Goal: Task Accomplishment & Management: Complete application form

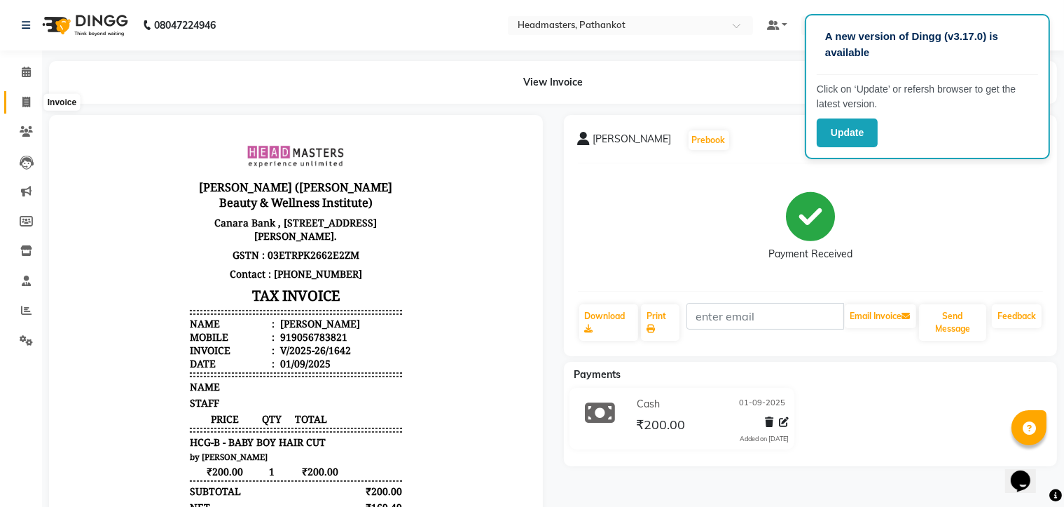
click at [27, 107] on icon at bounding box center [26, 102] width 8 height 11
select select "service"
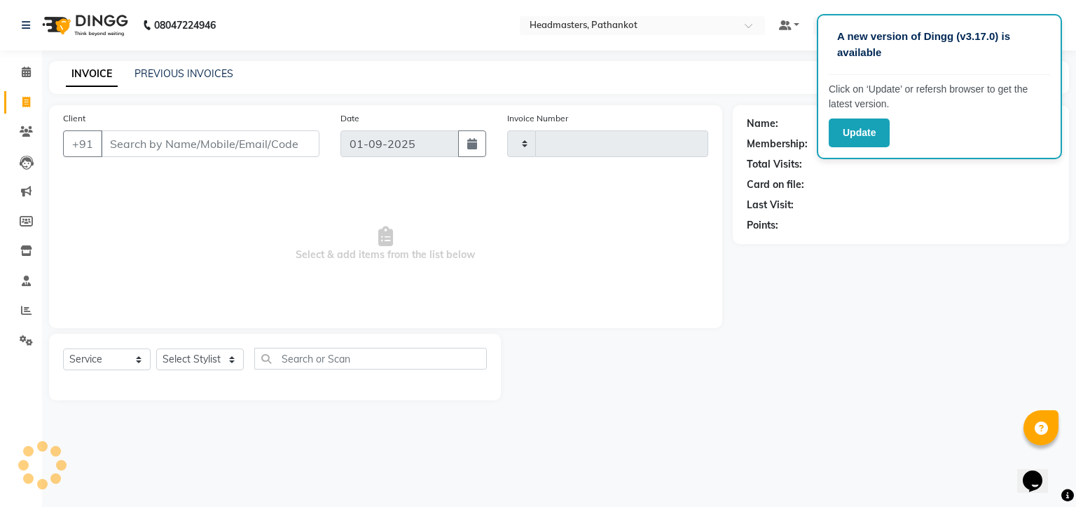
type input "1643"
select select "7530"
click at [113, 148] on input "Client" at bounding box center [210, 143] width 219 height 27
select select "66904"
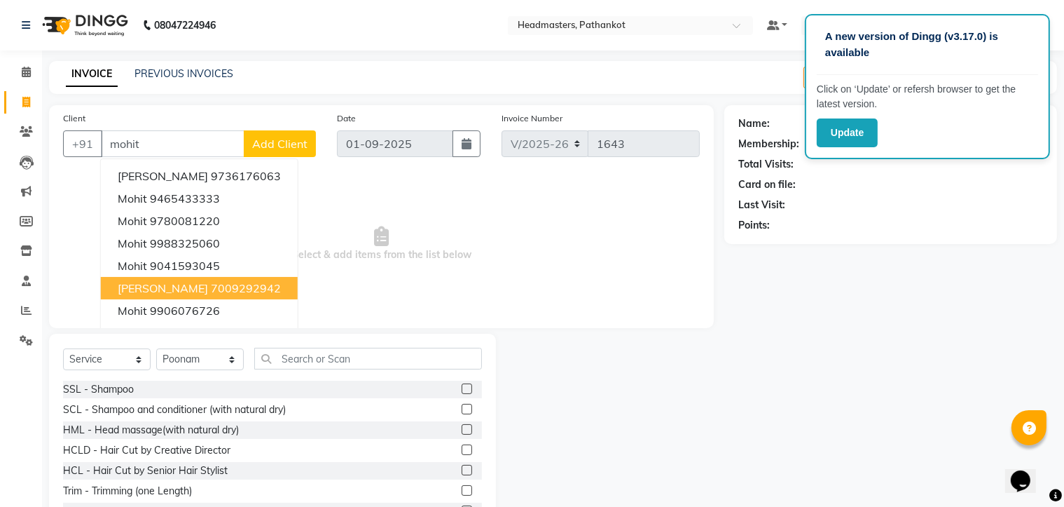
click at [211, 292] on ngb-highlight "7009292942" at bounding box center [246, 288] width 70 height 14
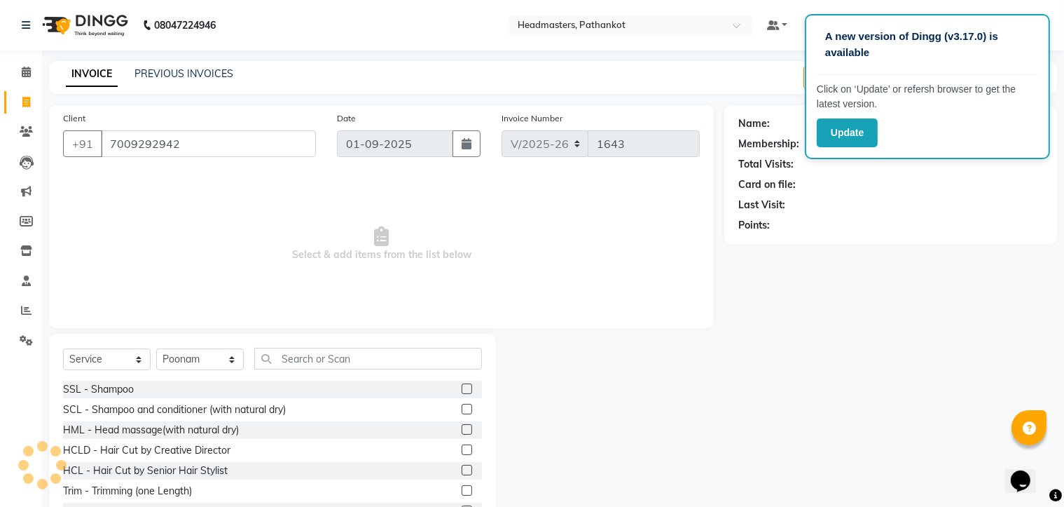
type input "7009292942"
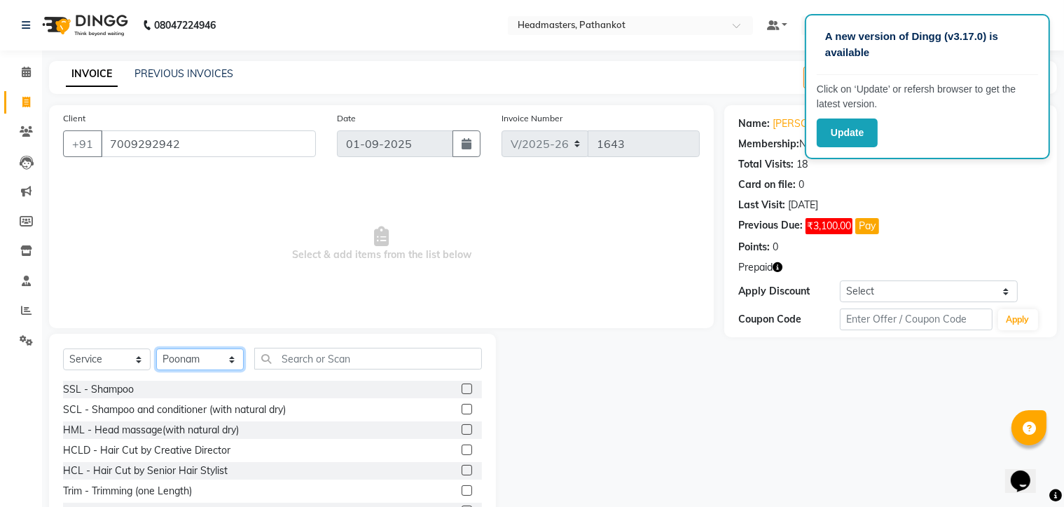
click at [202, 364] on select "Select Stylist Amir HEAD [PERSON_NAME] [PERSON_NAME] [PERSON_NAME] [PERSON_NAME…" at bounding box center [200, 359] width 88 height 22
select select "66907"
click at [156, 349] on select "Select Stylist Amir HEAD [PERSON_NAME] [PERSON_NAME] [PERSON_NAME] [PERSON_NAME…" at bounding box center [200, 359] width 88 height 22
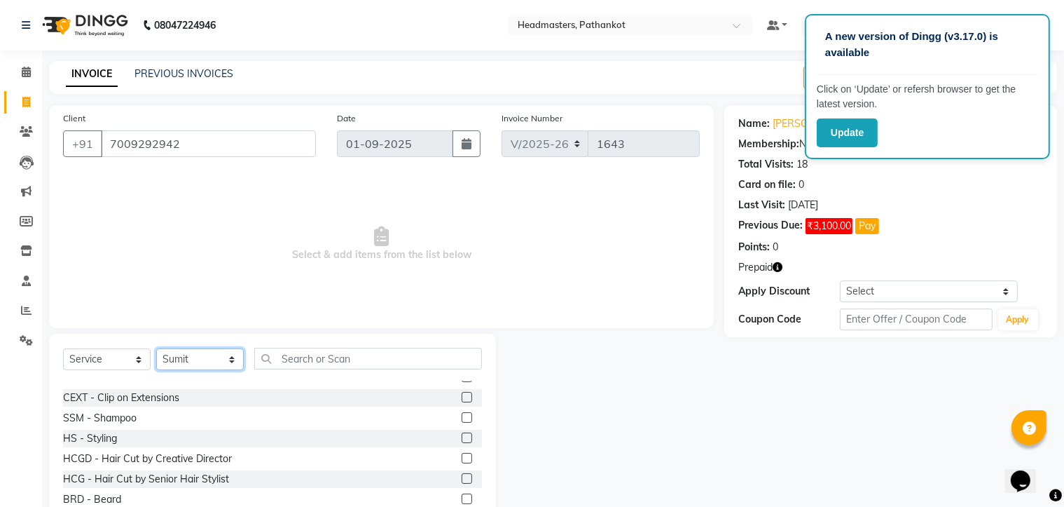
scroll to position [631, 0]
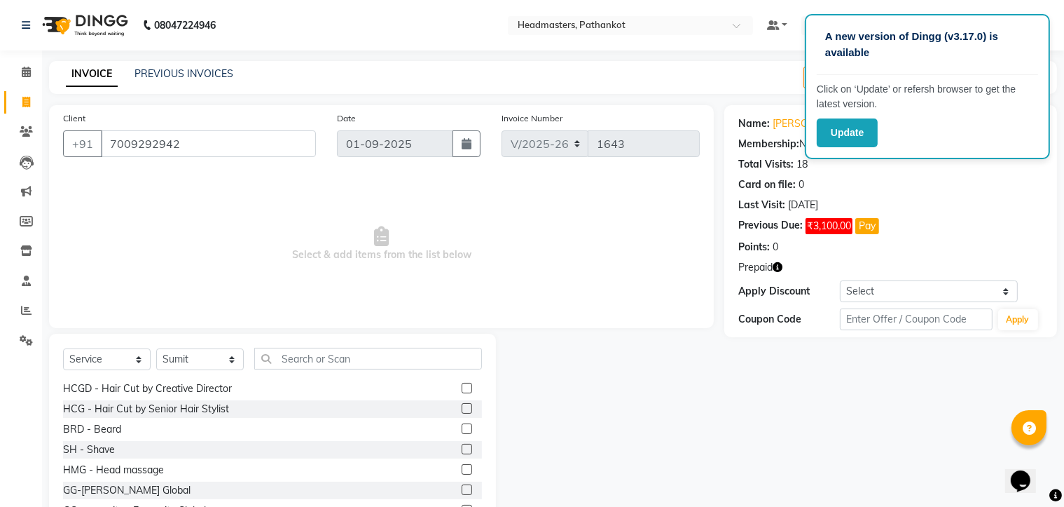
click at [462, 408] on label at bounding box center [467, 408] width 11 height 11
click at [462, 408] on input "checkbox" at bounding box center [466, 408] width 9 height 9
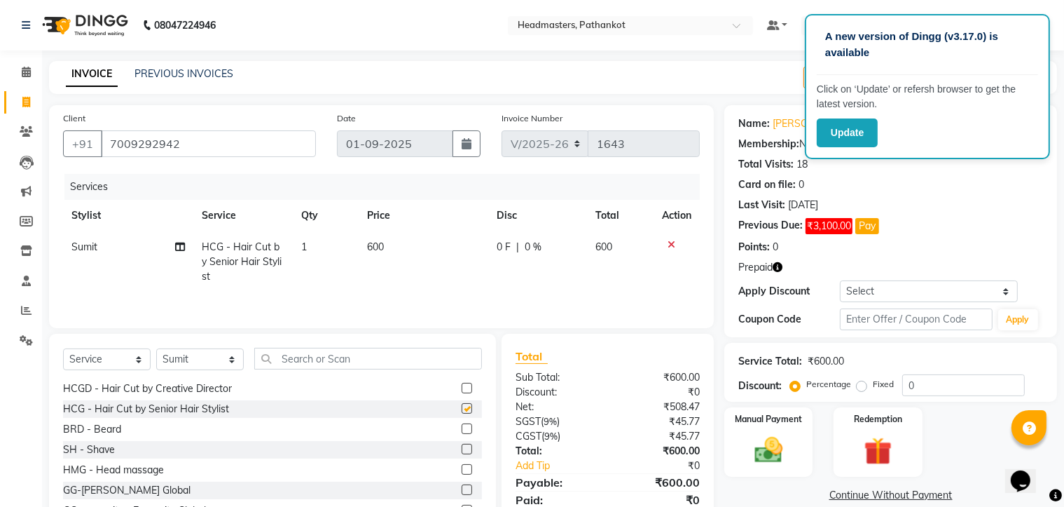
checkbox input "false"
click at [462, 432] on label at bounding box center [467, 428] width 11 height 11
click at [462, 432] on input "checkbox" at bounding box center [466, 429] width 9 height 9
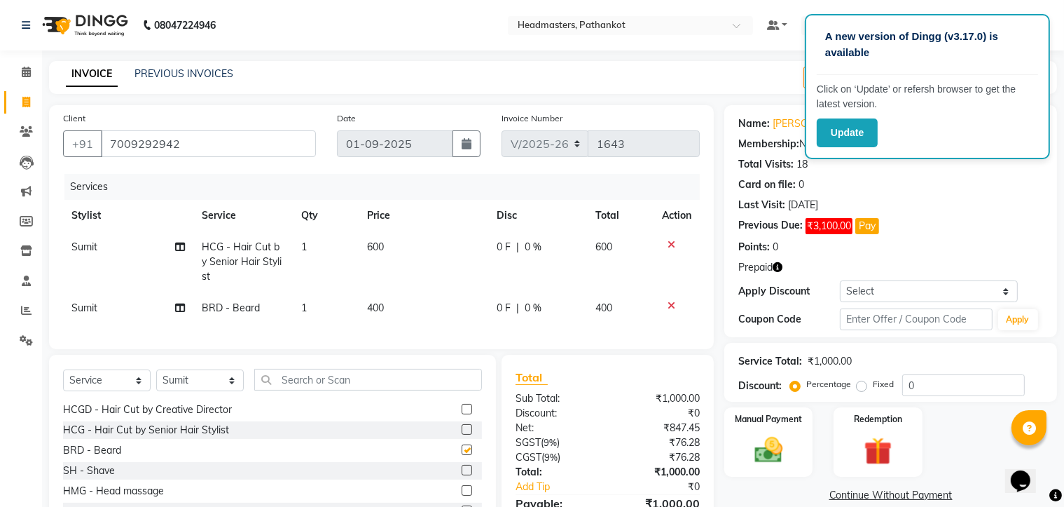
checkbox input "false"
click at [387, 240] on td "600" at bounding box center [424, 261] width 130 height 61
select select "66907"
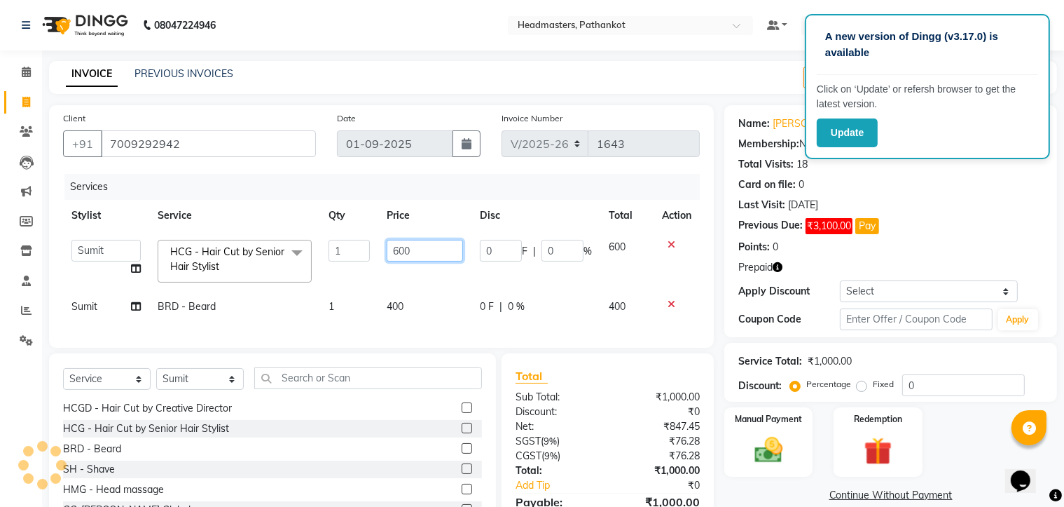
click at [412, 247] on input "600" at bounding box center [425, 251] width 77 height 22
type input "6"
type input "300"
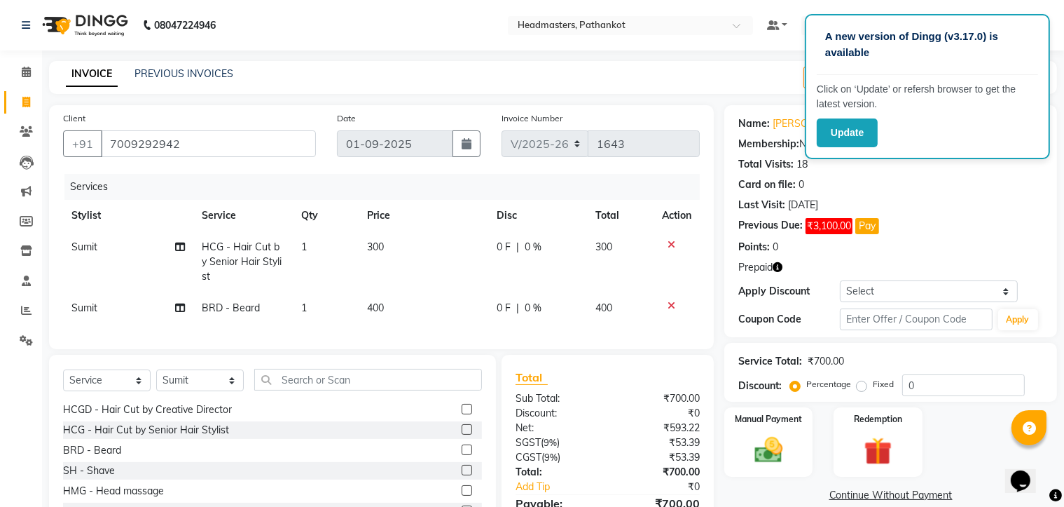
click at [409, 303] on td "400" at bounding box center [424, 308] width 130 height 32
select select "66907"
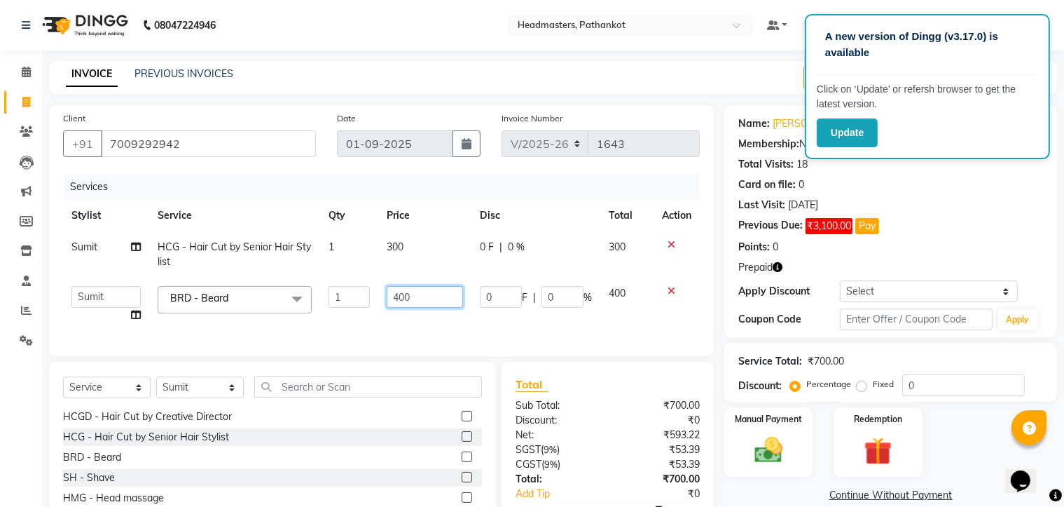
click at [412, 295] on input "400" at bounding box center [425, 297] width 77 height 22
type input "4"
type input "150"
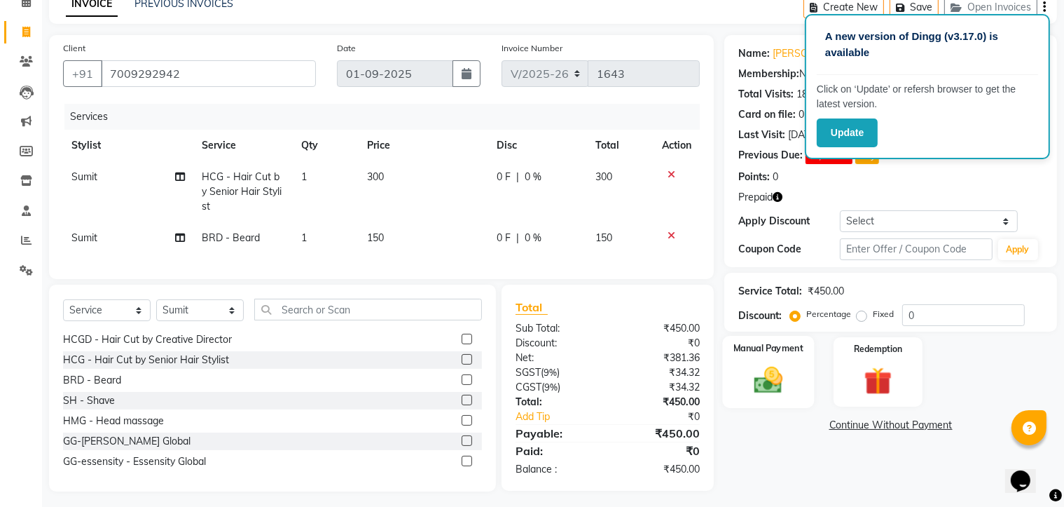
click at [793, 387] on div "Manual Payment" at bounding box center [769, 372] width 92 height 72
click at [971, 425] on span "Cash" at bounding box center [971, 426] width 27 height 16
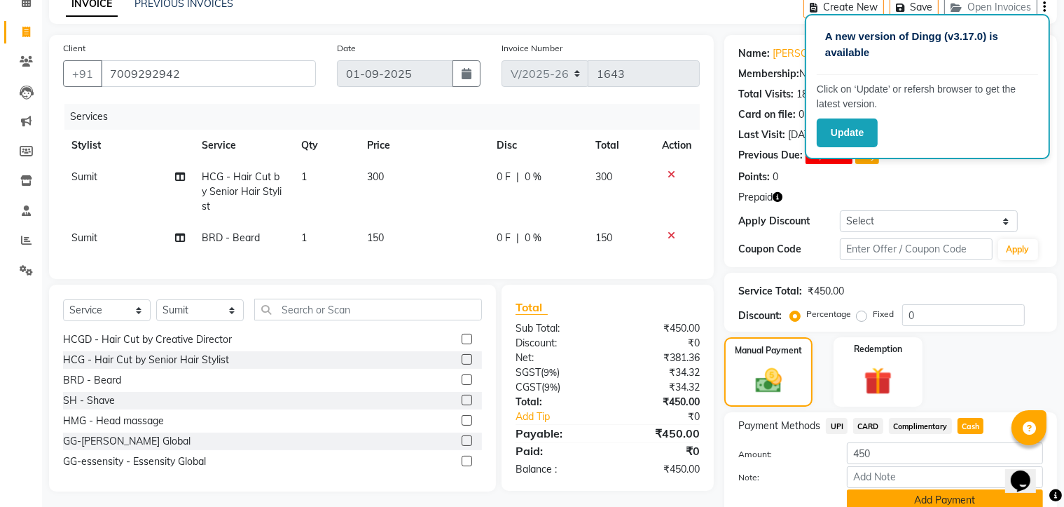
scroll to position [131, 0]
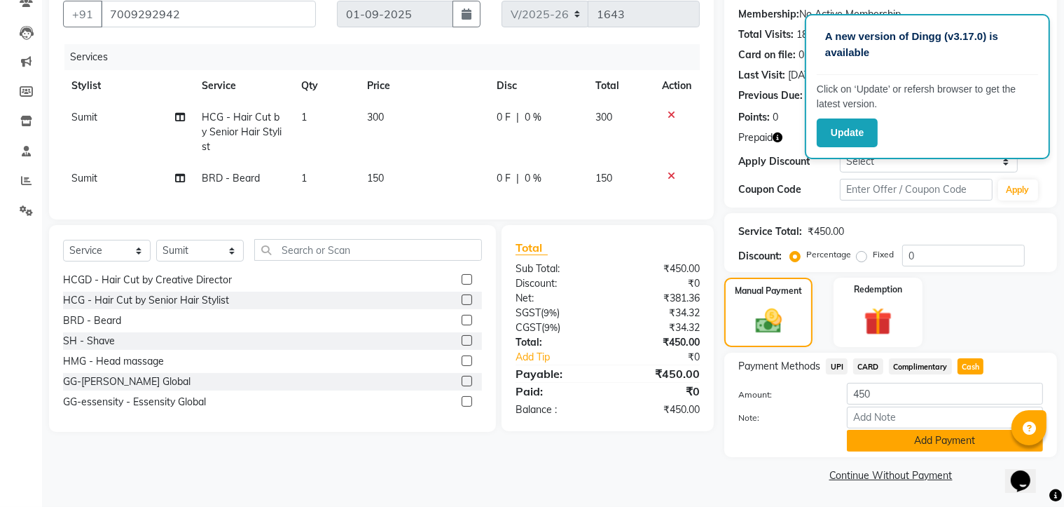
click at [903, 433] on button "Add Payment" at bounding box center [945, 441] width 196 height 22
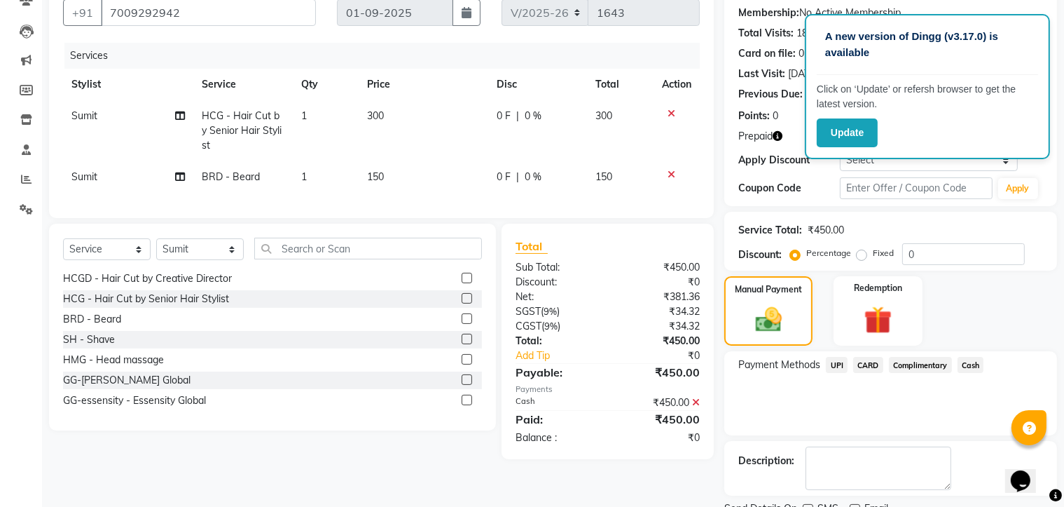
scroll to position [188, 0]
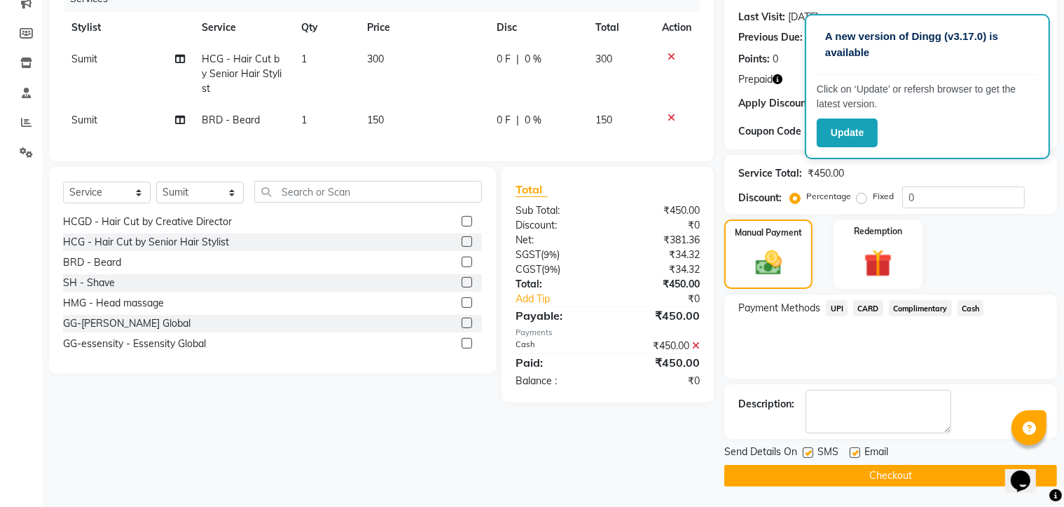
click at [883, 469] on button "Checkout" at bounding box center [891, 476] width 333 height 22
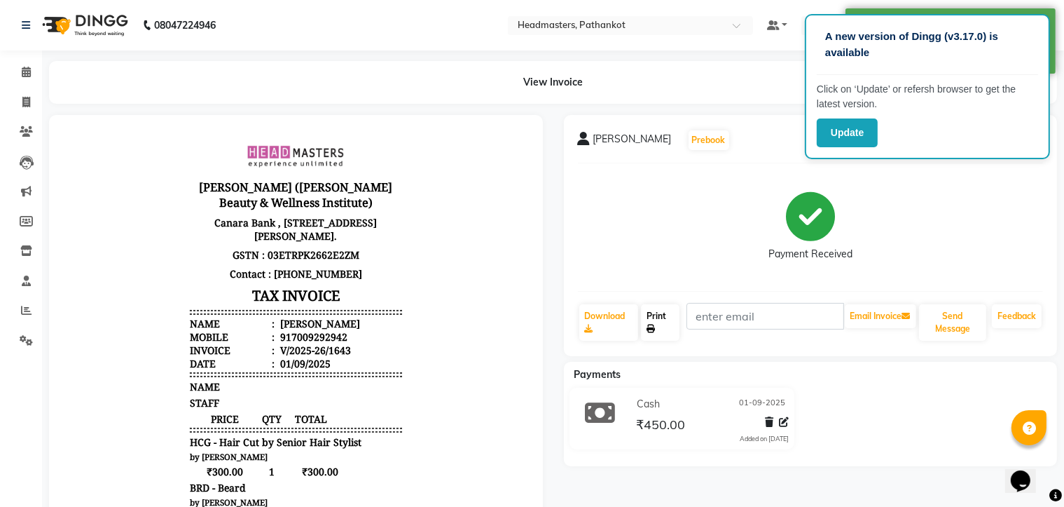
click at [668, 329] on link "Print" at bounding box center [660, 322] width 39 height 36
click at [22, 102] on icon at bounding box center [26, 102] width 8 height 11
select select "service"
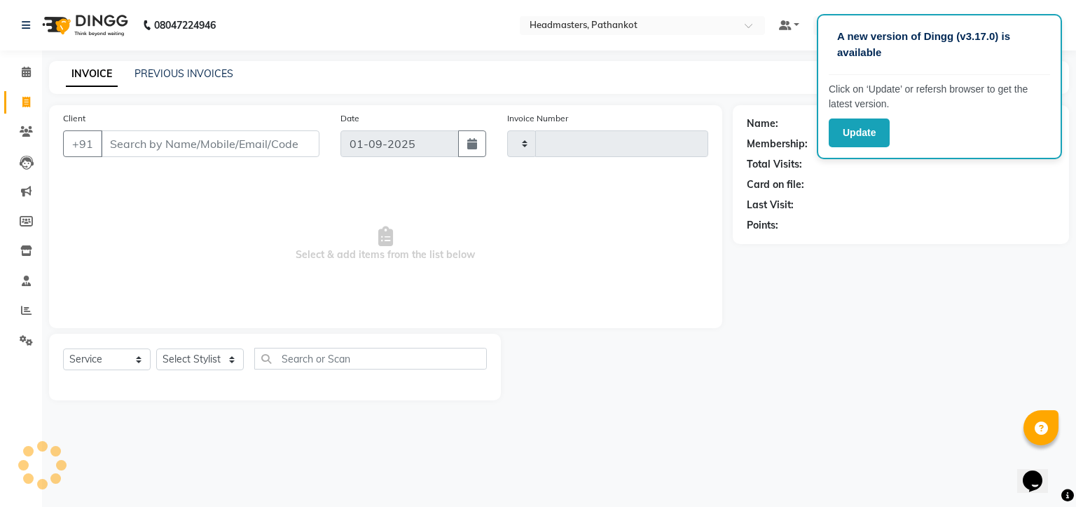
type input "1644"
select select "7530"
select select "66904"
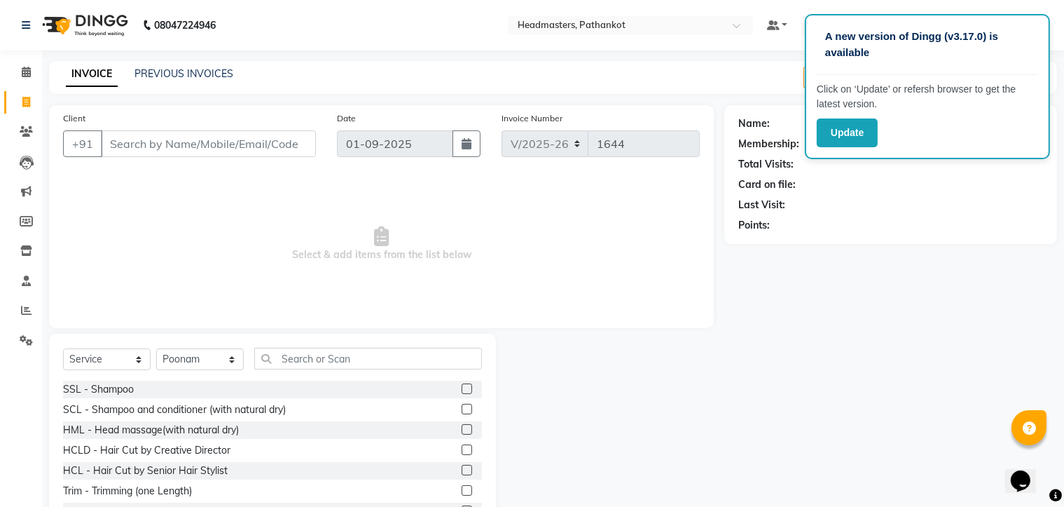
click at [118, 145] on input "Client" at bounding box center [208, 143] width 215 height 27
type input "8447628969"
click at [282, 146] on span "Add Client" at bounding box center [279, 144] width 55 height 14
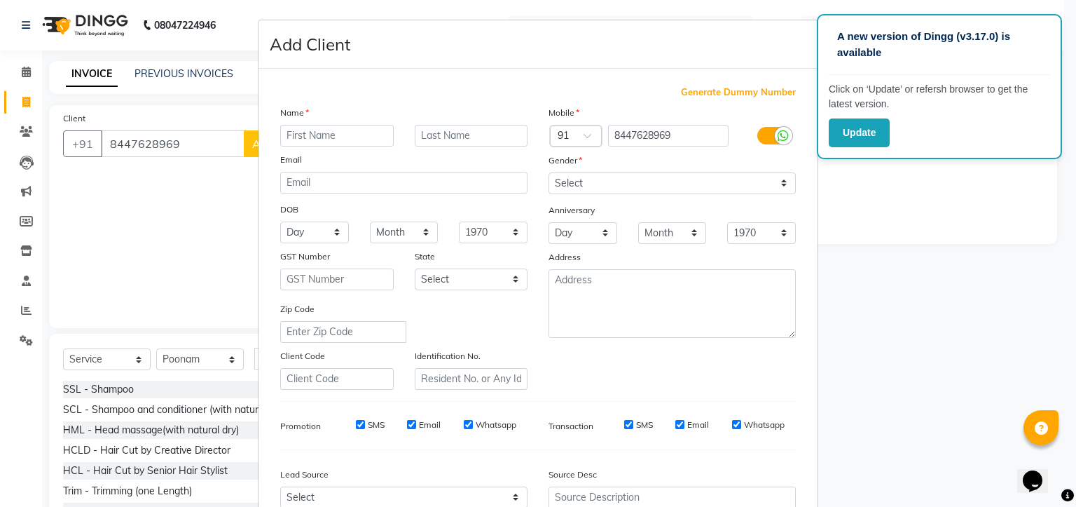
click at [282, 137] on input "text" at bounding box center [337, 136] width 114 height 22
type input "richa"
click at [588, 183] on select "Select [DEMOGRAPHIC_DATA] [DEMOGRAPHIC_DATA] Other Prefer Not To Say" at bounding box center [672, 183] width 247 height 22
select select "[DEMOGRAPHIC_DATA]"
click at [549, 173] on select "Select [DEMOGRAPHIC_DATA] [DEMOGRAPHIC_DATA] Other Prefer Not To Say" at bounding box center [672, 183] width 247 height 22
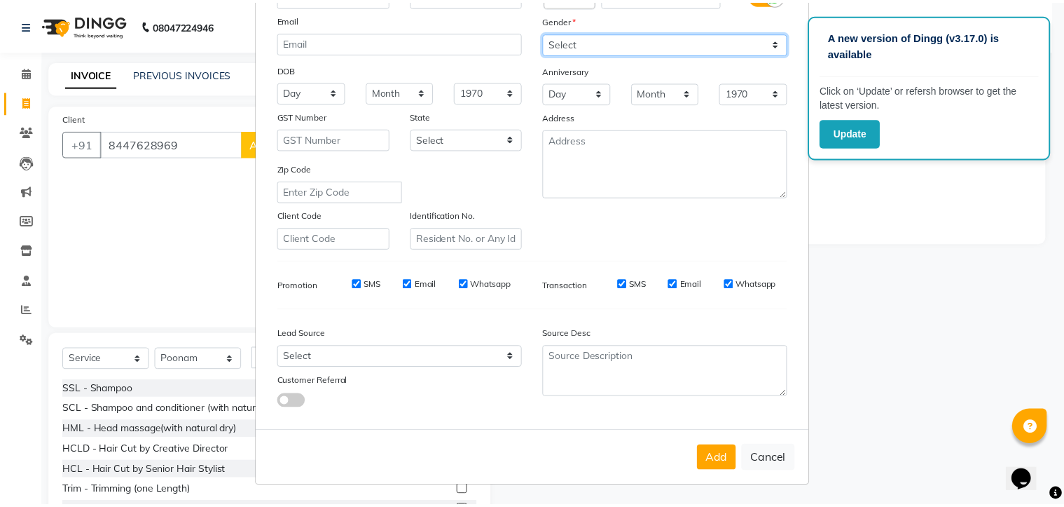
scroll to position [146, 0]
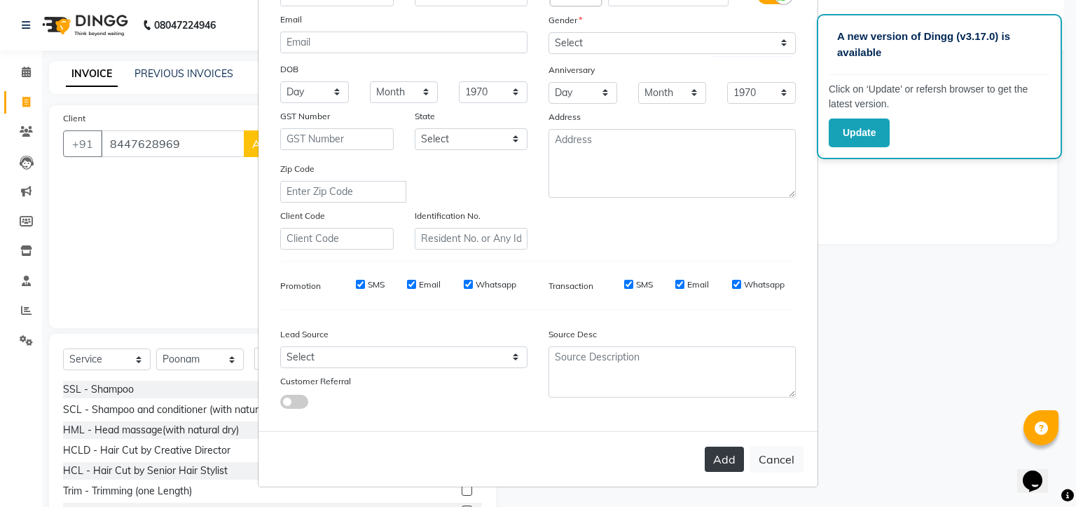
click at [724, 452] on button "Add" at bounding box center [724, 458] width 39 height 25
select select
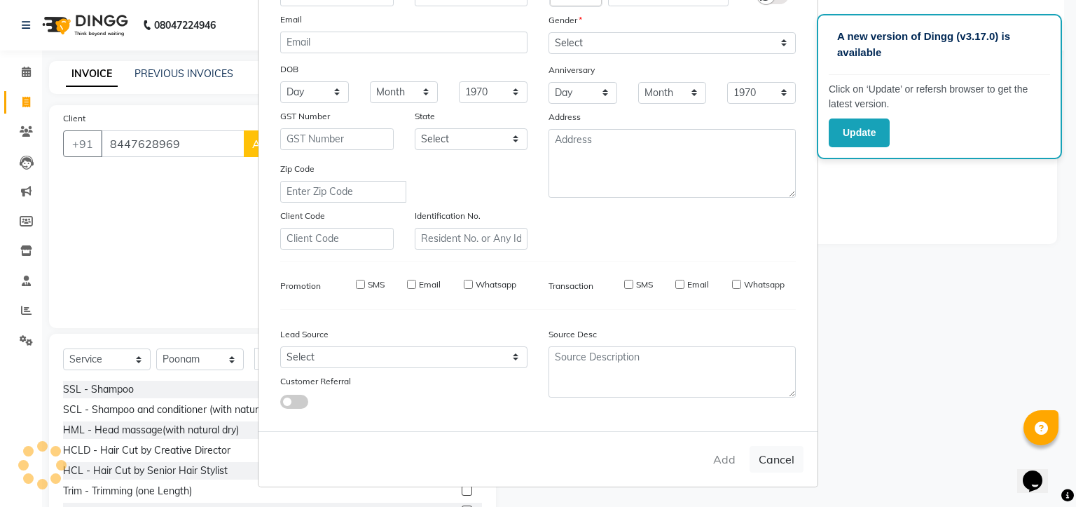
select select
checkbox input "false"
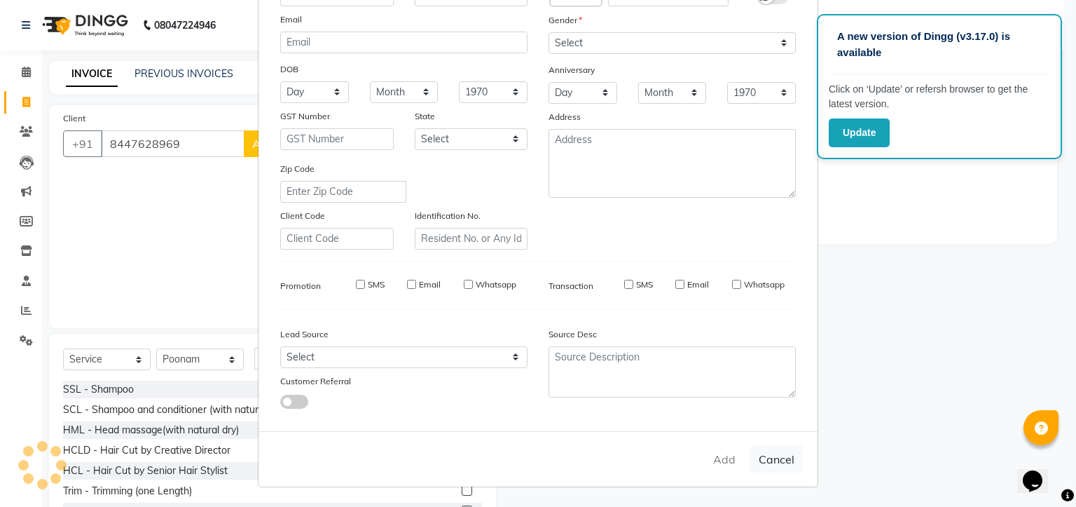
checkbox input "false"
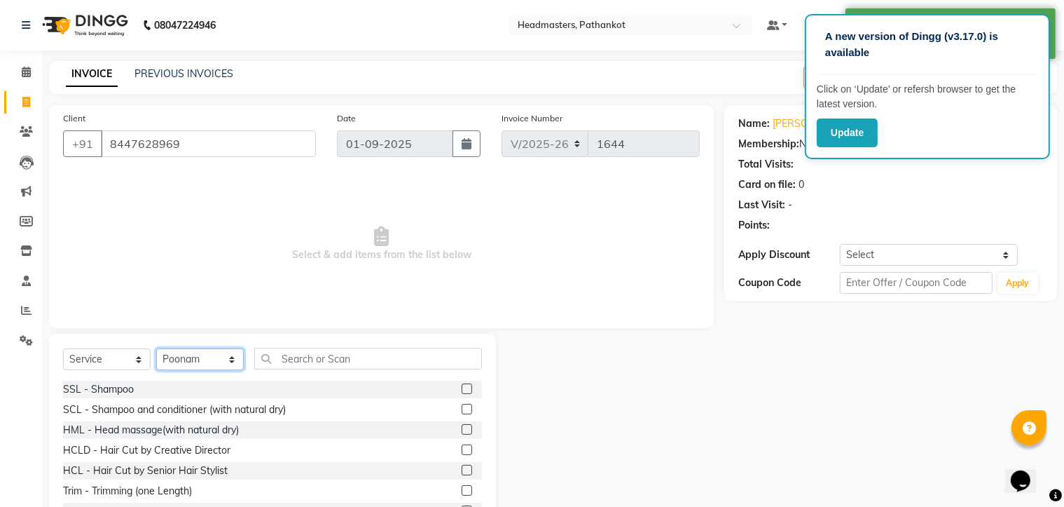
click at [195, 355] on select "Select Stylist Amir HEAD [PERSON_NAME] [PERSON_NAME] [PERSON_NAME] [PERSON_NAME…" at bounding box center [200, 359] width 88 height 22
select select "83490"
click at [156, 349] on select "Select Stylist Amir HEAD [PERSON_NAME] [PERSON_NAME] [PERSON_NAME] [PERSON_NAME…" at bounding box center [200, 359] width 88 height 22
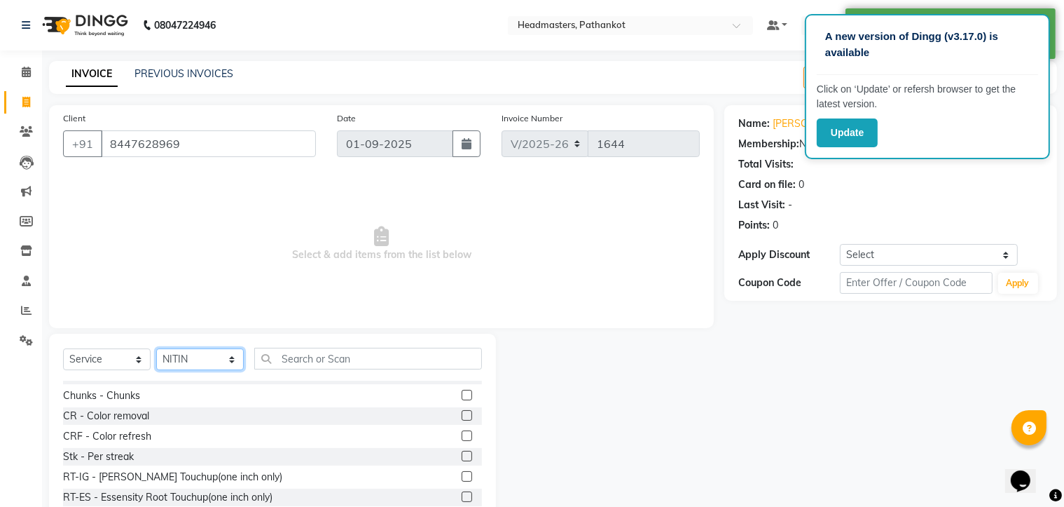
scroll to position [280, 0]
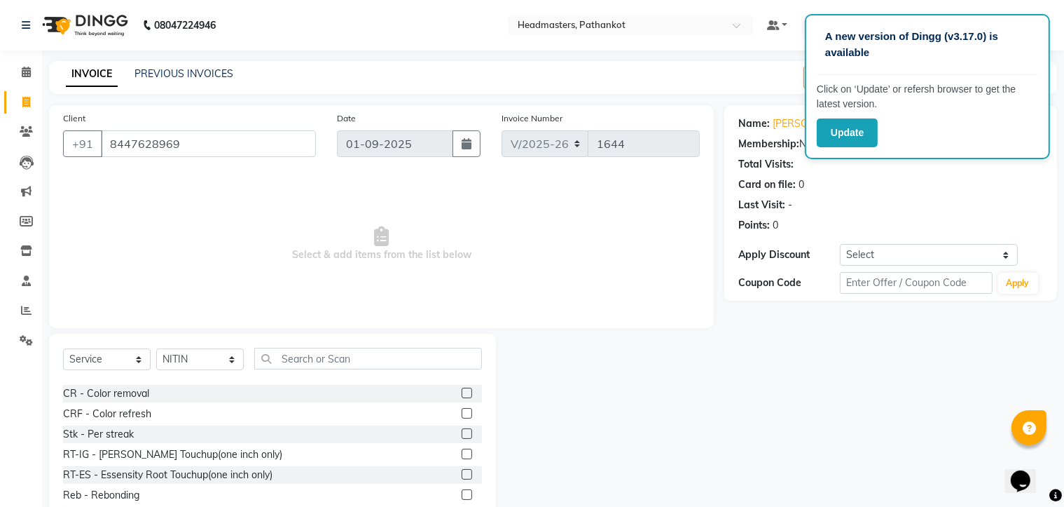
click at [462, 452] on label at bounding box center [467, 453] width 11 height 11
click at [462, 452] on input "checkbox" at bounding box center [466, 454] width 9 height 9
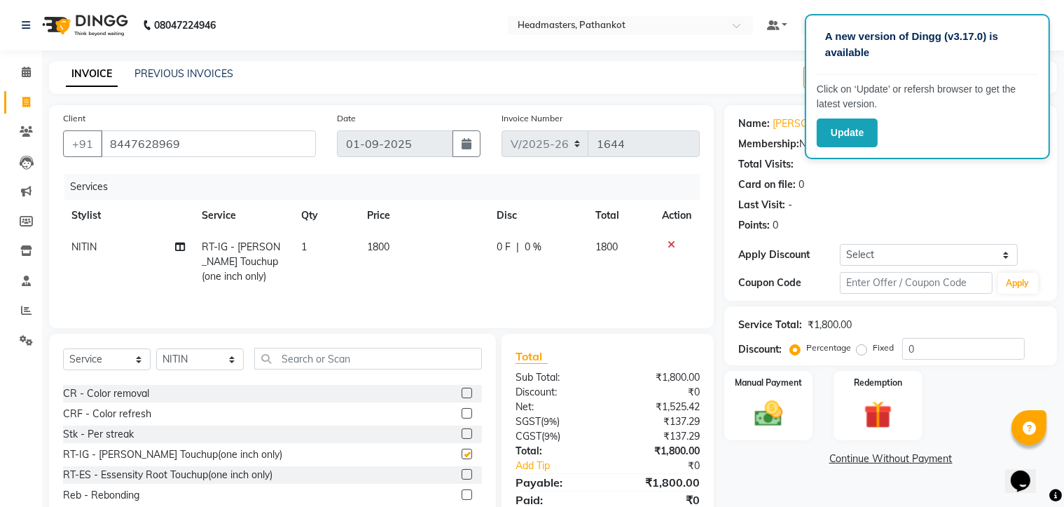
checkbox input "false"
click at [397, 247] on td "1800" at bounding box center [424, 261] width 130 height 61
select select "83490"
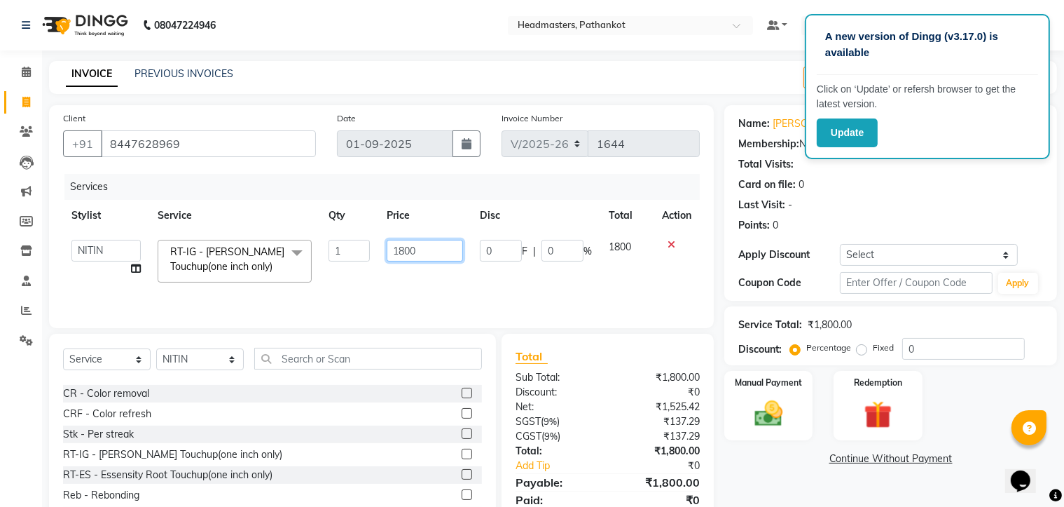
click at [421, 253] on input "1800" at bounding box center [425, 251] width 77 height 22
type input "1"
type input "1050"
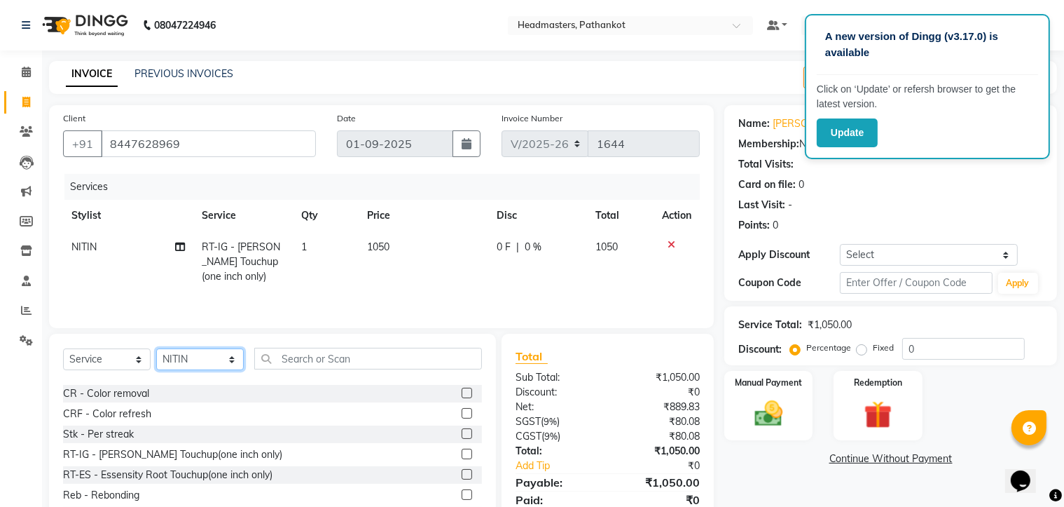
click at [209, 360] on select "Select Stylist Amir HEAD [PERSON_NAME] [PERSON_NAME] [PERSON_NAME] [PERSON_NAME…" at bounding box center [200, 359] width 88 height 22
select select "66916"
click at [156, 350] on select "Select Stylist Amir HEAD [PERSON_NAME] [PERSON_NAME] [PERSON_NAME] [PERSON_NAME…" at bounding box center [200, 359] width 88 height 22
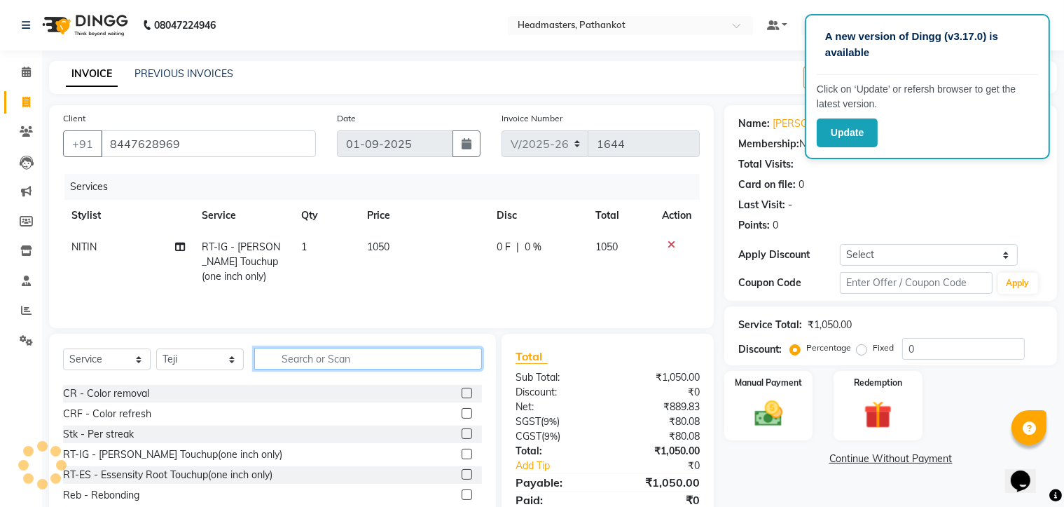
click at [281, 359] on input "text" at bounding box center [368, 359] width 228 height 22
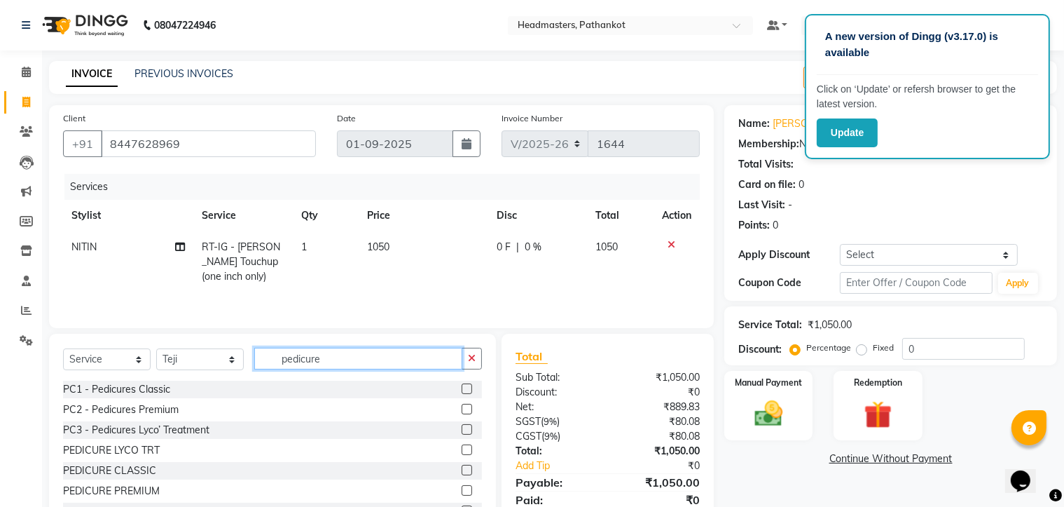
type input "pedicure"
click at [462, 392] on label at bounding box center [467, 388] width 11 height 11
click at [462, 392] on input "checkbox" at bounding box center [466, 389] width 9 height 9
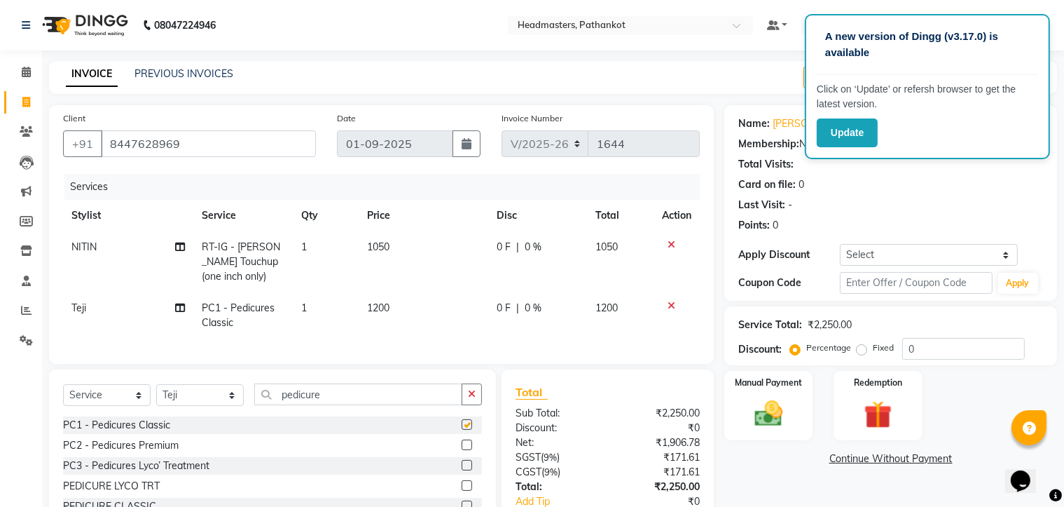
checkbox input "false"
click at [400, 307] on td "1200" at bounding box center [424, 315] width 130 height 46
select select "66916"
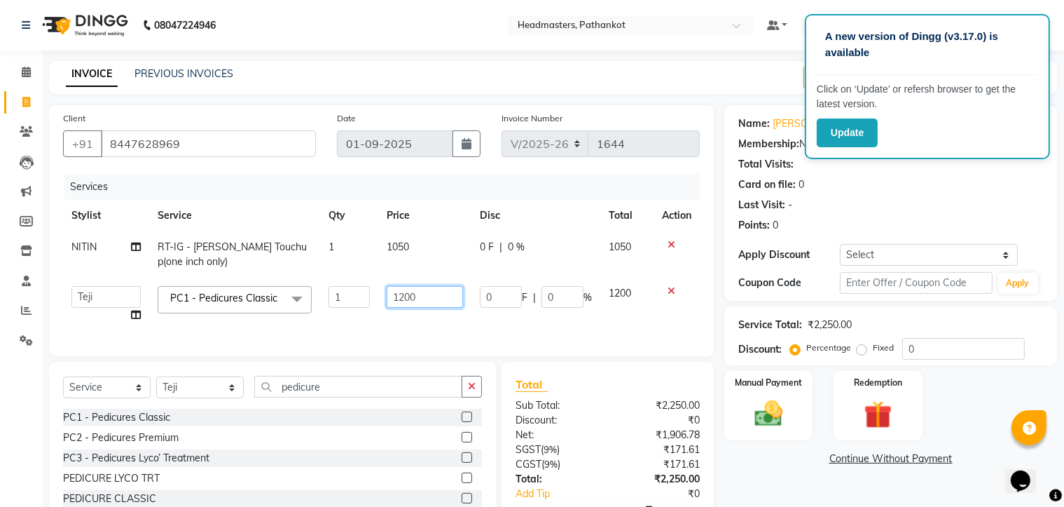
click at [420, 299] on input "1200" at bounding box center [425, 297] width 77 height 22
type input "1"
type input "900"
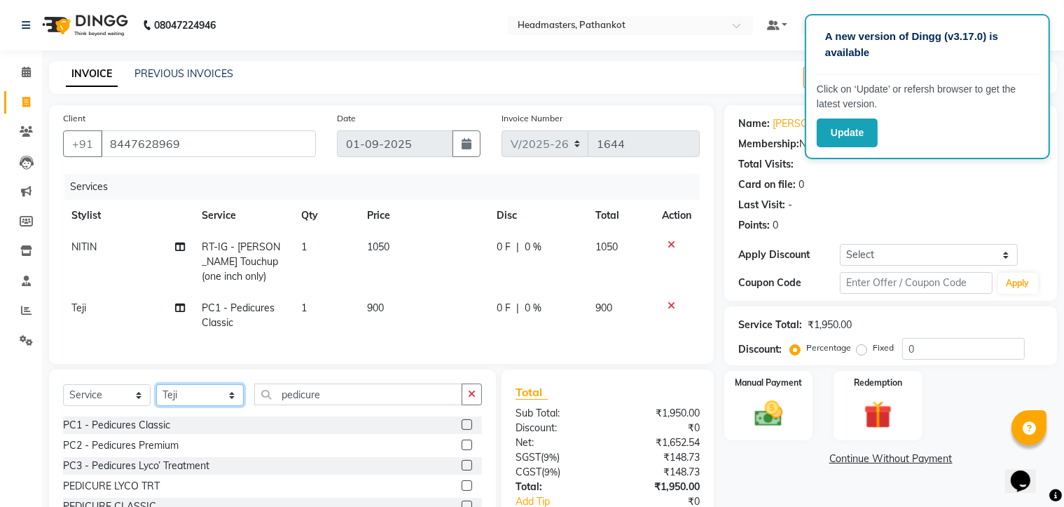
click at [196, 404] on select "Select Stylist Amir HEAD [PERSON_NAME] [PERSON_NAME] [PERSON_NAME] [PERSON_NAME…" at bounding box center [200, 395] width 88 height 22
select select "66904"
click at [156, 397] on select "Select Stylist Amir HEAD [PERSON_NAME] [PERSON_NAME] [PERSON_NAME] [PERSON_NAME…" at bounding box center [200, 395] width 88 height 22
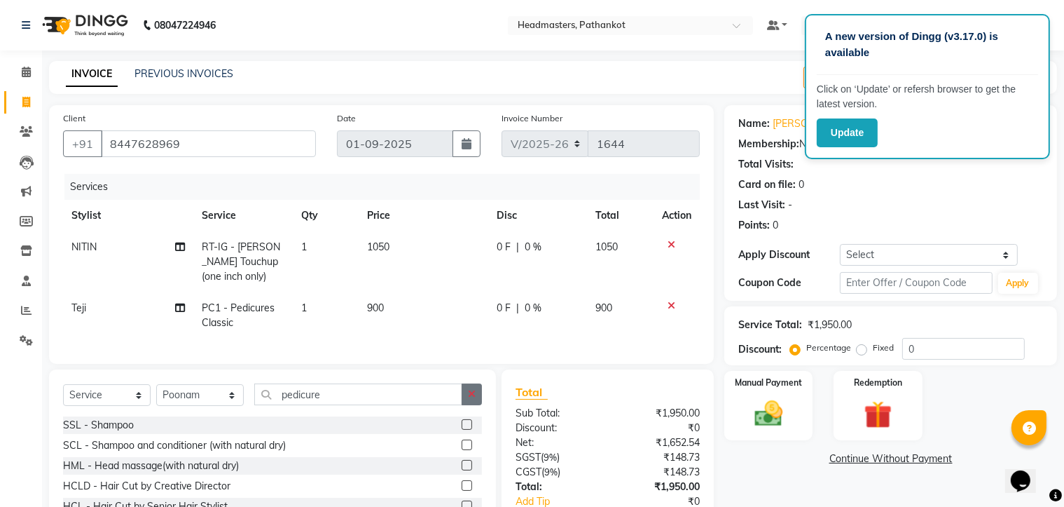
click at [471, 399] on icon "button" at bounding box center [472, 394] width 8 height 10
click at [279, 405] on input "text" at bounding box center [368, 394] width 228 height 22
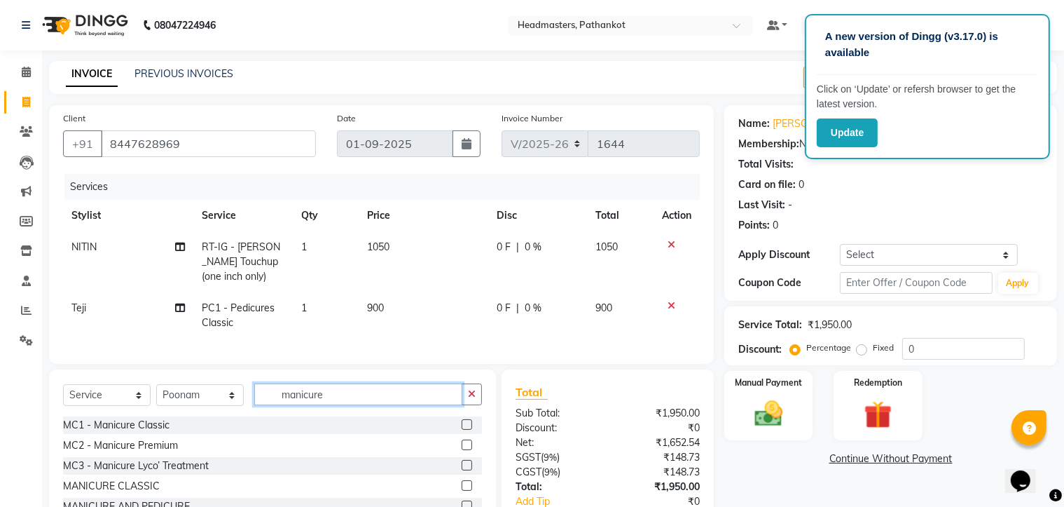
type input "manicure"
click at [462, 430] on label at bounding box center [467, 424] width 11 height 11
click at [462, 430] on input "checkbox" at bounding box center [466, 424] width 9 height 9
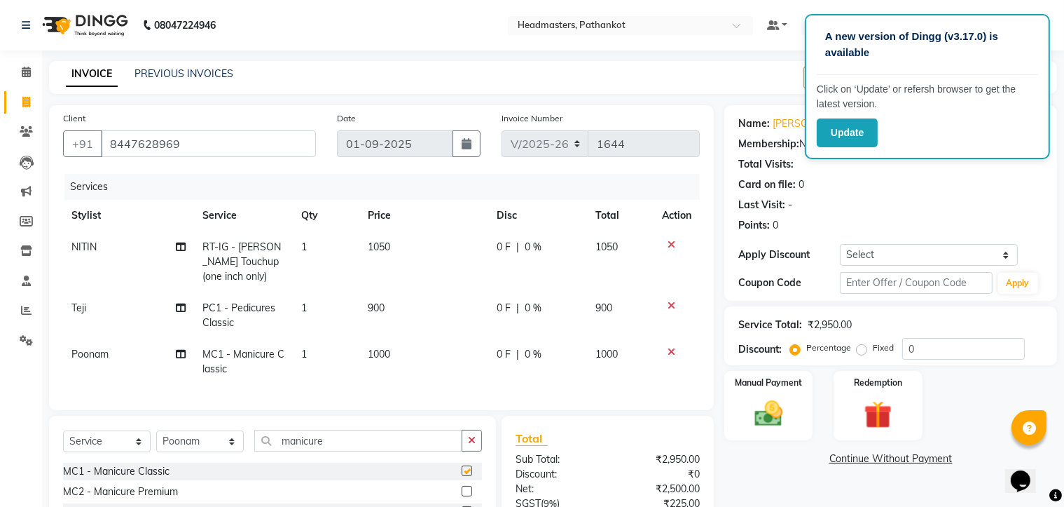
checkbox input "false"
click at [395, 346] on td "1000" at bounding box center [424, 361] width 130 height 46
select select "66904"
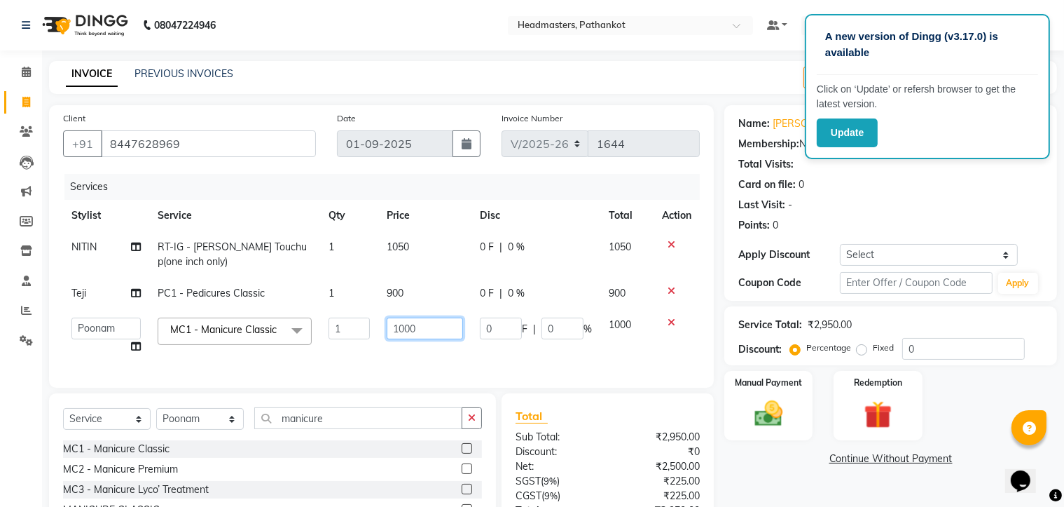
click at [423, 330] on input "1000" at bounding box center [425, 328] width 77 height 22
type input "1"
type input "5"
type input "800"
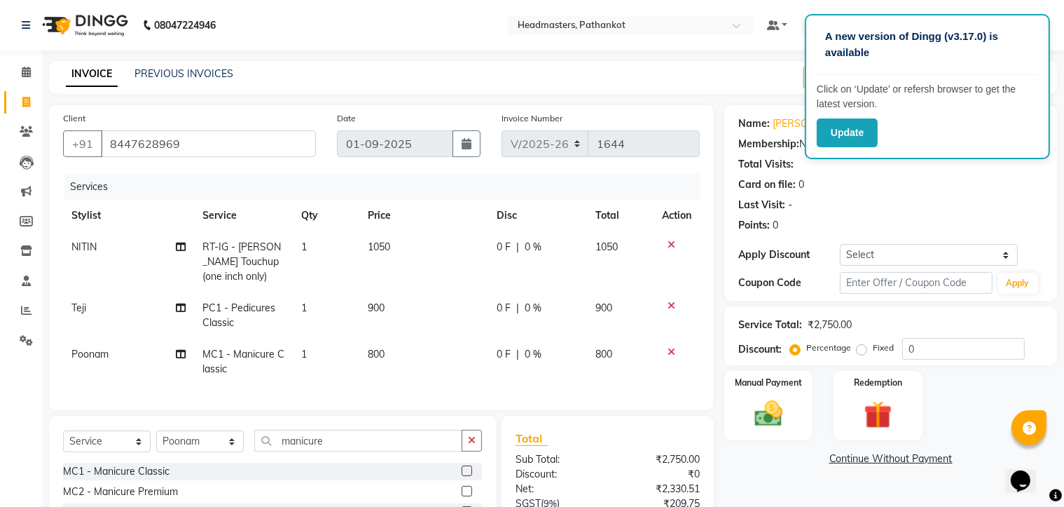
scroll to position [149, 0]
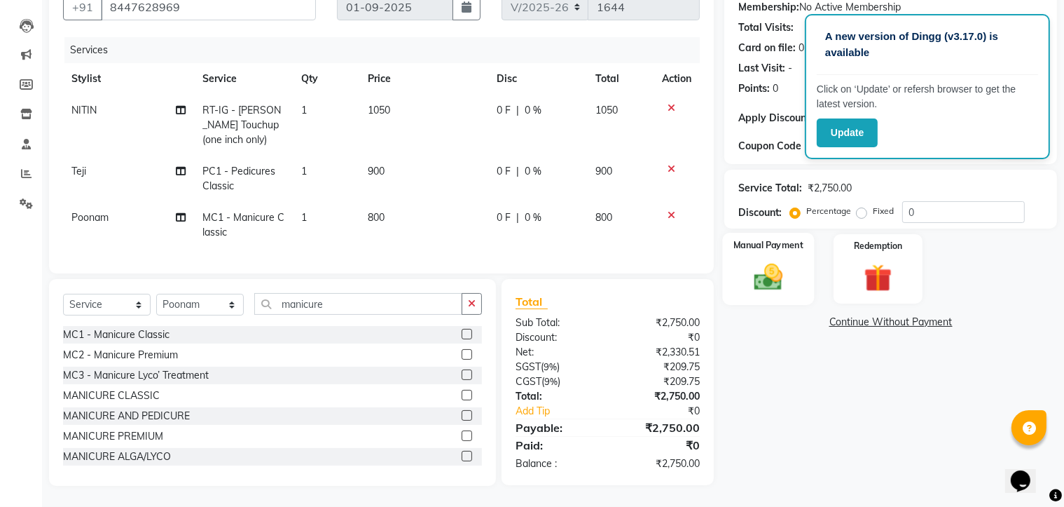
click at [796, 273] on div "Manual Payment" at bounding box center [769, 269] width 92 height 72
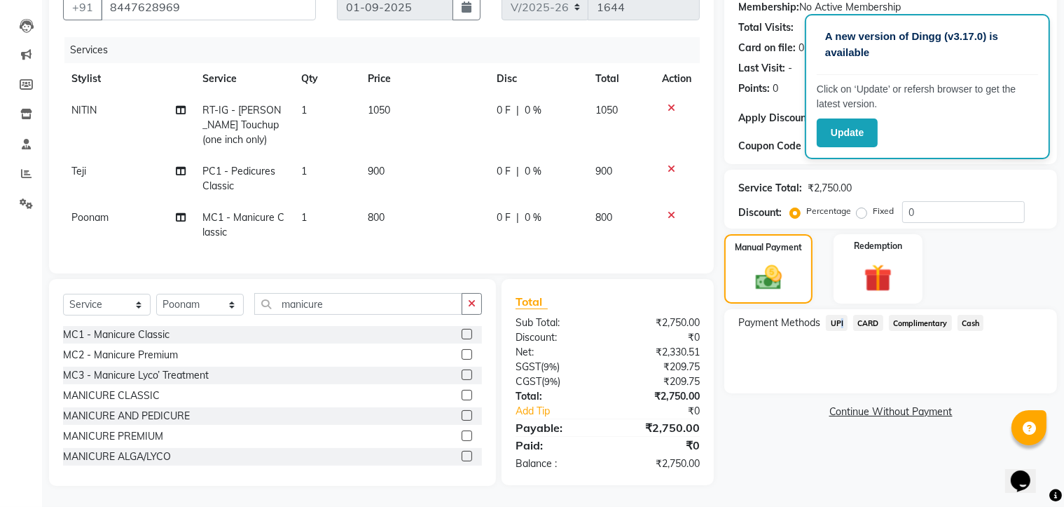
click at [840, 315] on span "UPI" at bounding box center [837, 323] width 22 height 16
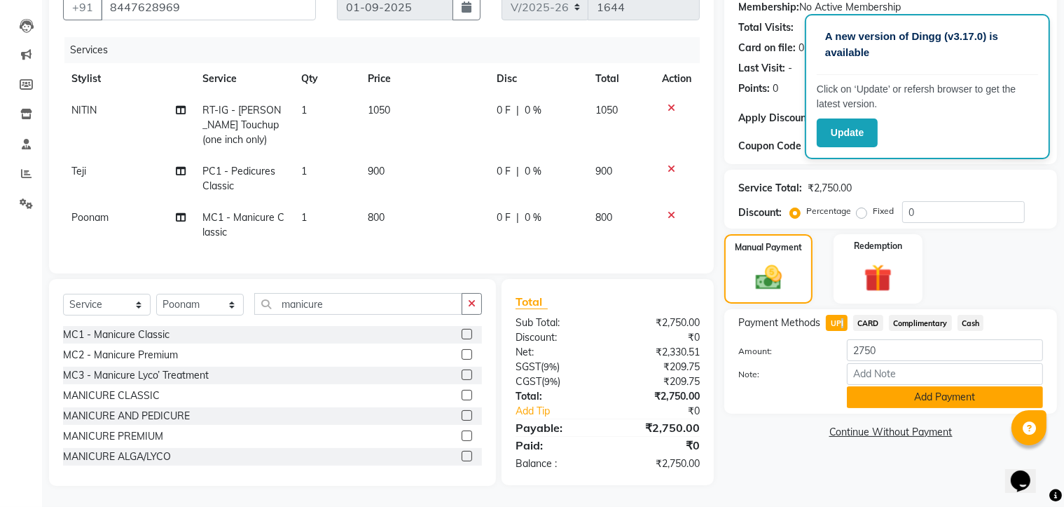
click at [889, 386] on button "Add Payment" at bounding box center [945, 397] width 196 height 22
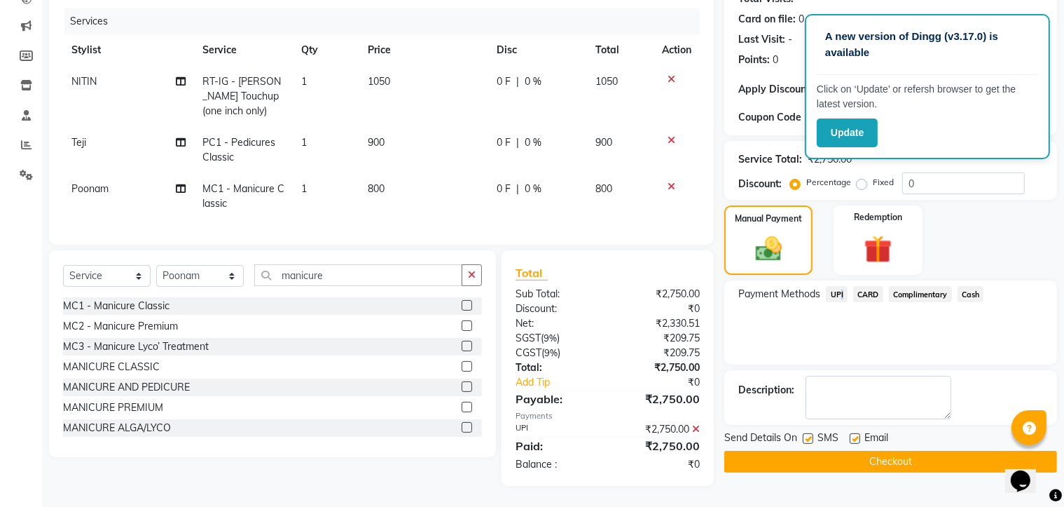
scroll to position [177, 0]
click at [837, 451] on button "Checkout" at bounding box center [891, 462] width 333 height 22
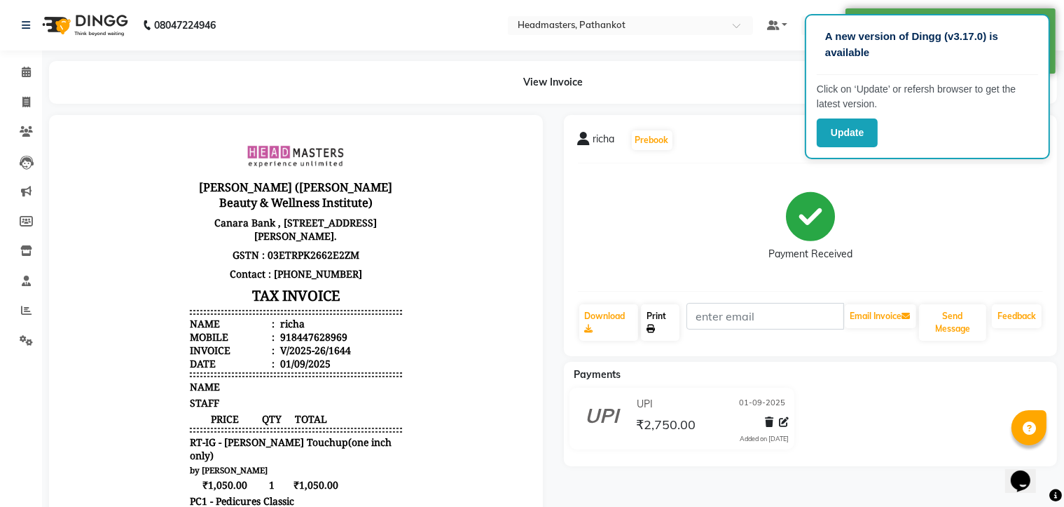
click at [675, 325] on link "Print" at bounding box center [660, 322] width 39 height 36
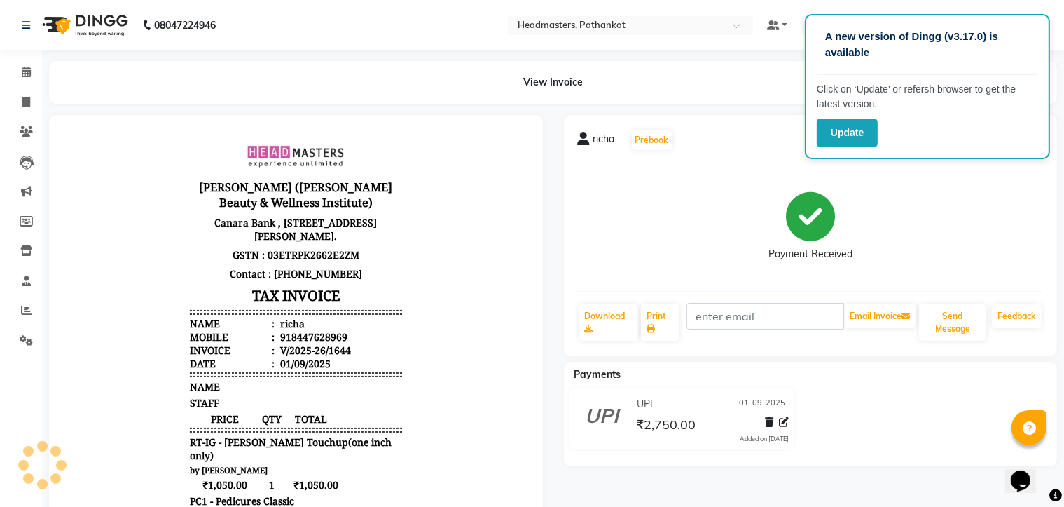
drag, startPoint x: 92, startPoint y: 149, endPoint x: 63, endPoint y: 135, distance: 32.0
click at [95, 151] on body "[PERSON_NAME] ([PERSON_NAME] Beauty & Wellness Institute) Canara Bank , [STREET…" at bounding box center [295, 443] width 455 height 619
click at [25, 101] on icon at bounding box center [26, 102] width 8 height 11
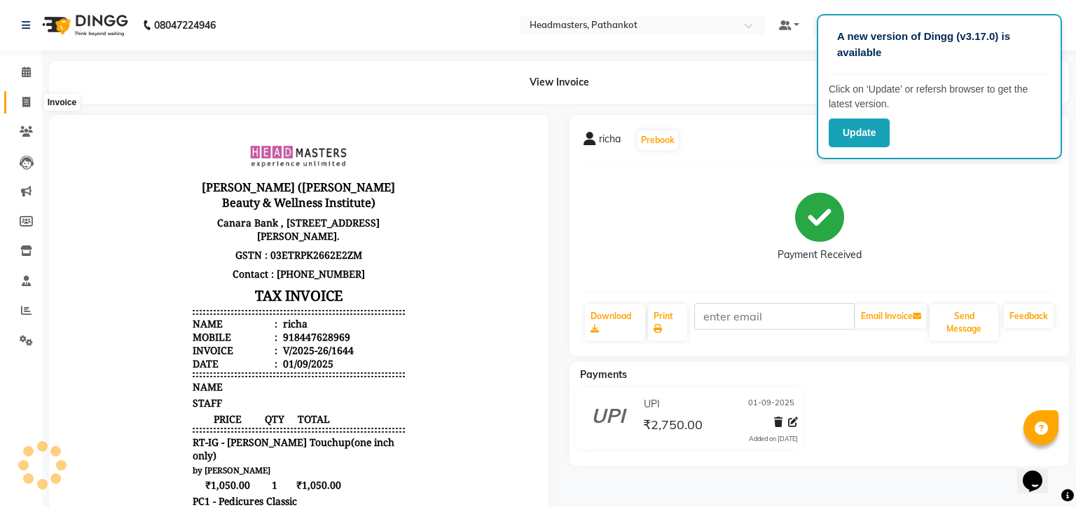
select select "service"
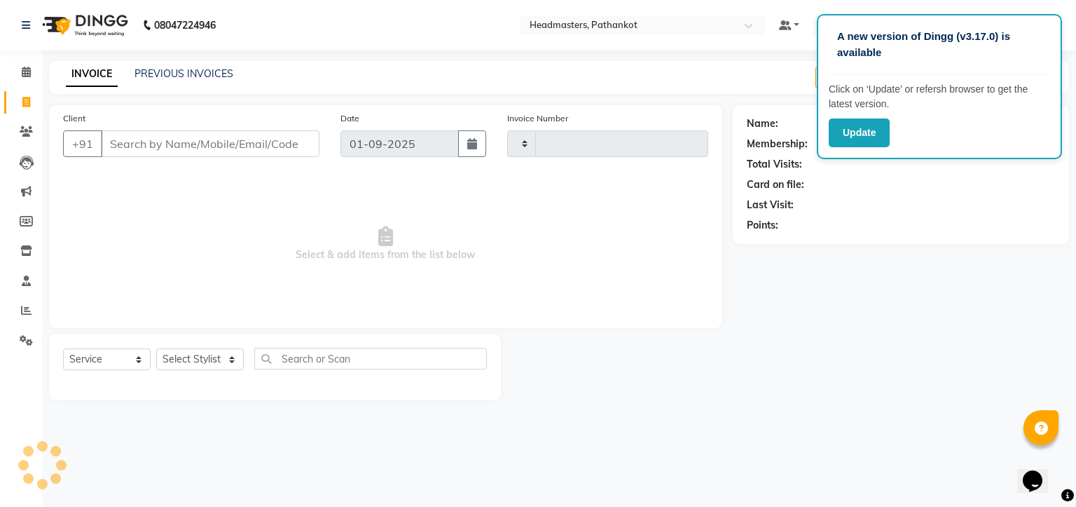
click at [112, 139] on input "Client" at bounding box center [210, 143] width 219 height 27
select select "66904"
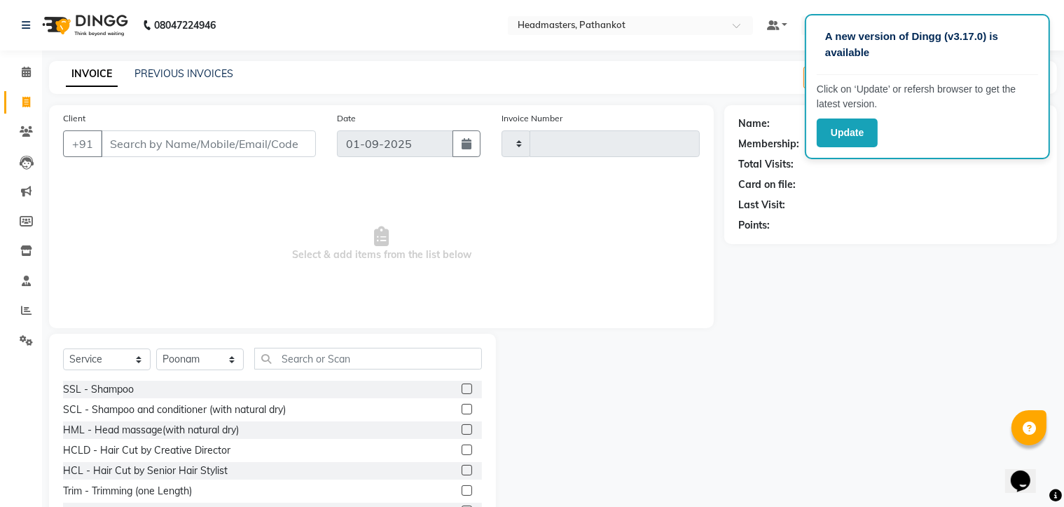
click at [114, 148] on input "Client" at bounding box center [208, 143] width 215 height 27
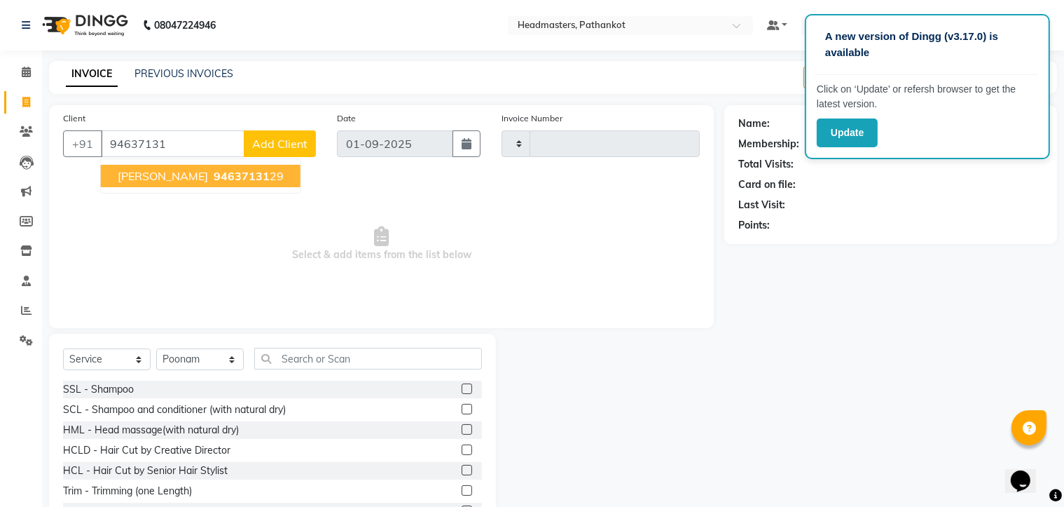
click at [240, 174] on span "94637131" at bounding box center [242, 176] width 56 height 14
type input "9463713129"
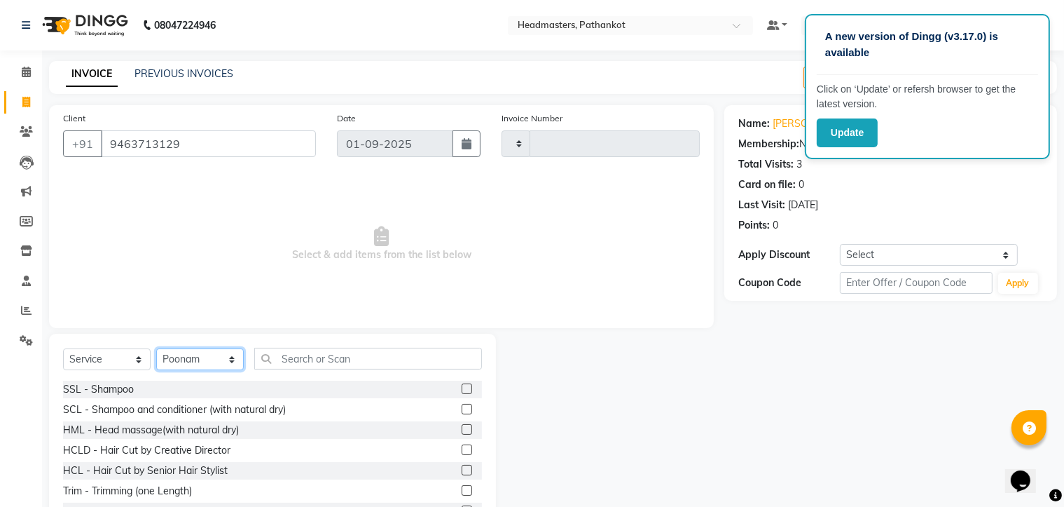
click at [212, 359] on select "Select Stylist Amir HEAD [PERSON_NAME] [PERSON_NAME] [PERSON_NAME] [PERSON_NAME…" at bounding box center [200, 359] width 88 height 22
select select "83490"
click at [156, 349] on select "Select Stylist Amir HEAD [PERSON_NAME] [PERSON_NAME] [PERSON_NAME] [PERSON_NAME…" at bounding box center [200, 359] width 88 height 22
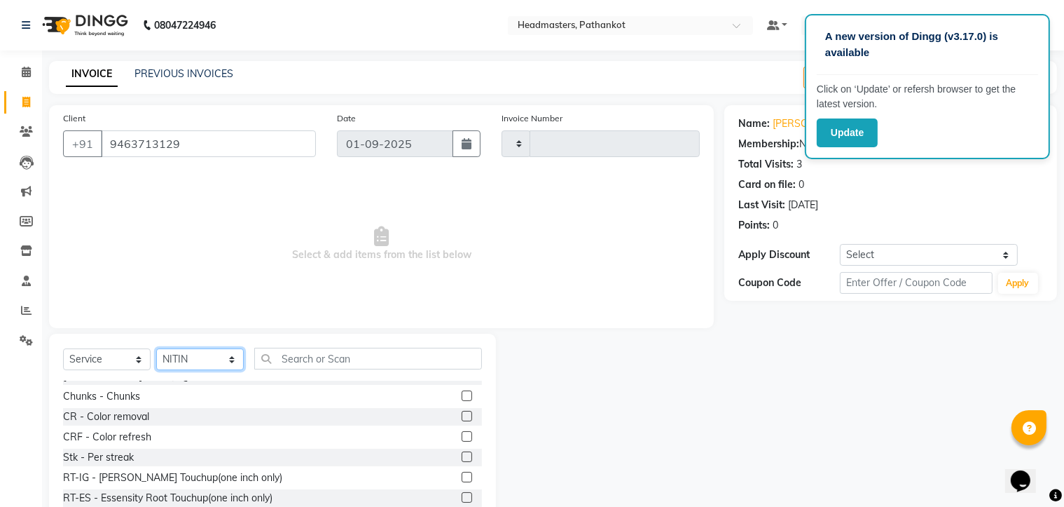
scroll to position [280, 0]
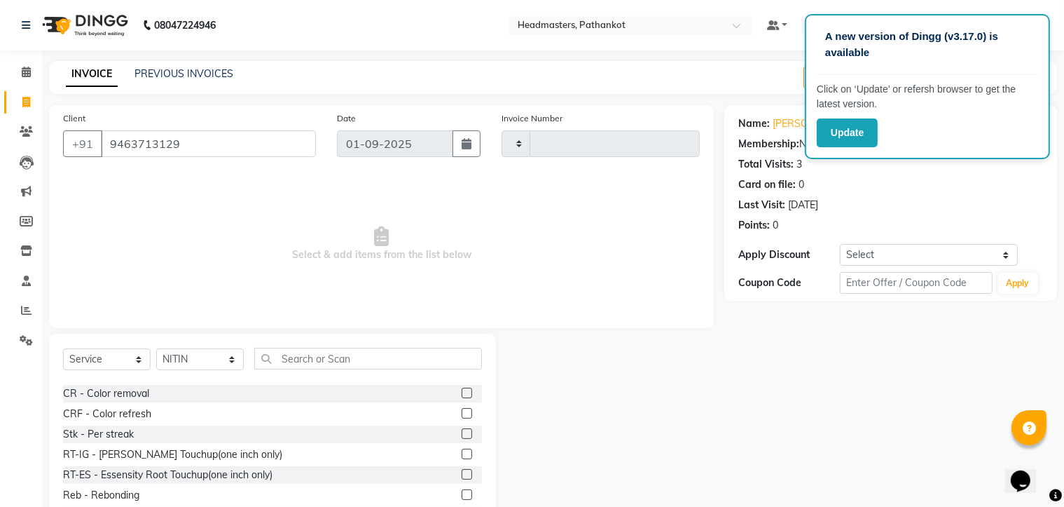
click at [462, 452] on label at bounding box center [467, 453] width 11 height 11
click at [462, 452] on input "checkbox" at bounding box center [466, 454] width 9 height 9
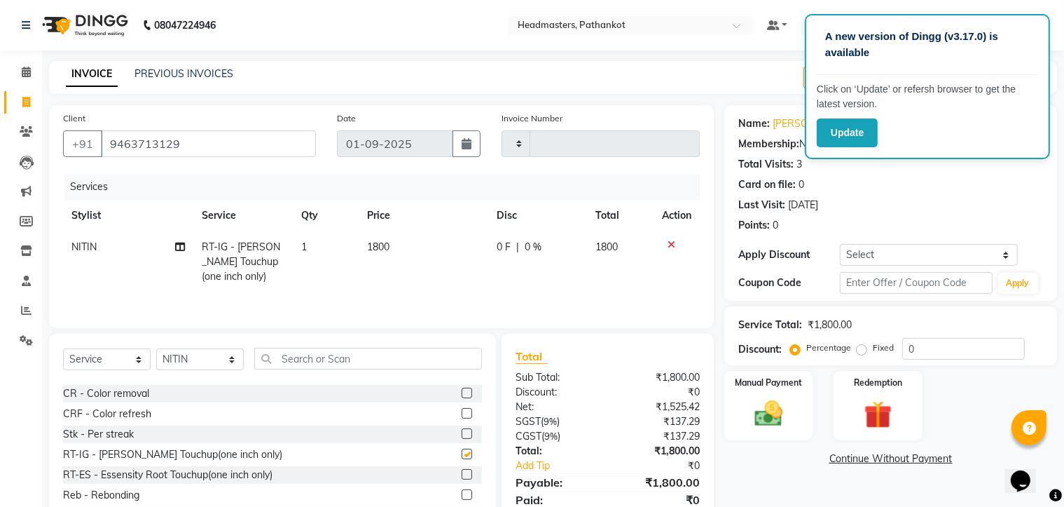
checkbox input "false"
click at [399, 245] on td "1800" at bounding box center [424, 261] width 130 height 61
select select "83490"
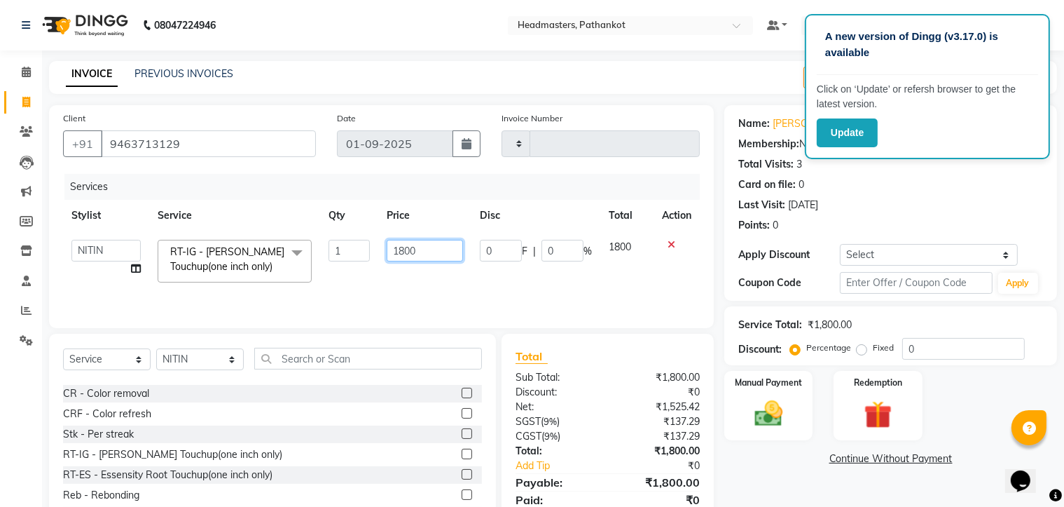
click at [423, 251] on input "1800" at bounding box center [425, 251] width 77 height 22
type input "1"
type input "1050"
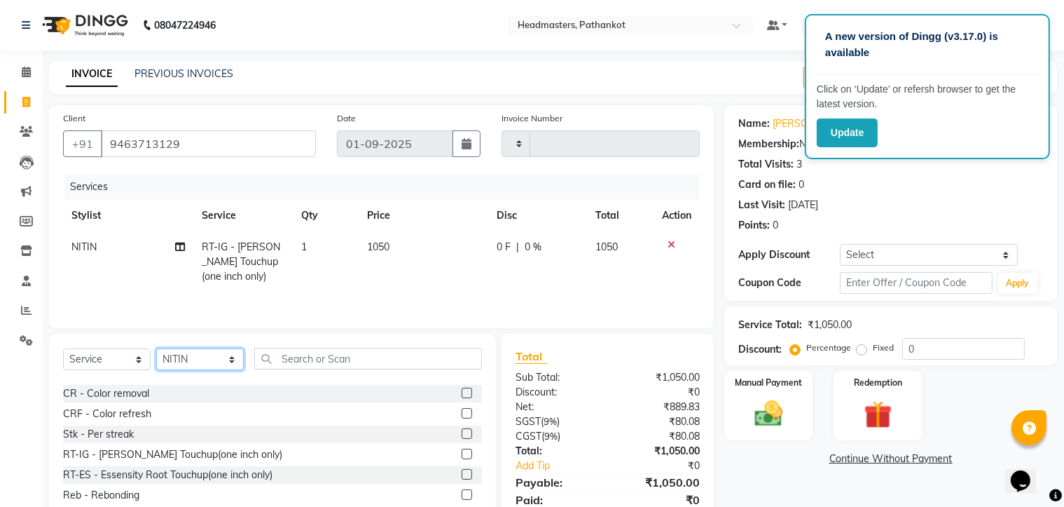
click at [213, 364] on select "Select Stylist Amir HEAD [PERSON_NAME] [PERSON_NAME] [PERSON_NAME] [PERSON_NAME…" at bounding box center [200, 359] width 88 height 22
click at [273, 338] on div "Select Service Product Membership Package Voucher Prepaid Gift Card Select Styl…" at bounding box center [272, 437] width 447 height 207
click at [291, 362] on input "text" at bounding box center [368, 359] width 228 height 22
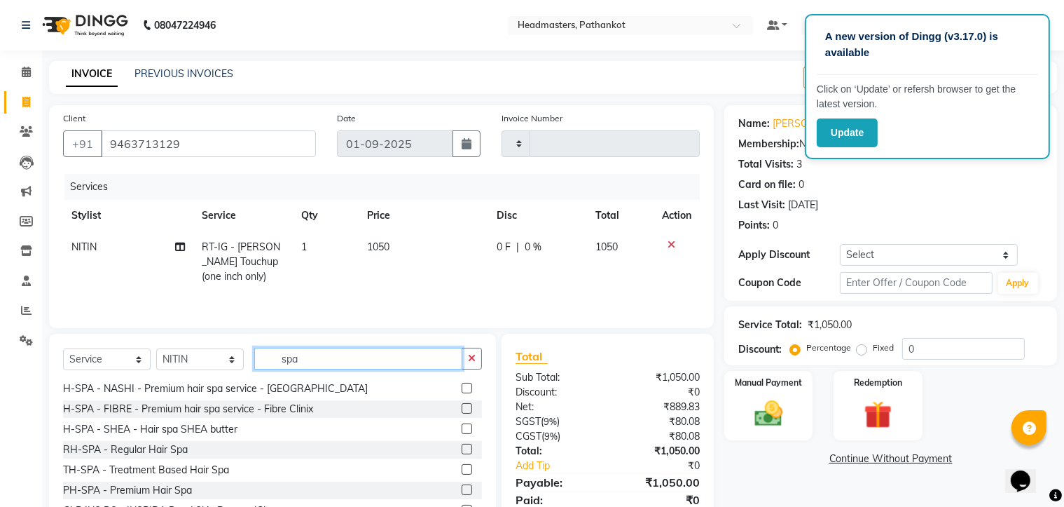
scroll to position [158, 0]
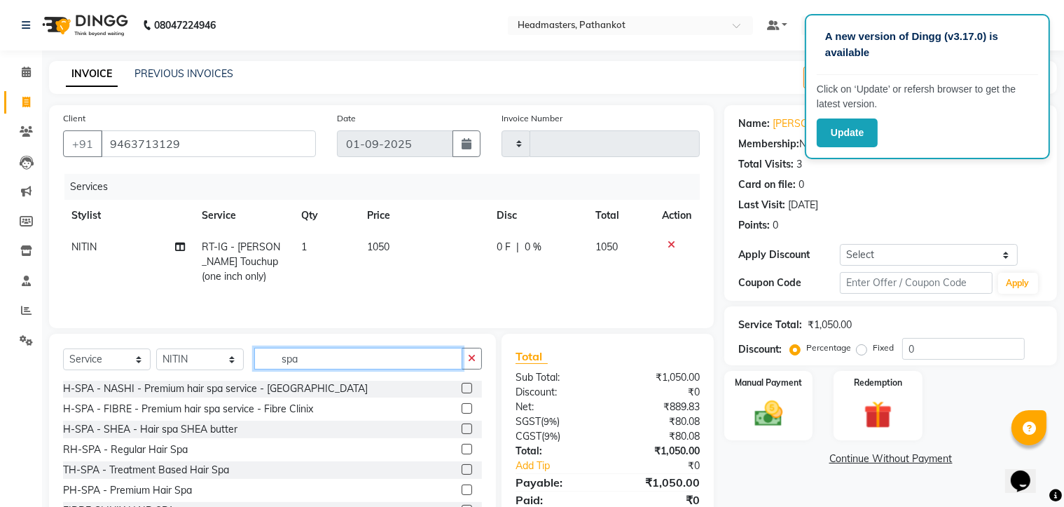
type input "spa"
click at [462, 393] on label at bounding box center [467, 388] width 11 height 11
click at [462, 393] on input "checkbox" at bounding box center [466, 388] width 9 height 9
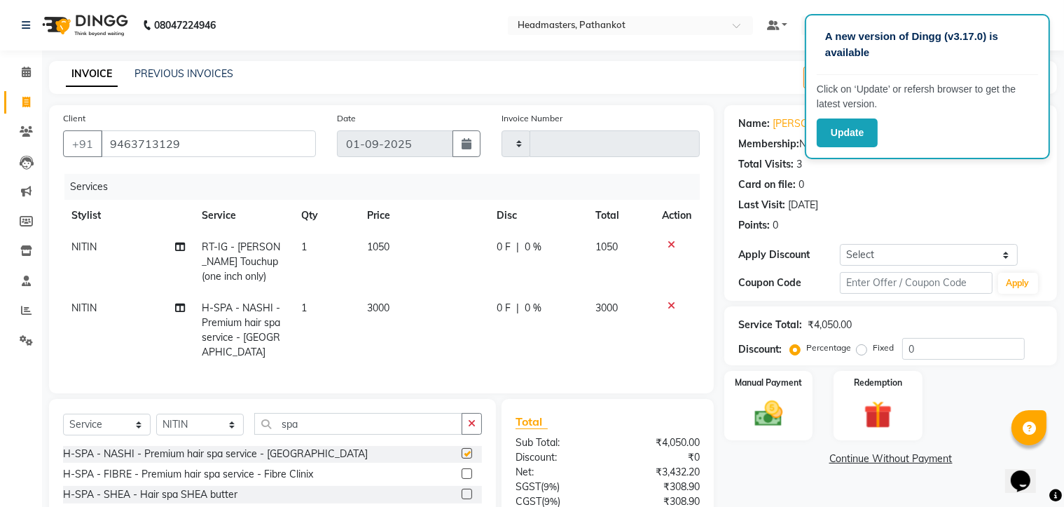
checkbox input "false"
click at [668, 301] on icon at bounding box center [672, 306] width 8 height 10
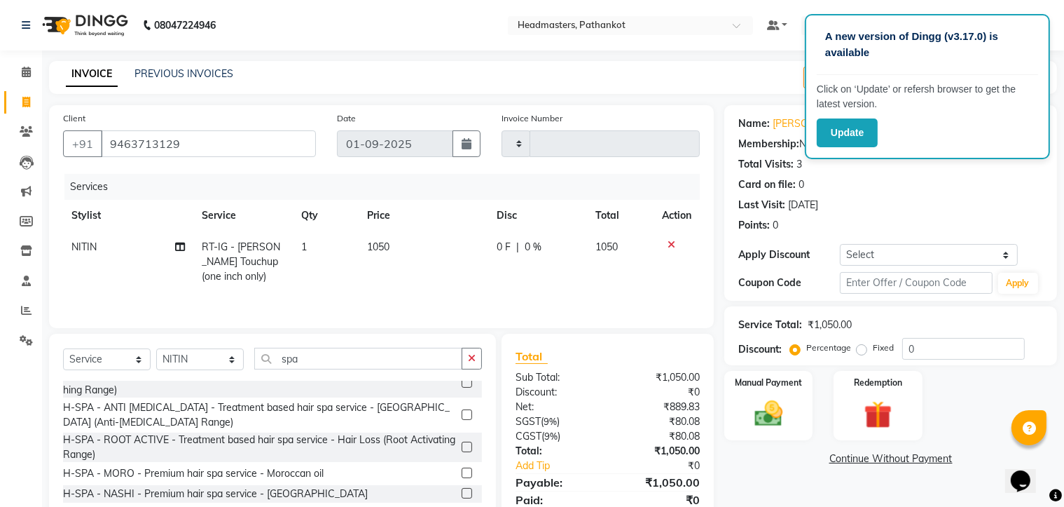
scroll to position [18, 0]
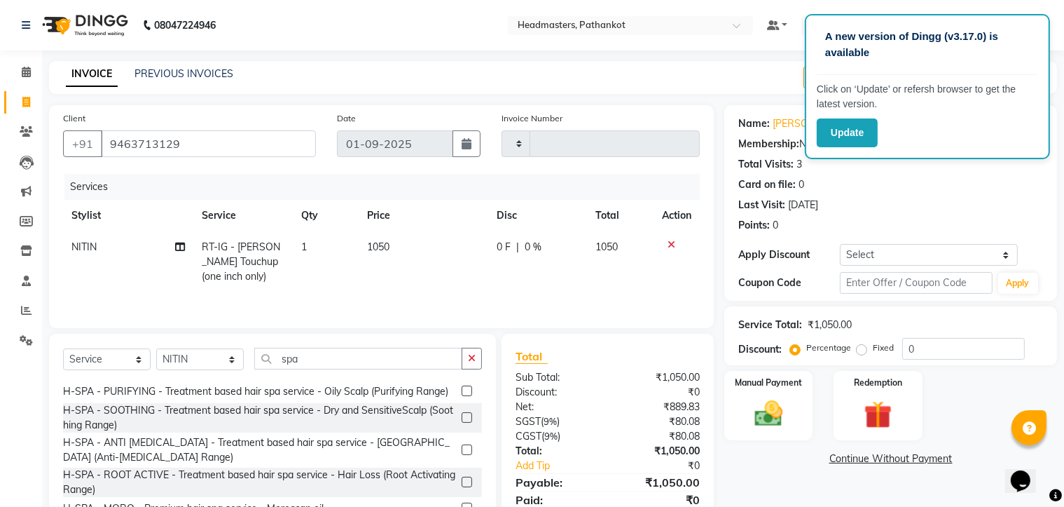
click at [462, 396] on label at bounding box center [467, 390] width 11 height 11
click at [462, 396] on input "checkbox" at bounding box center [466, 391] width 9 height 9
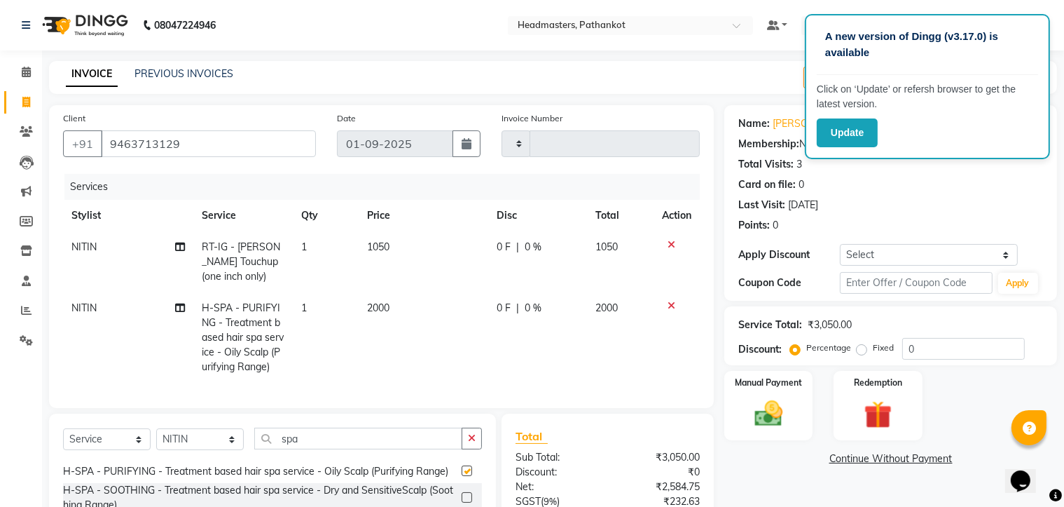
checkbox input "false"
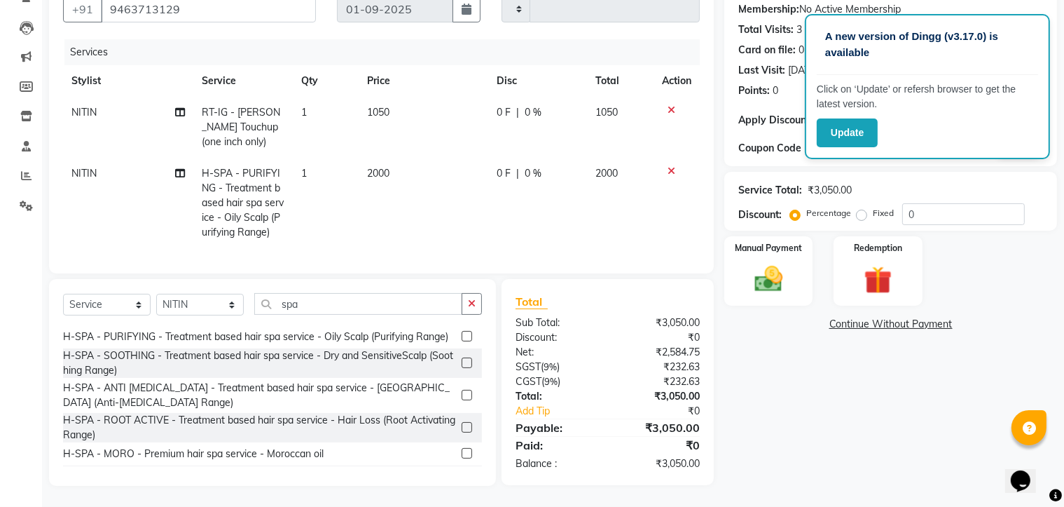
scroll to position [146, 0]
click at [788, 279] on img at bounding box center [769, 280] width 47 height 34
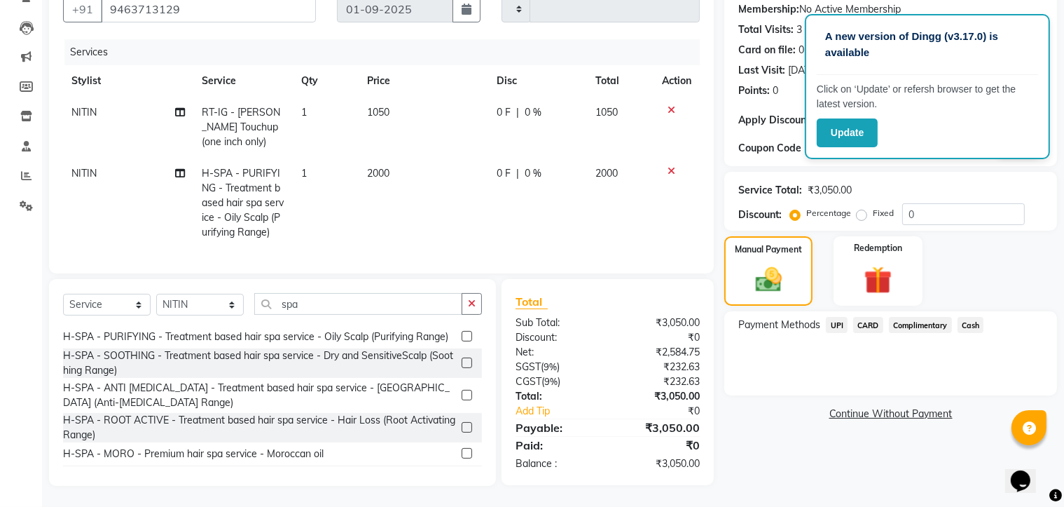
click at [836, 317] on span "UPI" at bounding box center [837, 325] width 22 height 16
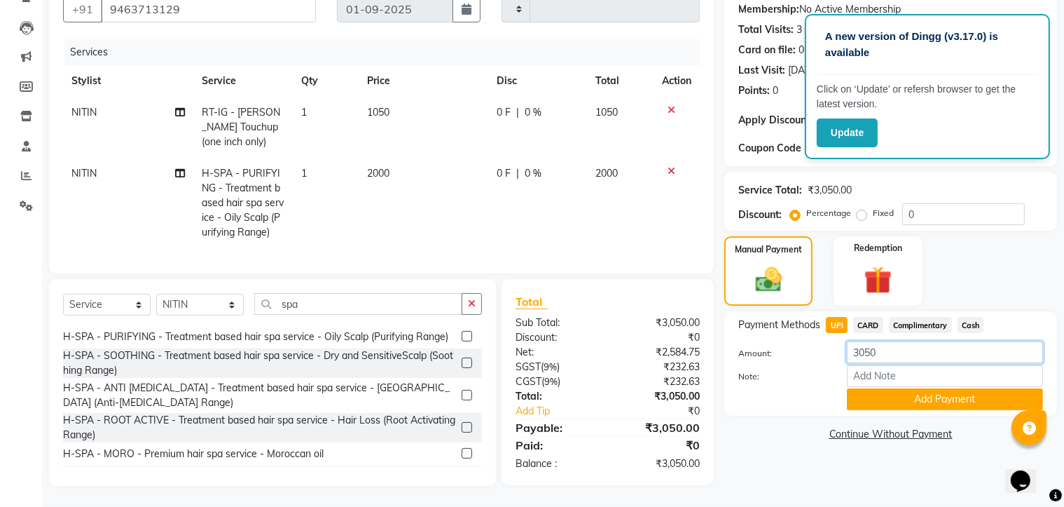
click at [883, 342] on input "3050" at bounding box center [945, 352] width 196 height 22
type input "3"
type input "1500"
click at [908, 388] on button "Add Payment" at bounding box center [945, 399] width 196 height 22
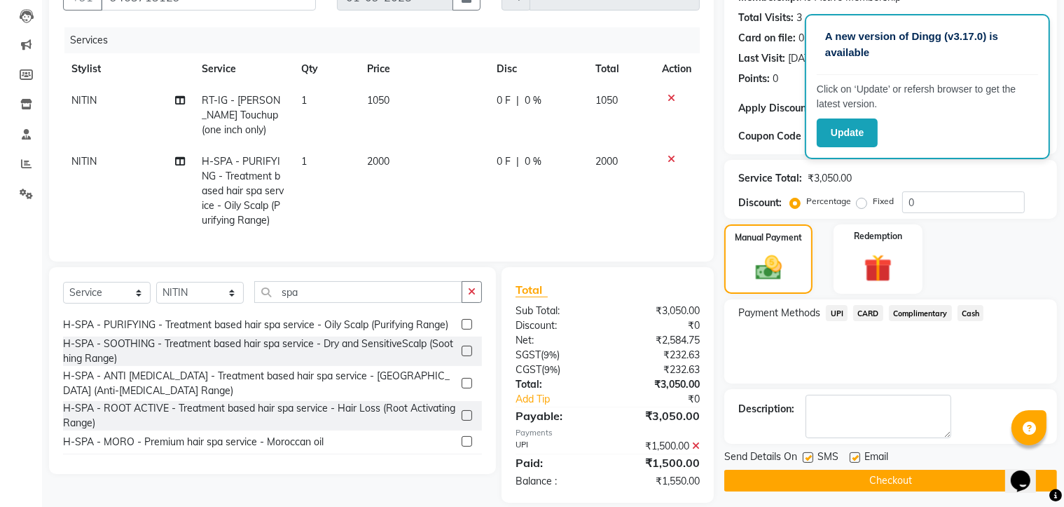
click at [967, 313] on span "Cash" at bounding box center [971, 313] width 27 height 16
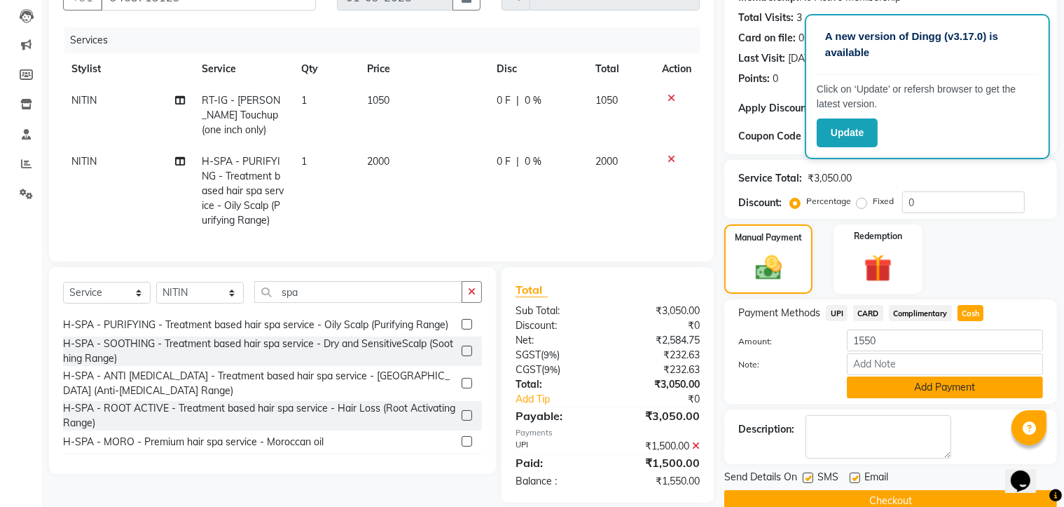
click at [944, 393] on button "Add Payment" at bounding box center [945, 387] width 196 height 22
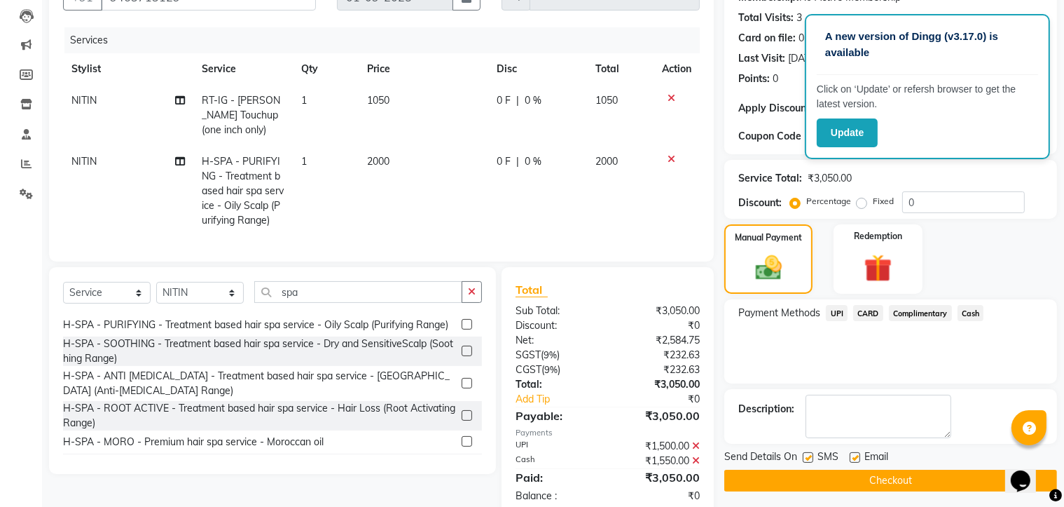
scroll to position [190, 0]
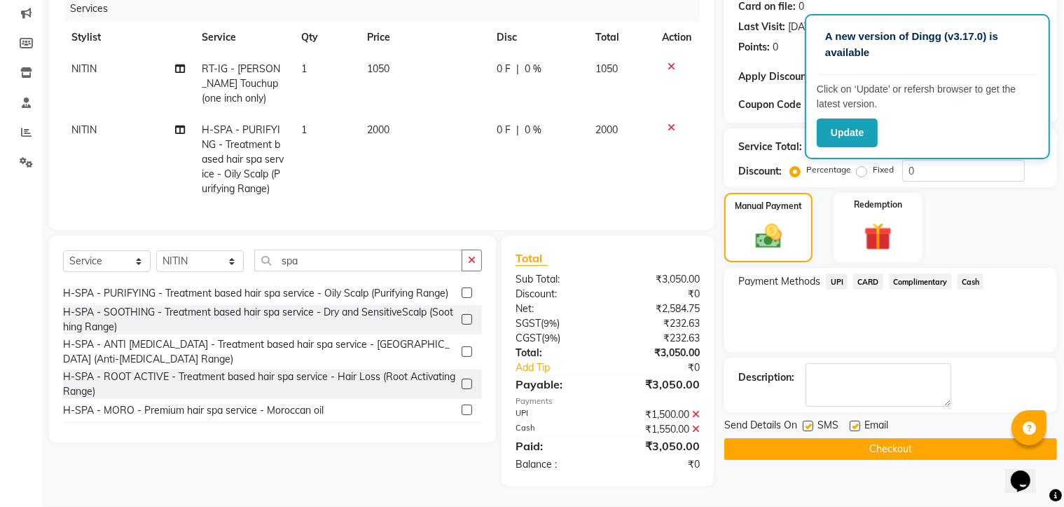
click at [891, 438] on button "Checkout" at bounding box center [891, 449] width 333 height 22
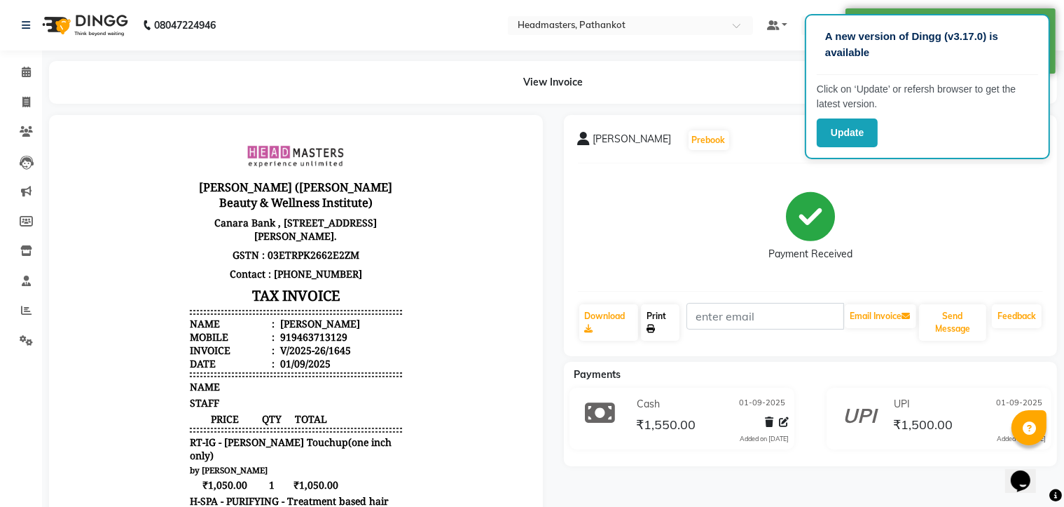
click at [667, 318] on link "Print" at bounding box center [660, 322] width 39 height 36
click at [26, 106] on icon at bounding box center [26, 102] width 8 height 11
select select "service"
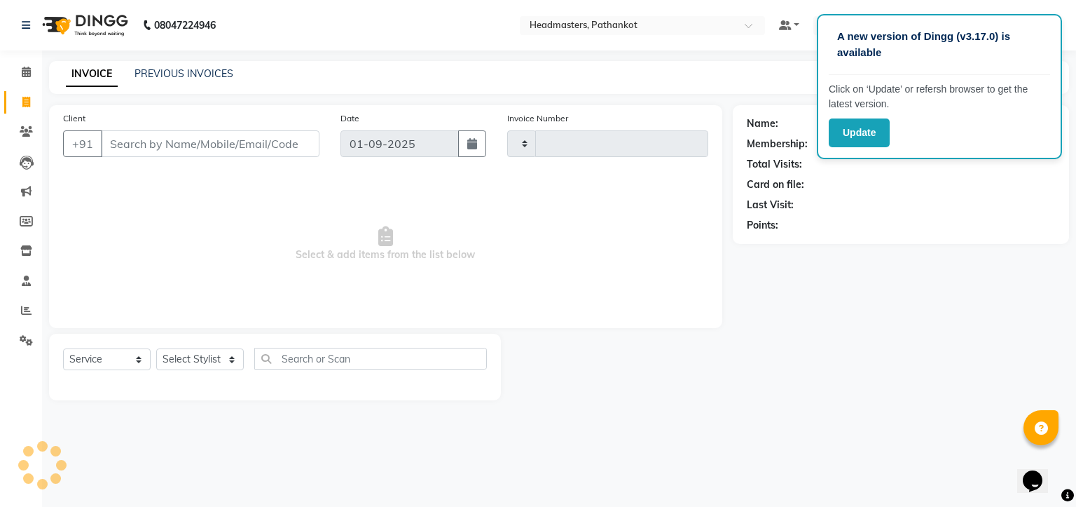
type input "1646"
select select "7530"
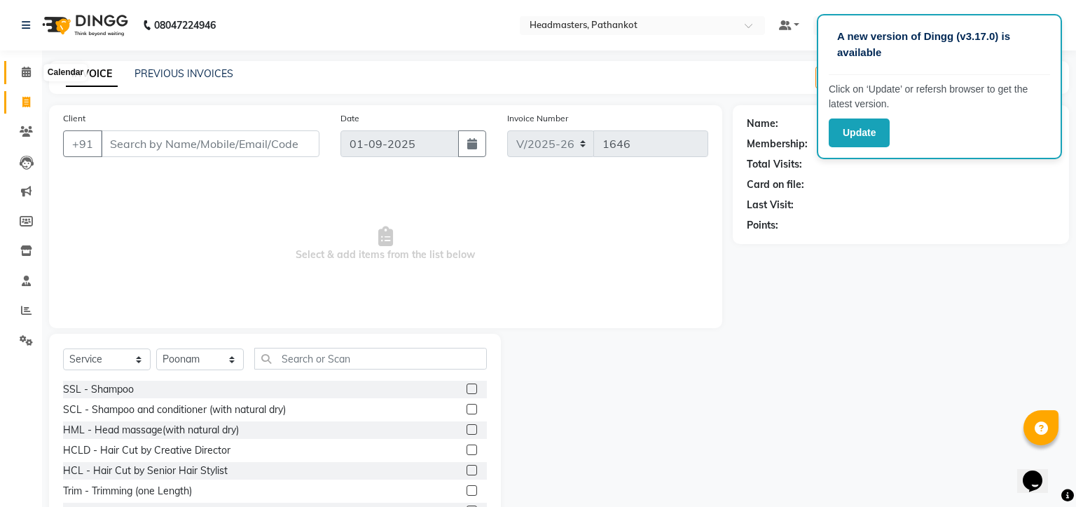
click at [24, 74] on icon at bounding box center [26, 72] width 9 height 11
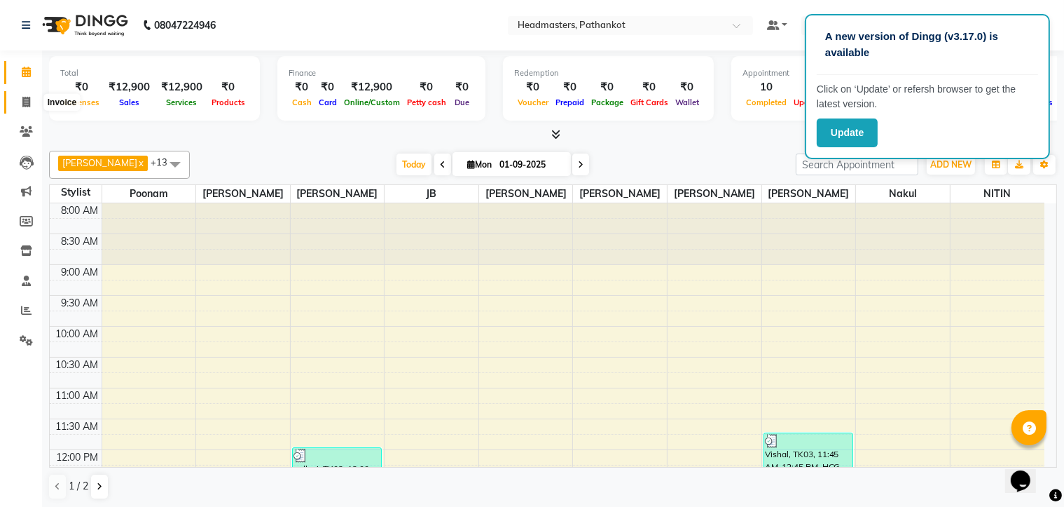
click at [22, 102] on icon at bounding box center [26, 102] width 8 height 11
select select "service"
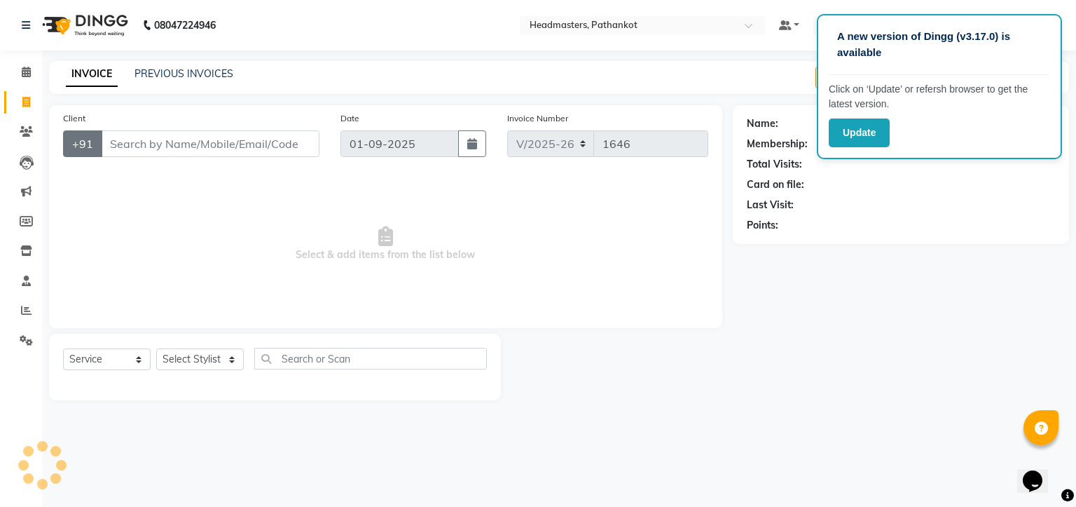
select select "66904"
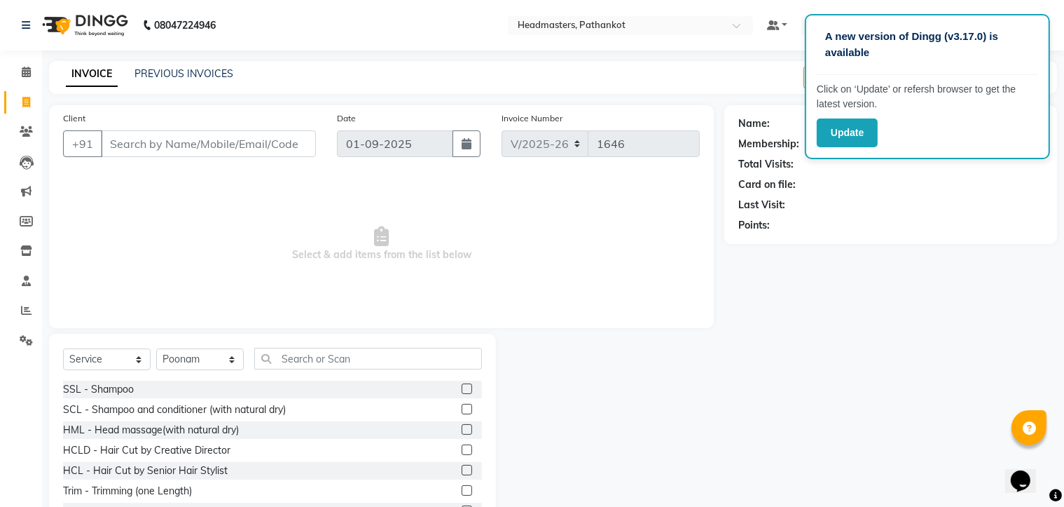
click at [104, 142] on input "Client" at bounding box center [208, 143] width 215 height 27
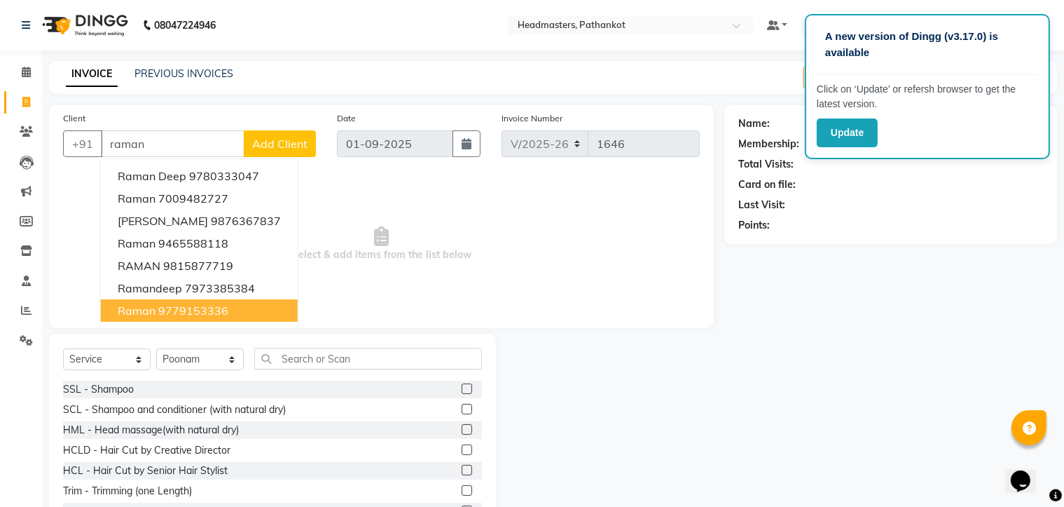
click at [174, 314] on ngb-highlight "9779153336" at bounding box center [193, 310] width 70 height 14
type input "9779153336"
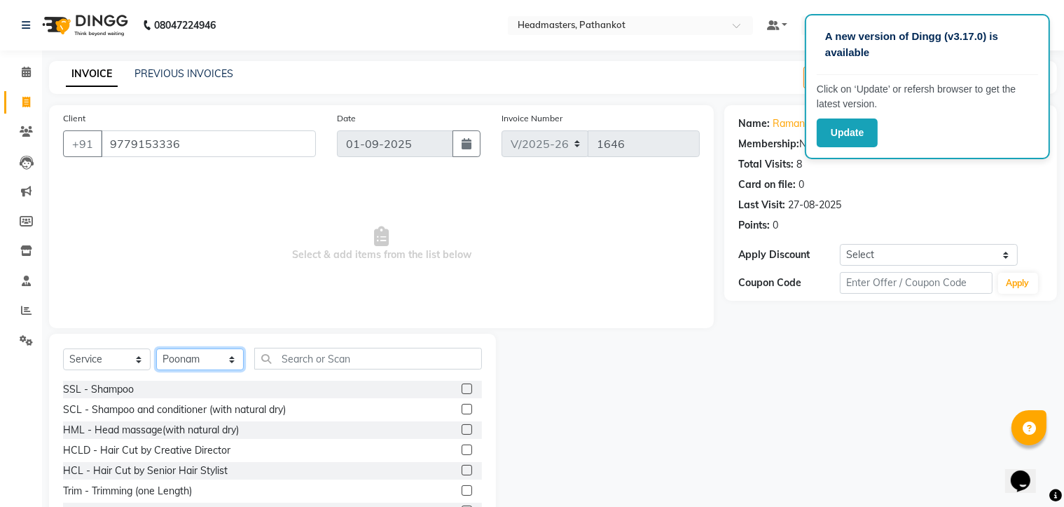
click at [179, 359] on select "Select Stylist Amir HEAD [PERSON_NAME] [PERSON_NAME] [PERSON_NAME] [PERSON_NAME…" at bounding box center [200, 359] width 88 height 22
select select "66908"
click at [156, 349] on select "Select Stylist Amir HEAD [PERSON_NAME] [PERSON_NAME] [PERSON_NAME] [PERSON_NAME…" at bounding box center [200, 359] width 88 height 22
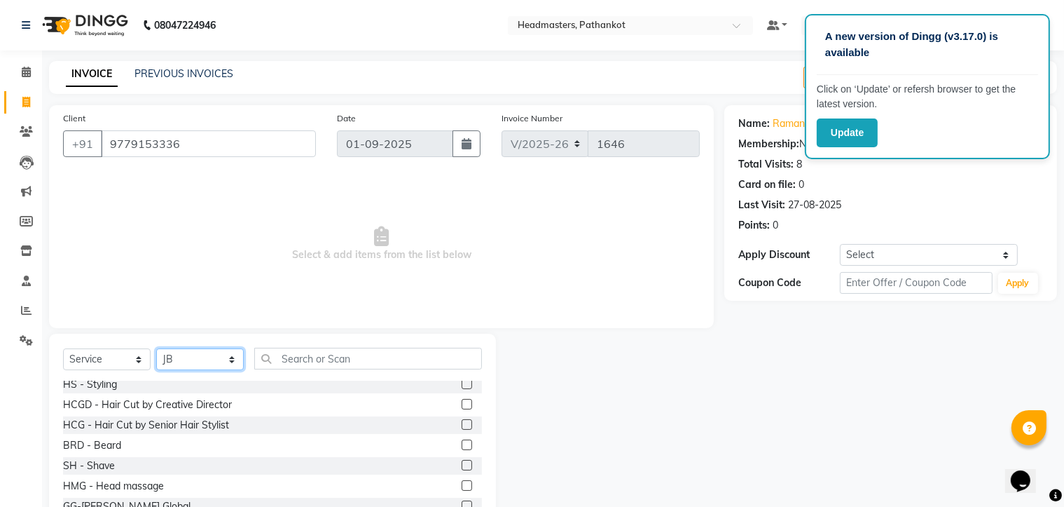
scroll to position [631, 0]
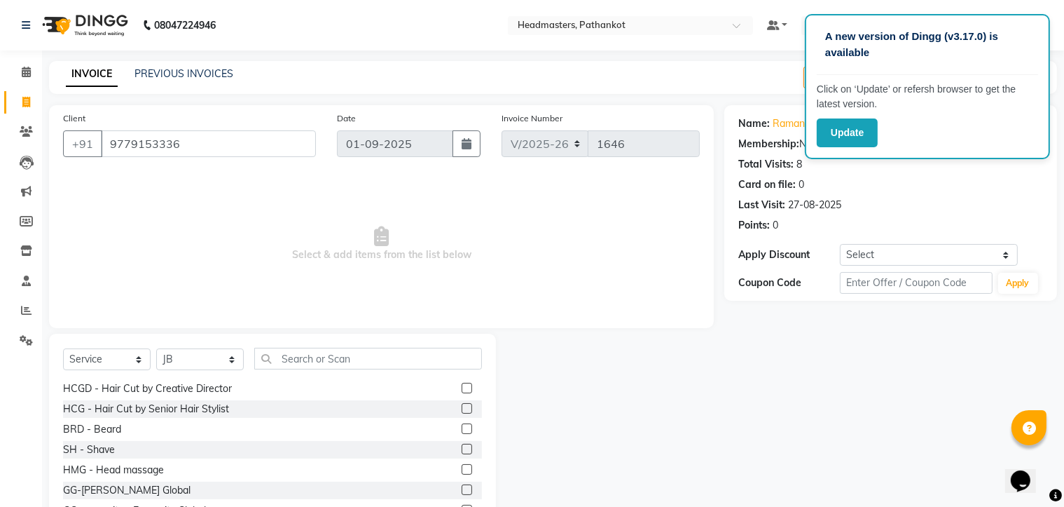
click at [462, 406] on label at bounding box center [467, 408] width 11 height 11
click at [462, 406] on input "checkbox" at bounding box center [466, 408] width 9 height 9
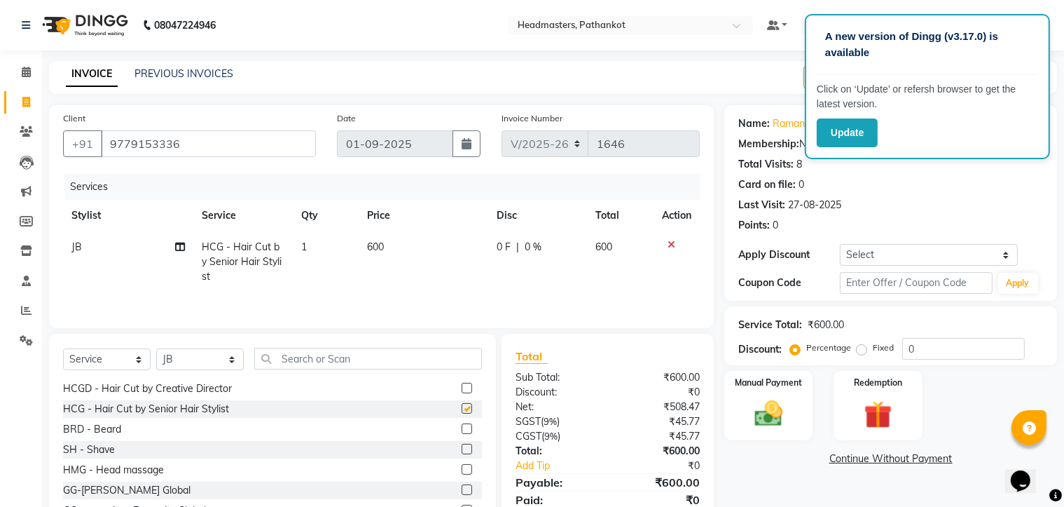
checkbox input "false"
click at [462, 429] on label at bounding box center [467, 428] width 11 height 11
click at [462, 429] on input "checkbox" at bounding box center [466, 429] width 9 height 9
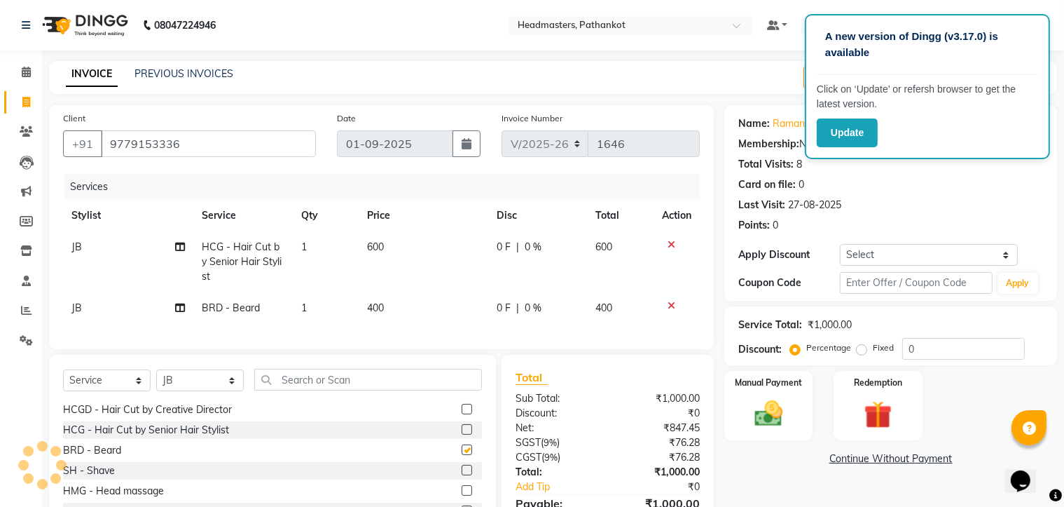
checkbox input "false"
click at [462, 475] on label at bounding box center [467, 470] width 11 height 11
click at [462, 475] on input "checkbox" at bounding box center [466, 470] width 9 height 9
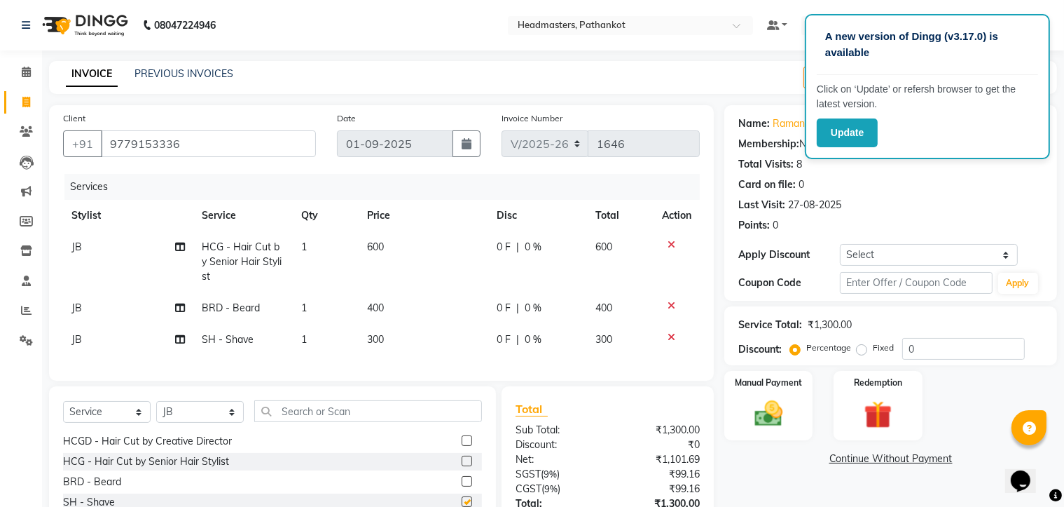
checkbox input "false"
click at [289, 421] on input "text" at bounding box center [368, 411] width 228 height 22
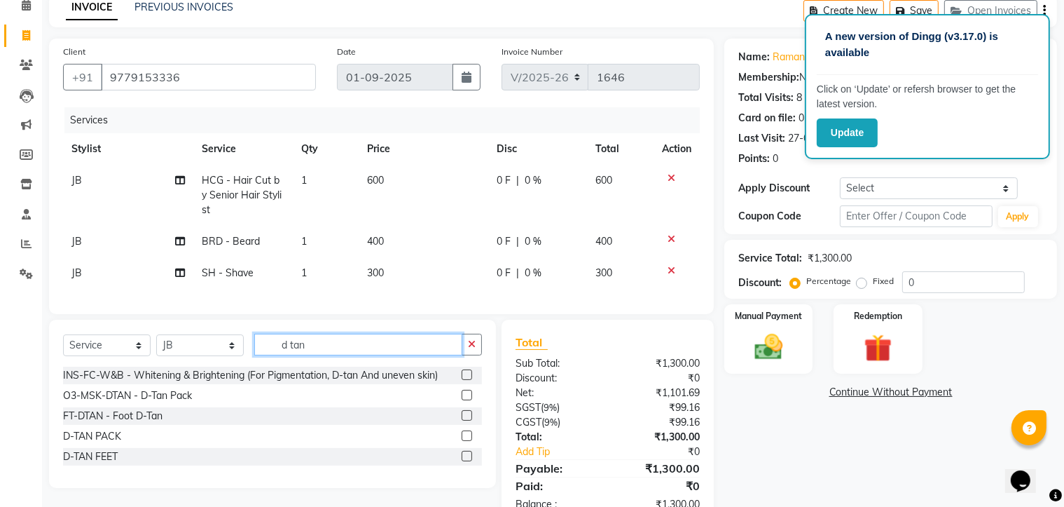
scroll to position [70, 0]
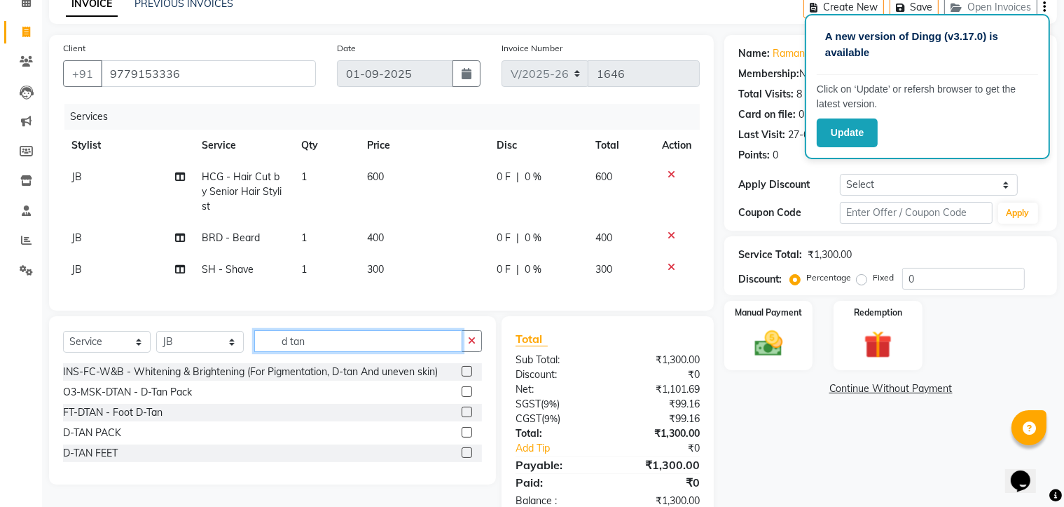
type input "d tan"
click at [465, 437] on label at bounding box center [467, 432] width 11 height 11
click at [465, 437] on input "checkbox" at bounding box center [466, 432] width 9 height 9
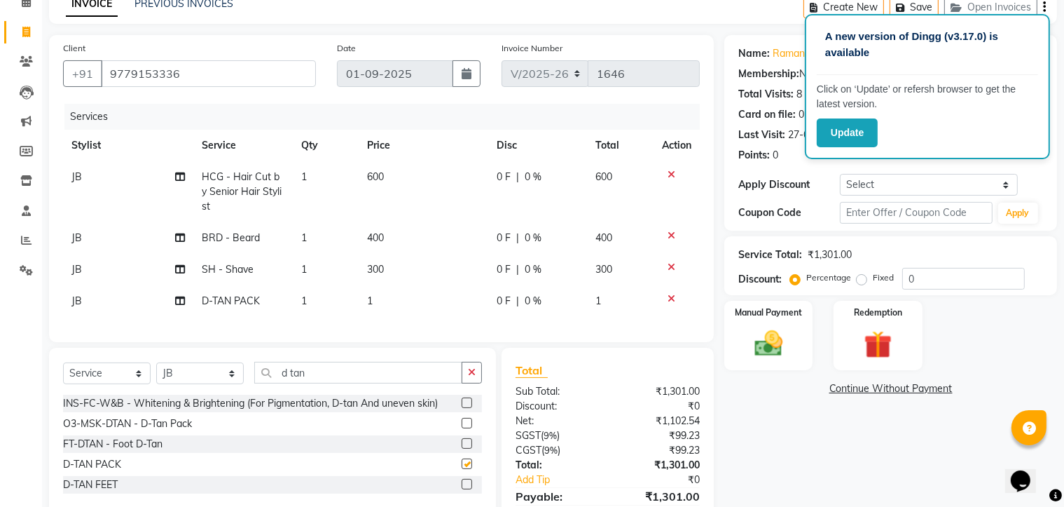
checkbox input "false"
click at [377, 298] on td "1" at bounding box center [424, 301] width 130 height 32
select select "66908"
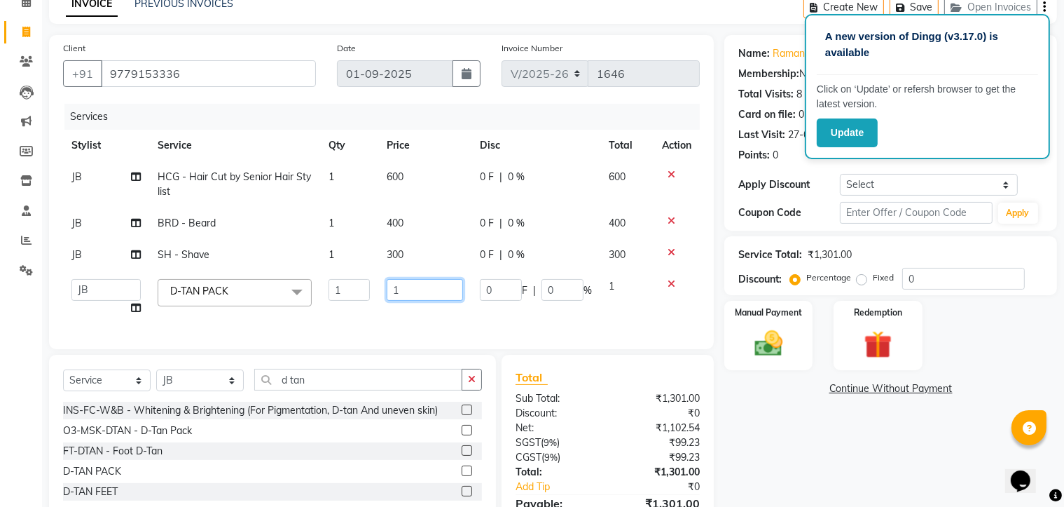
click at [401, 292] on input "1" at bounding box center [425, 290] width 77 height 22
type input "800"
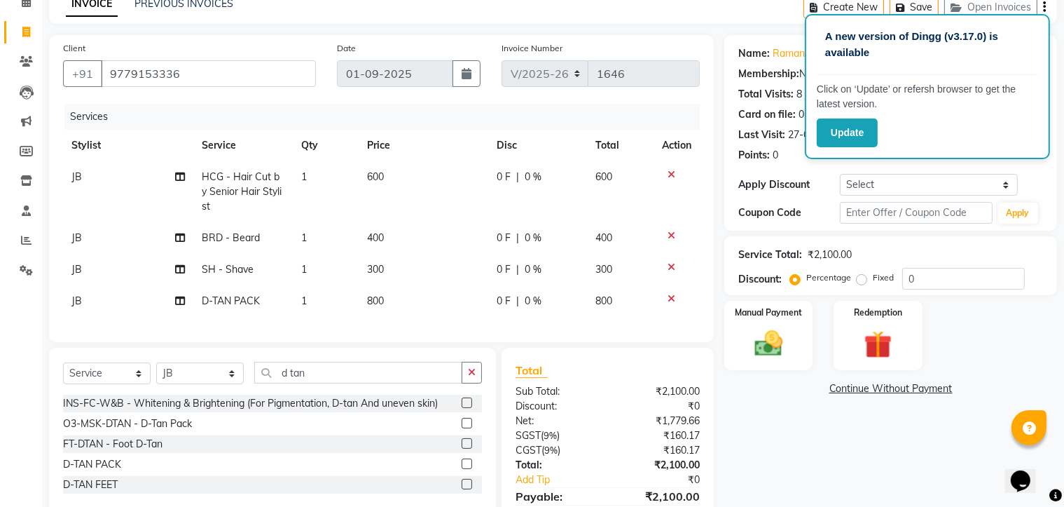
click at [409, 253] on tbody "JB HCG - Hair Cut by Senior Hair Stylist 1 600 0 F | 0 % 600 JB BRD - [PERSON_N…" at bounding box center [381, 239] width 637 height 156
click at [389, 268] on td "300" at bounding box center [424, 270] width 130 height 32
select select "66908"
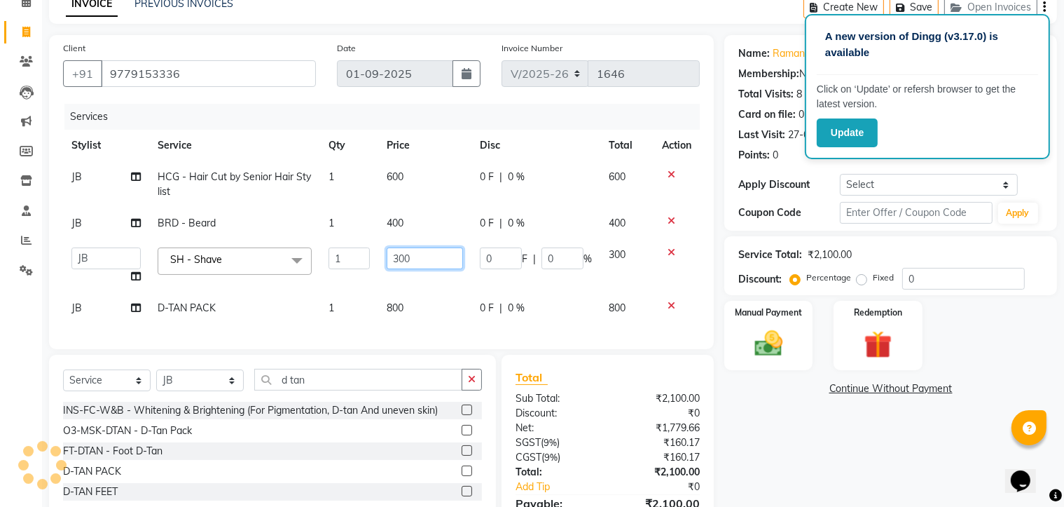
click at [413, 256] on input "300" at bounding box center [425, 258] width 77 height 22
type input "3"
type input "150"
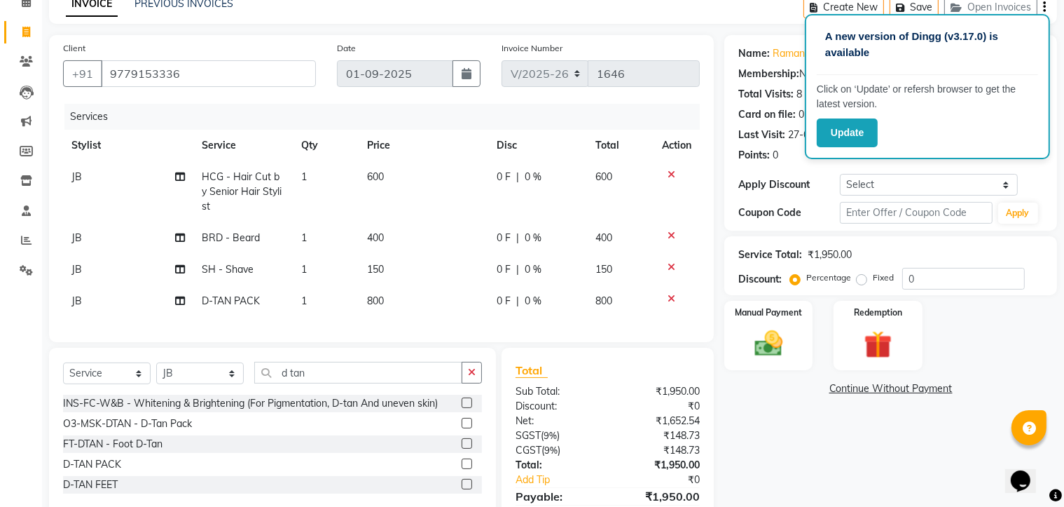
click at [406, 221] on tbody "JB HCG - Hair Cut by Senior Hair Stylist 1 600 0 F | 0 % 600 JB BRD - [PERSON_N…" at bounding box center [381, 239] width 637 height 156
click at [669, 267] on icon at bounding box center [672, 267] width 8 height 10
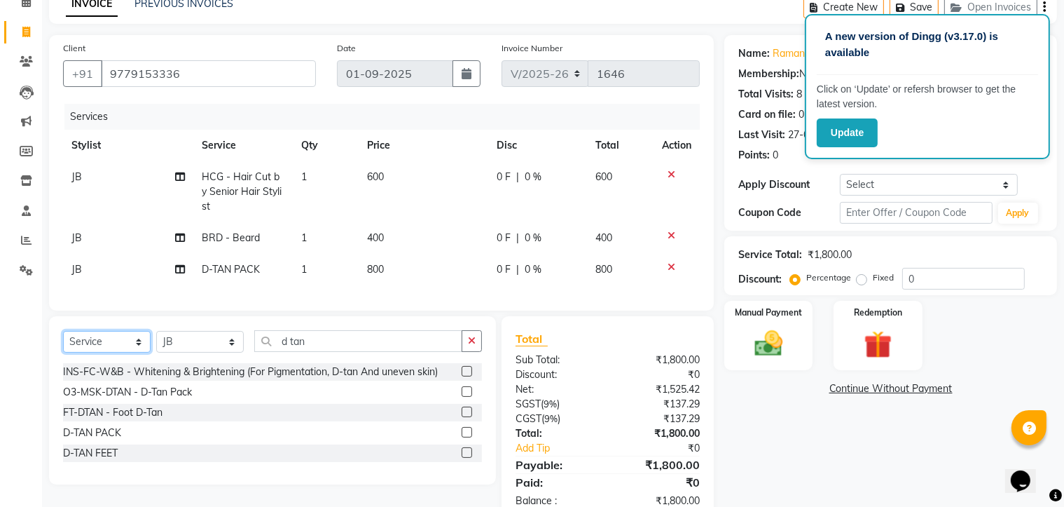
click at [124, 352] on select "Select Service Product Membership Package Voucher Prepaid Gift Card" at bounding box center [107, 342] width 88 height 22
click at [471, 345] on icon "button" at bounding box center [472, 341] width 8 height 10
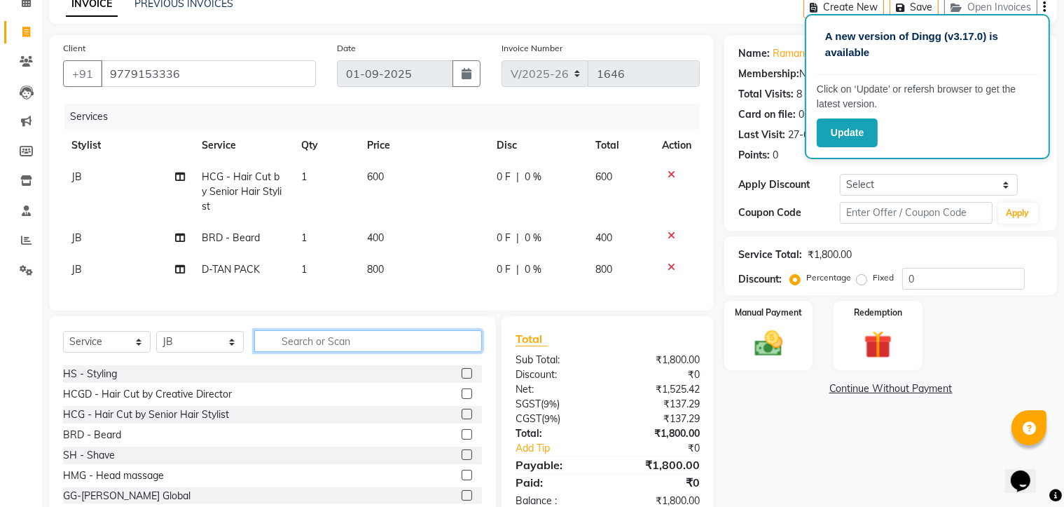
scroll to position [631, 0]
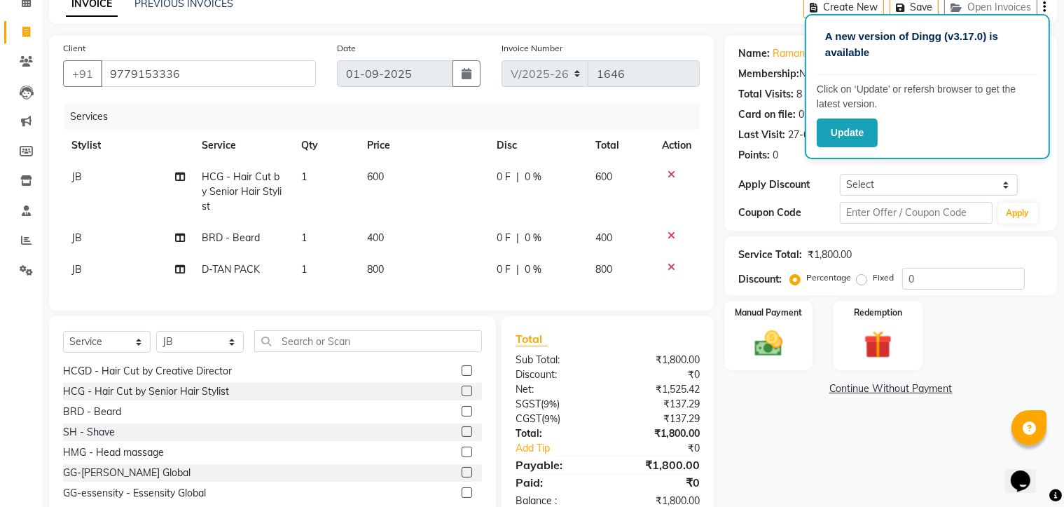
click at [462, 457] on label at bounding box center [467, 451] width 11 height 11
click at [462, 457] on input "checkbox" at bounding box center [466, 452] width 9 height 9
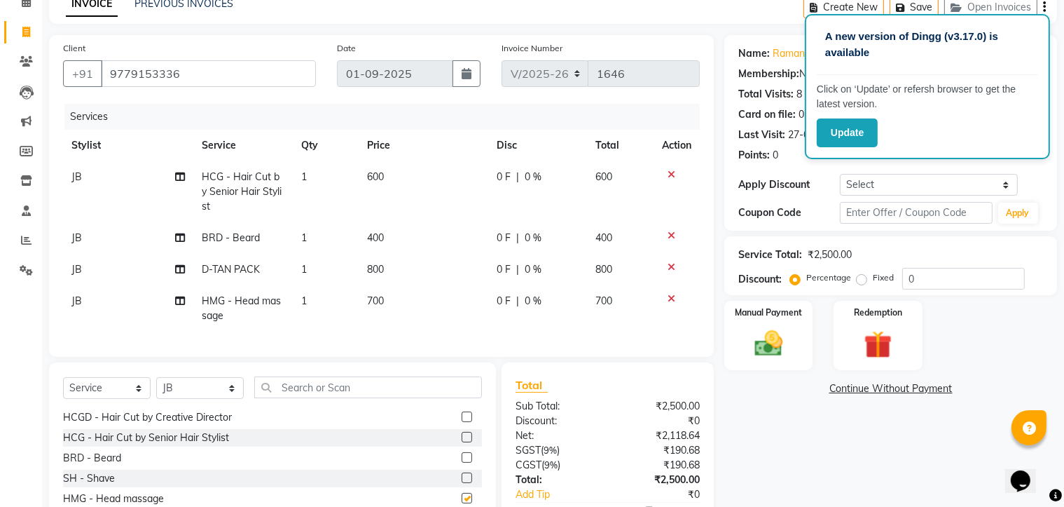
checkbox input "false"
click at [388, 298] on td "700" at bounding box center [424, 308] width 130 height 46
select select "66908"
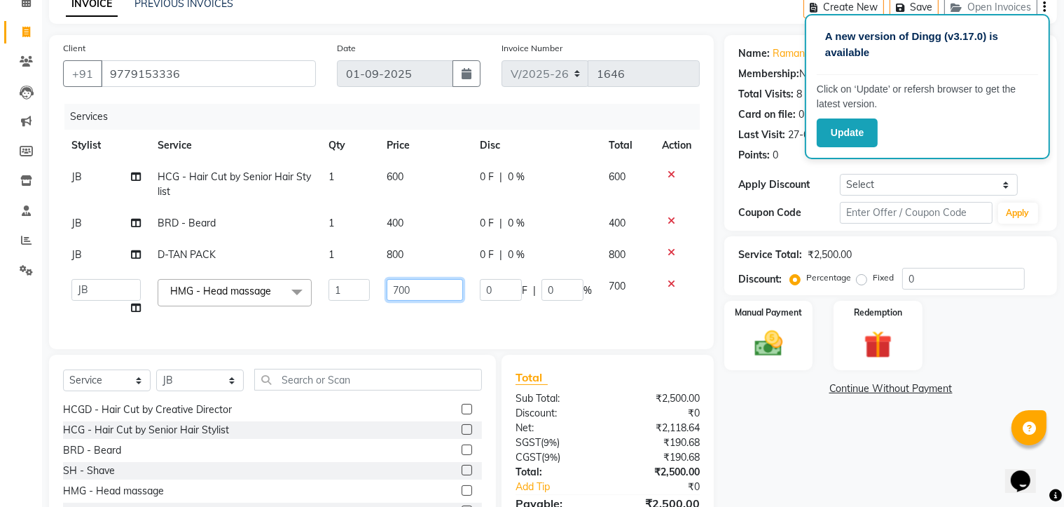
click at [411, 289] on input "700" at bounding box center [425, 290] width 77 height 22
type input "7"
type input "500"
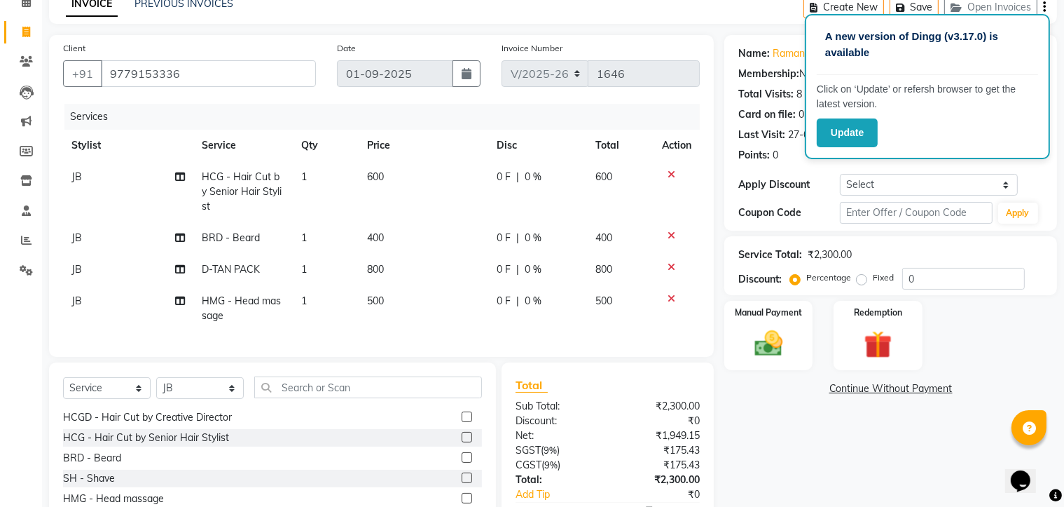
click at [405, 221] on tbody "JB HCG - Hair Cut by Senior Hair Stylist 1 600 0 F | 0 % 600 JB BRD - [PERSON_N…" at bounding box center [381, 246] width 637 height 170
click at [384, 238] on span "400" at bounding box center [375, 237] width 17 height 13
select select "66908"
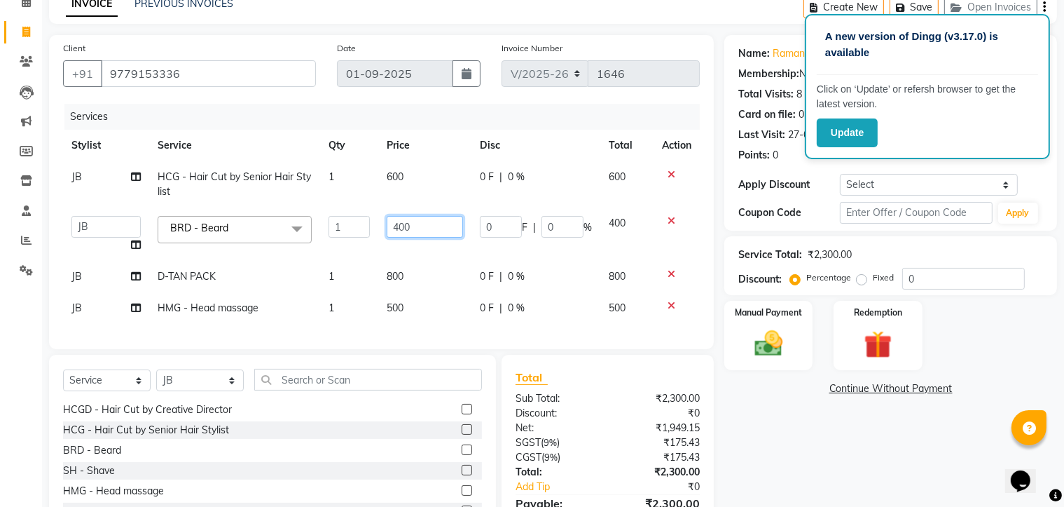
click at [412, 228] on input "400" at bounding box center [425, 227] width 77 height 22
type input "4"
type input "150"
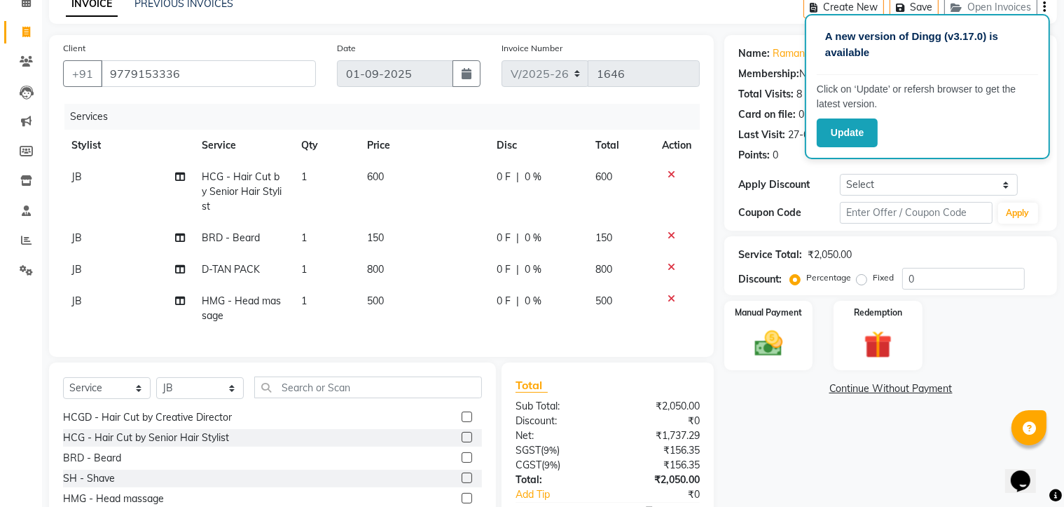
click at [406, 174] on td "600" at bounding box center [424, 191] width 130 height 61
select select "66908"
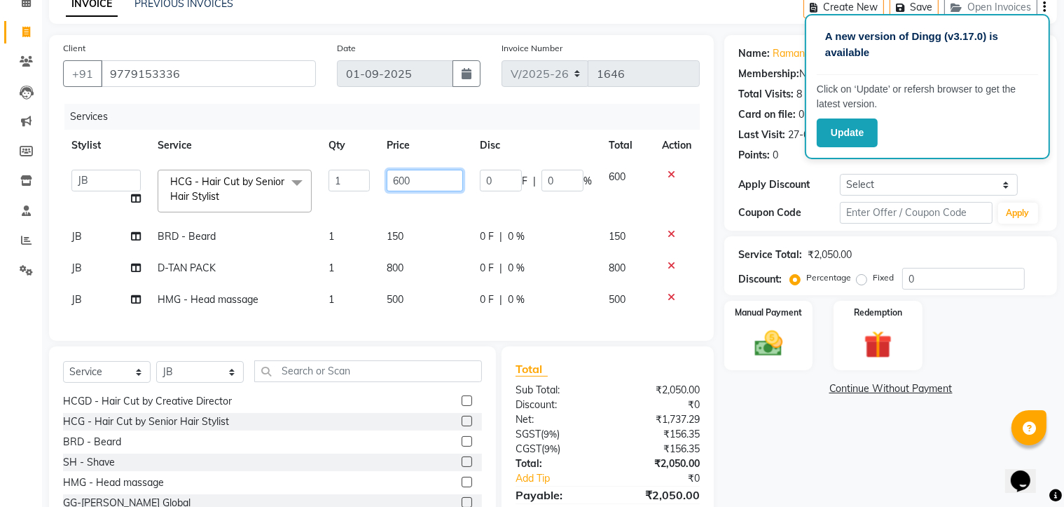
click at [416, 183] on input "600" at bounding box center [425, 181] width 77 height 22
type input "6"
type input "300"
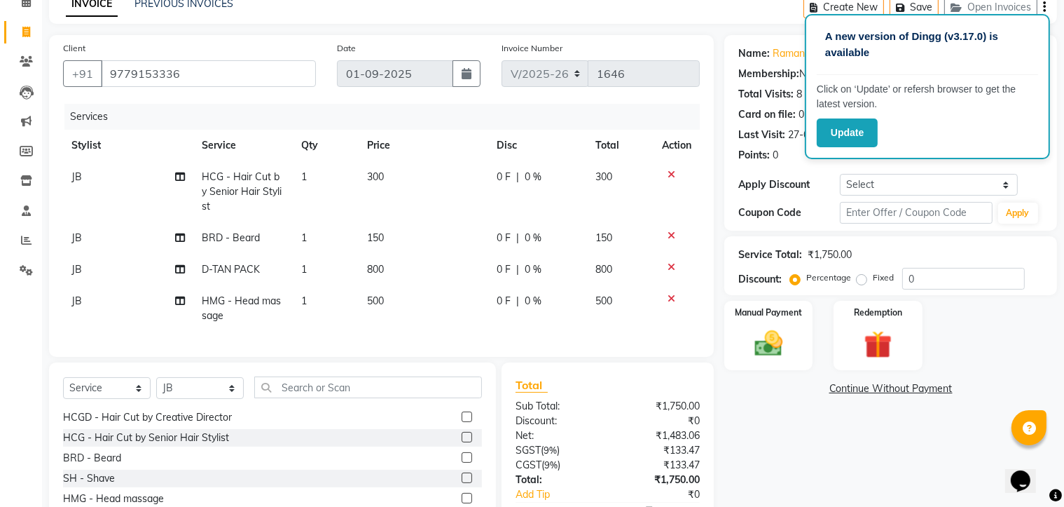
scroll to position [165, 0]
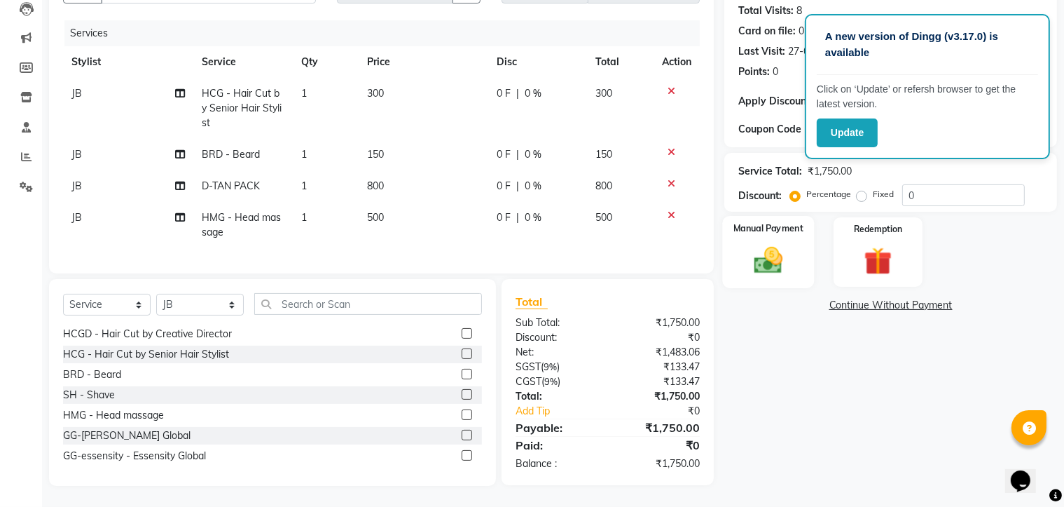
click at [795, 259] on div "Manual Payment" at bounding box center [769, 252] width 92 height 72
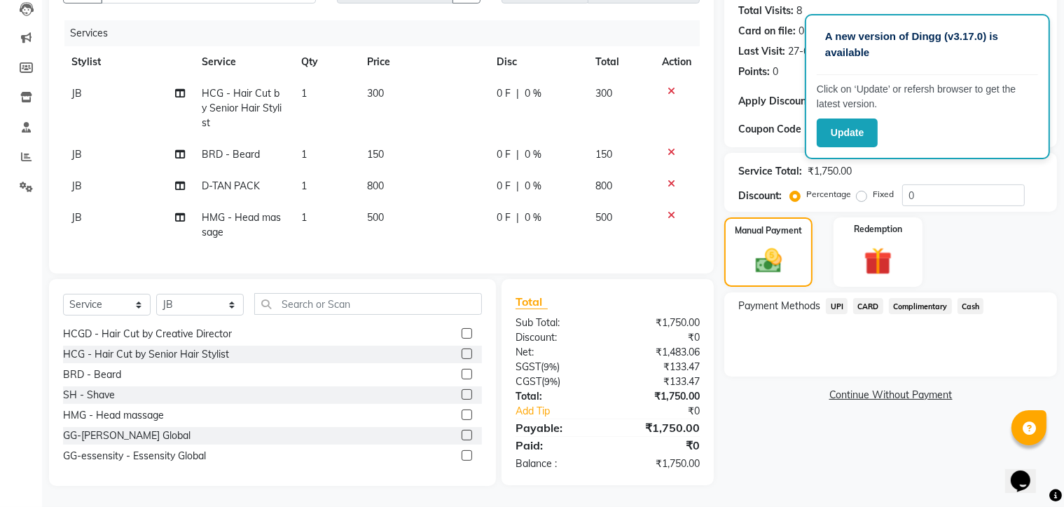
click at [838, 298] on span "UPI" at bounding box center [837, 306] width 22 height 16
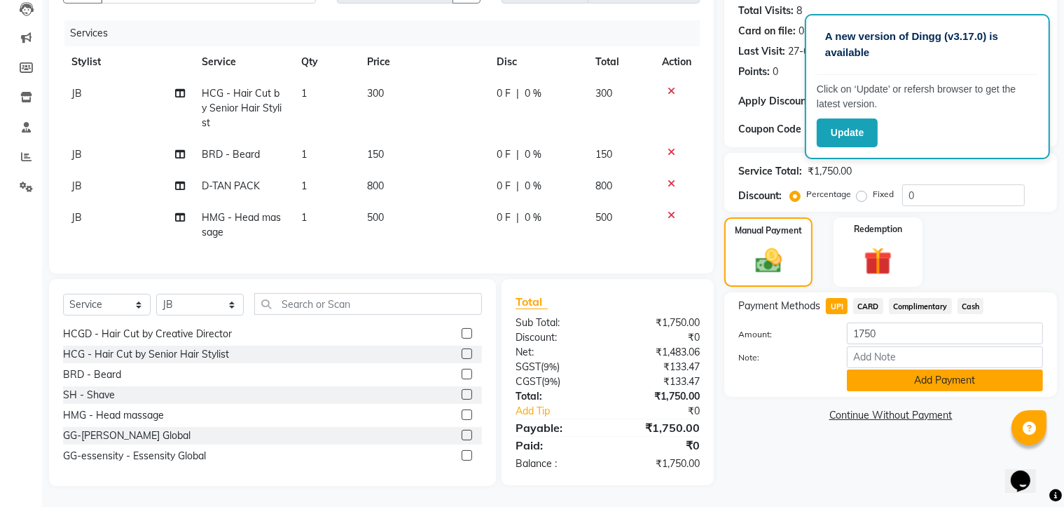
click at [891, 370] on button "Add Payment" at bounding box center [945, 380] width 196 height 22
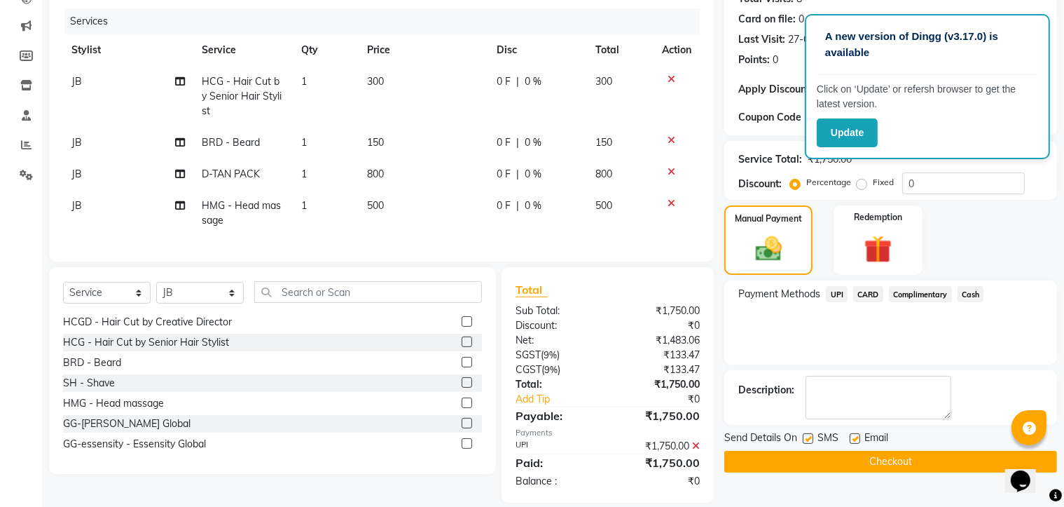
scroll to position [193, 0]
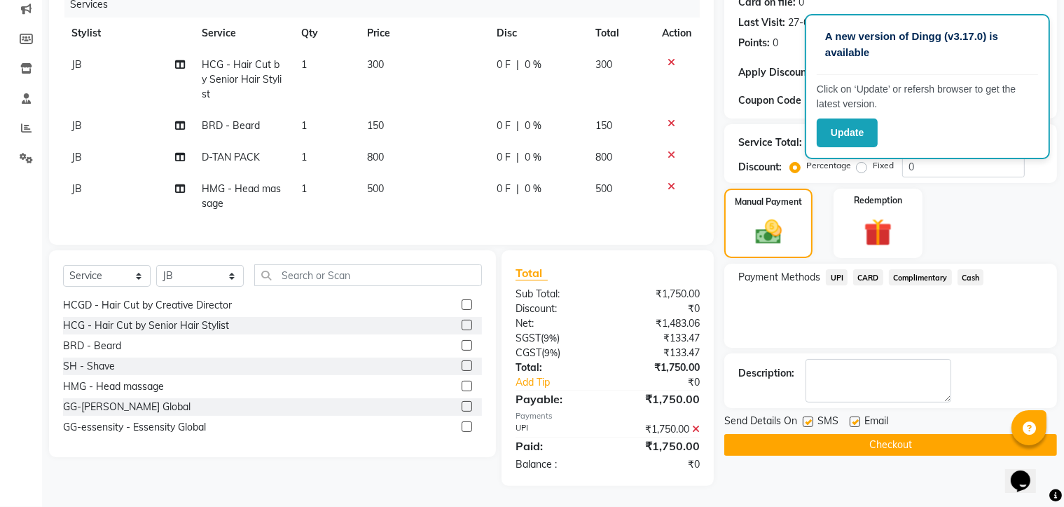
click at [893, 434] on button "Checkout" at bounding box center [891, 445] width 333 height 22
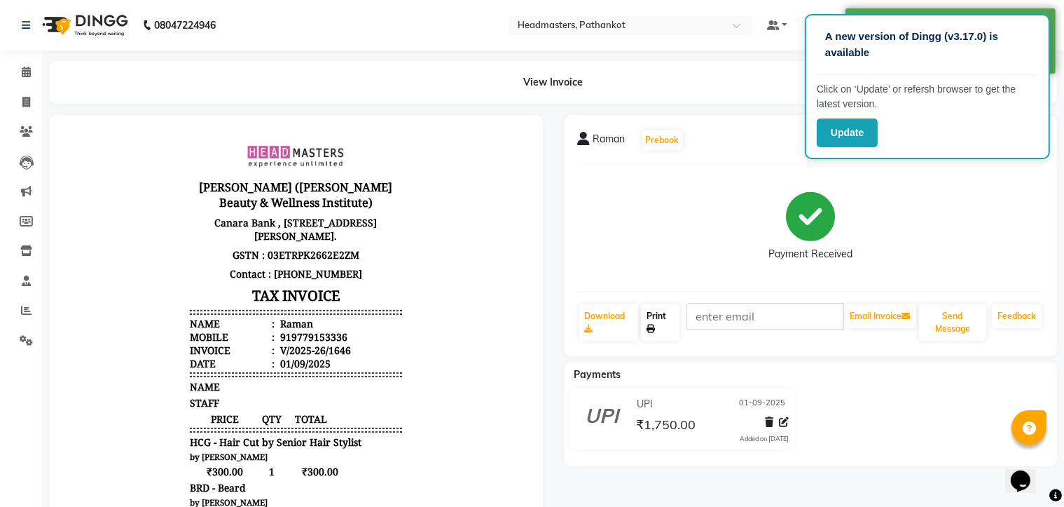
click at [664, 323] on link "Print" at bounding box center [660, 322] width 39 height 36
click at [28, 105] on icon at bounding box center [26, 102] width 8 height 11
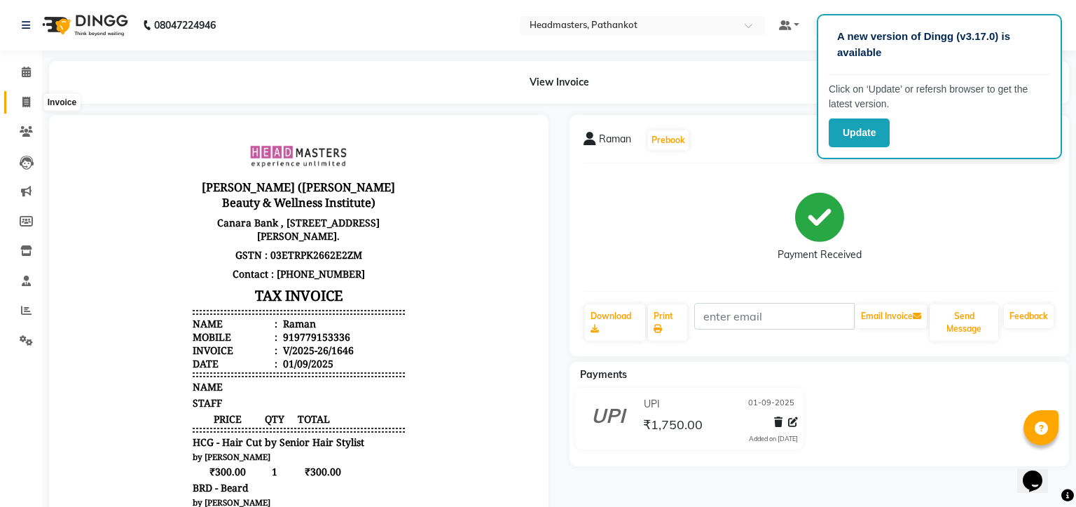
select select "service"
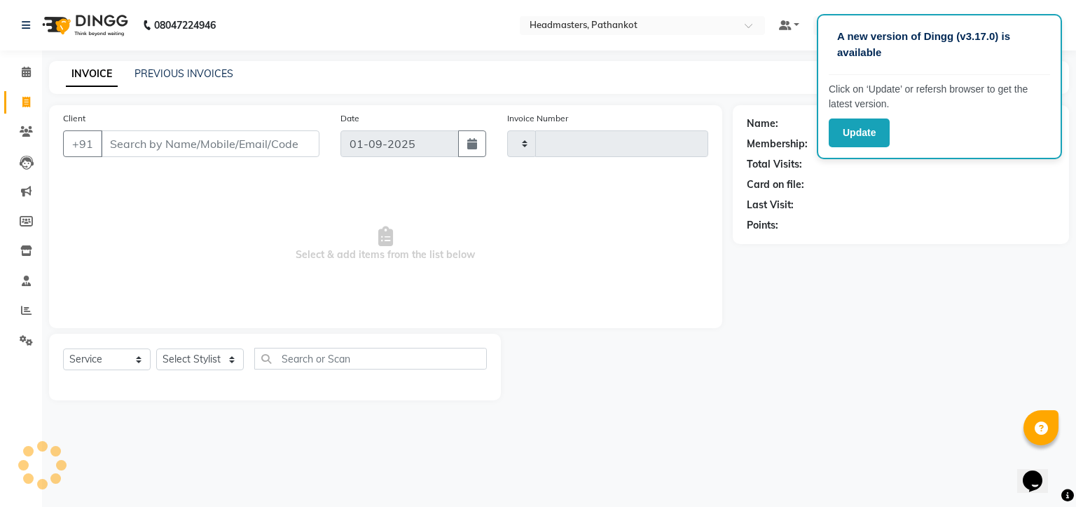
type input "1647"
select select "7530"
select select "66904"
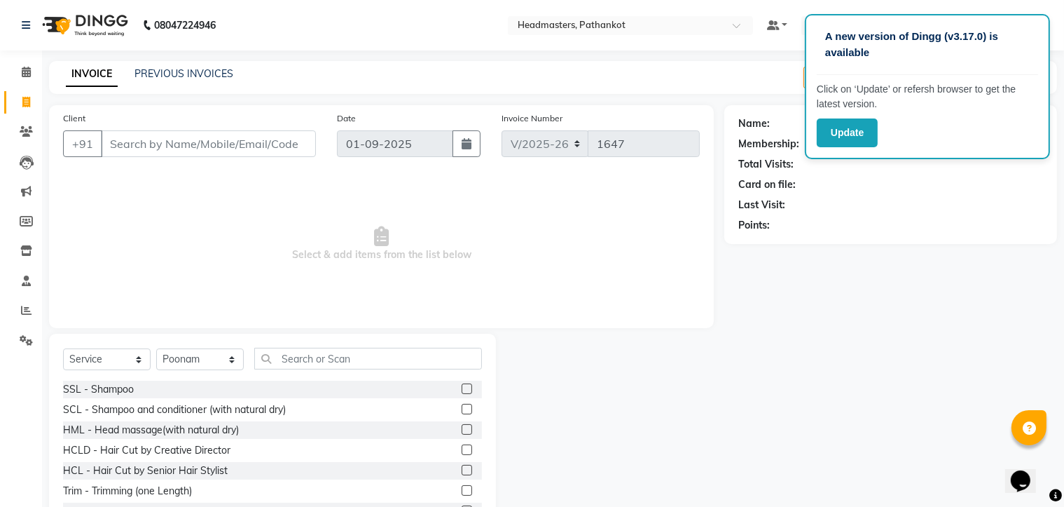
click at [111, 139] on input "Client" at bounding box center [208, 143] width 215 height 27
click at [123, 138] on input "Client" at bounding box center [208, 143] width 215 height 27
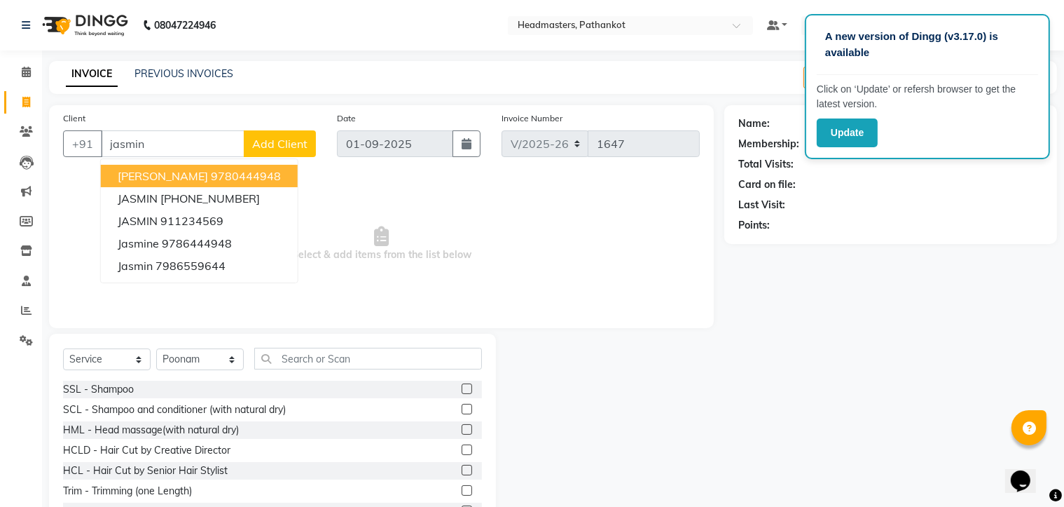
click at [206, 177] on button "[PERSON_NAME] 9780444948" at bounding box center [199, 176] width 197 height 22
type input "9780444948"
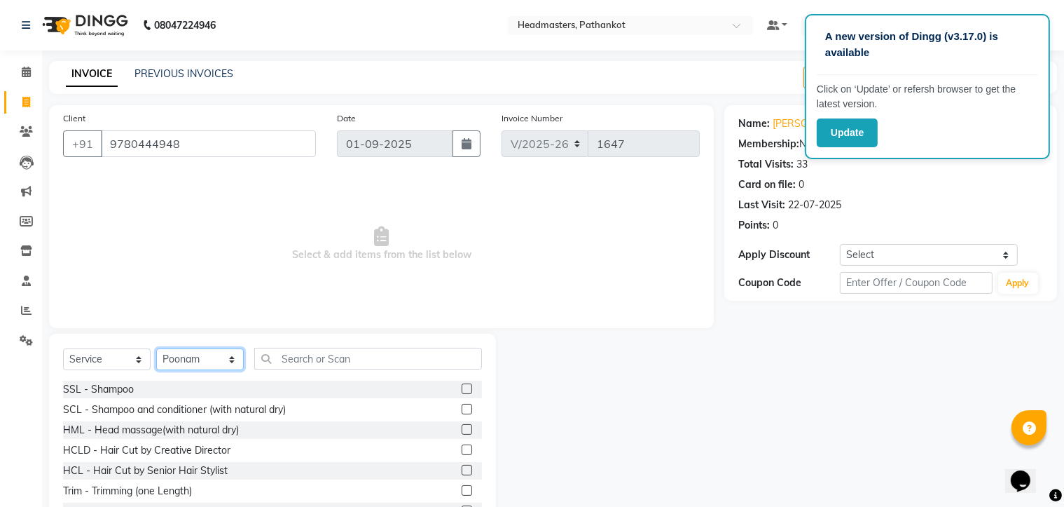
click at [210, 358] on select "Select Stylist Amir HEAD [PERSON_NAME] [PERSON_NAME] [PERSON_NAME] [PERSON_NAME…" at bounding box center [200, 359] width 88 height 22
select select "83490"
click at [156, 349] on select "Select Stylist Amir HEAD [PERSON_NAME] [PERSON_NAME] [PERSON_NAME] [PERSON_NAME…" at bounding box center [200, 359] width 88 height 22
click at [462, 469] on label at bounding box center [467, 470] width 11 height 11
click at [462, 469] on input "checkbox" at bounding box center [466, 470] width 9 height 9
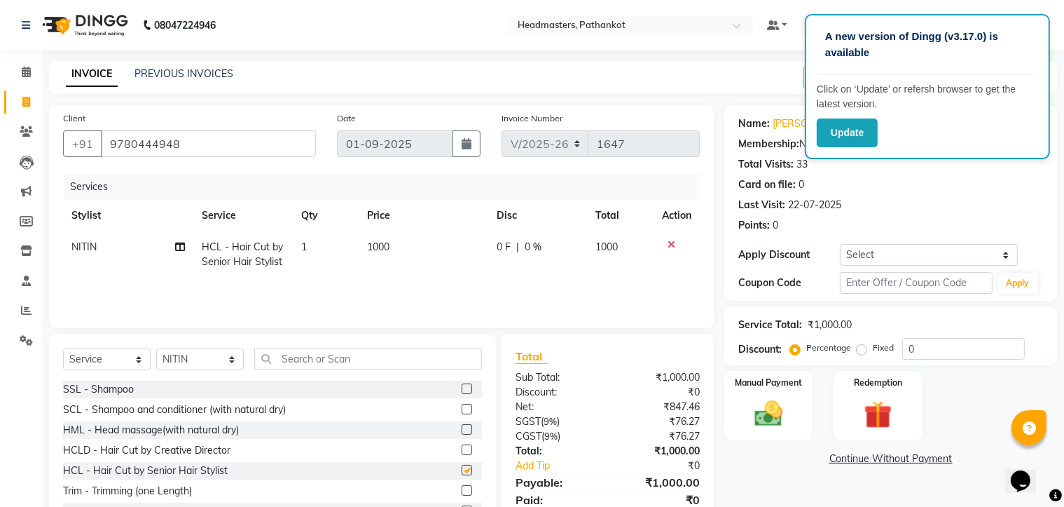
checkbox input "false"
click at [398, 245] on td "1000" at bounding box center [424, 254] width 130 height 46
select select "83490"
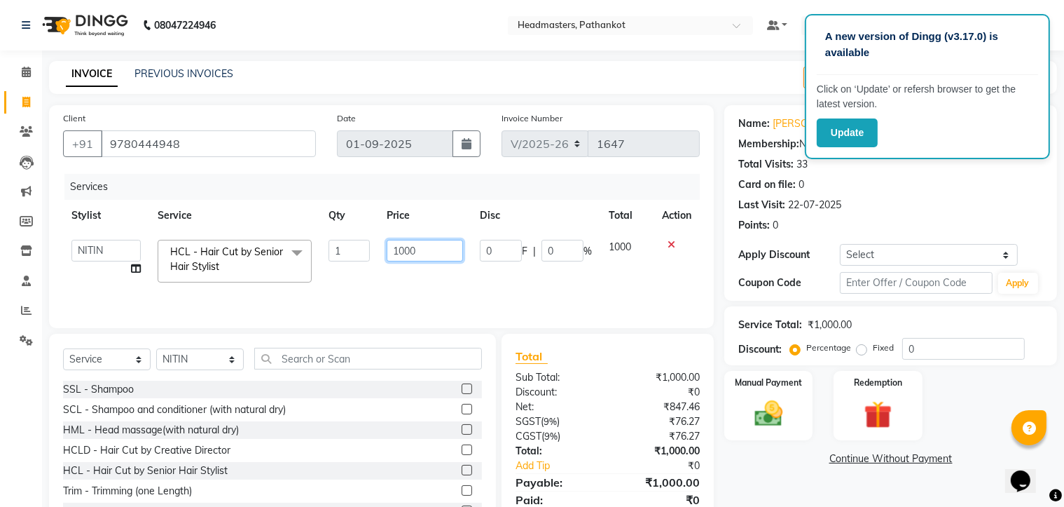
click at [421, 247] on input "1000" at bounding box center [425, 251] width 77 height 22
type input "1"
type input "500"
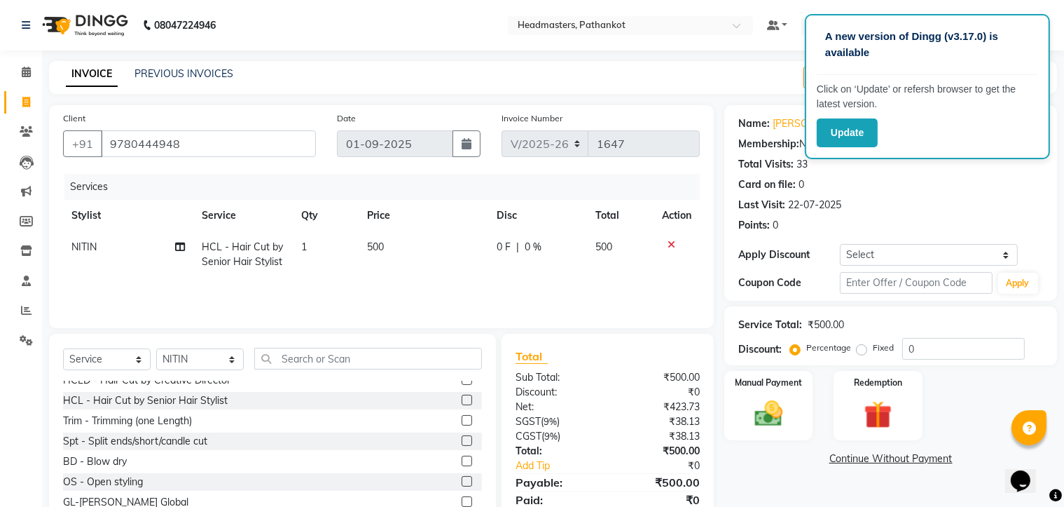
click at [462, 463] on label at bounding box center [467, 460] width 11 height 11
click at [462, 463] on input "checkbox" at bounding box center [466, 461] width 9 height 9
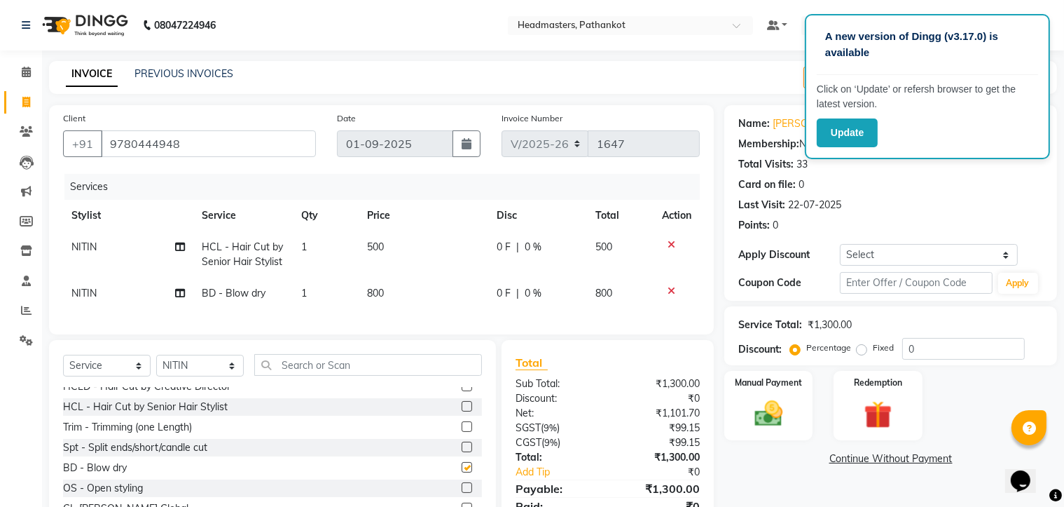
checkbox input "false"
click at [390, 293] on td "800" at bounding box center [424, 293] width 130 height 32
select select "83490"
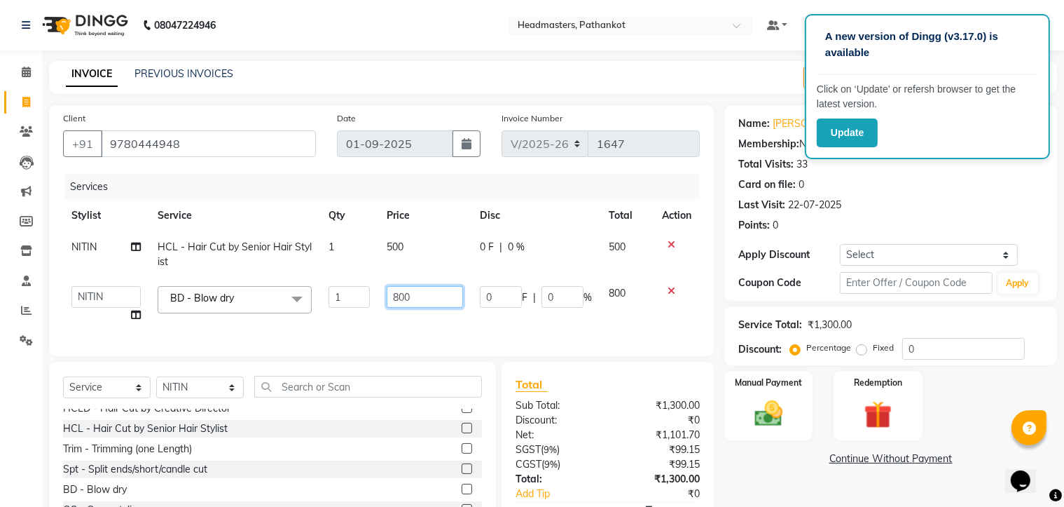
click at [404, 296] on input "800" at bounding box center [425, 297] width 77 height 22
click at [417, 298] on input "800" at bounding box center [425, 297] width 77 height 22
type input "8"
type input "400"
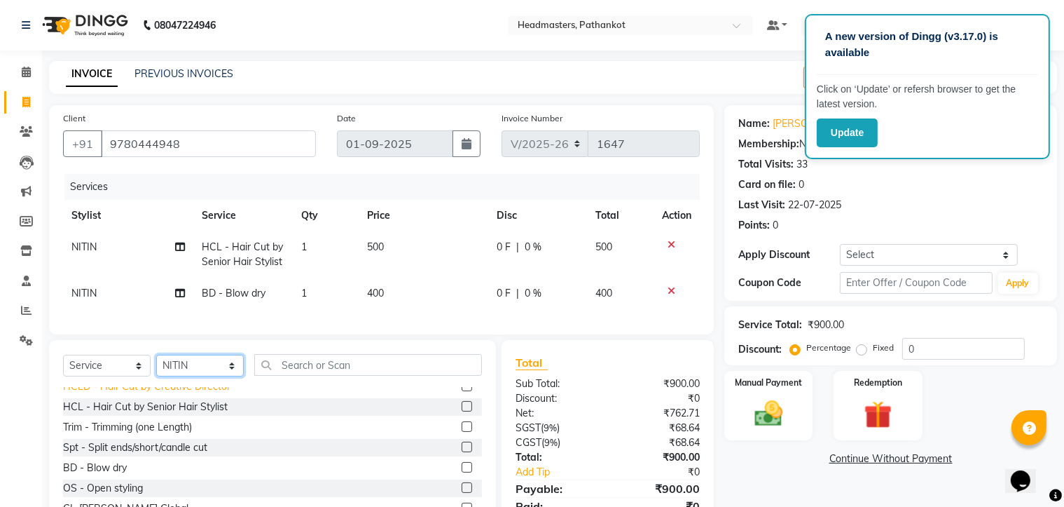
click at [214, 403] on div "Select Service Product Membership Package Voucher Prepaid Gift Card Select Styl…" at bounding box center [272, 443] width 447 height 207
select select "66905"
click at [156, 367] on select "Select Stylist Amir HEAD [PERSON_NAME] [PERSON_NAME] [PERSON_NAME] [PERSON_NAME…" at bounding box center [200, 366] width 88 height 22
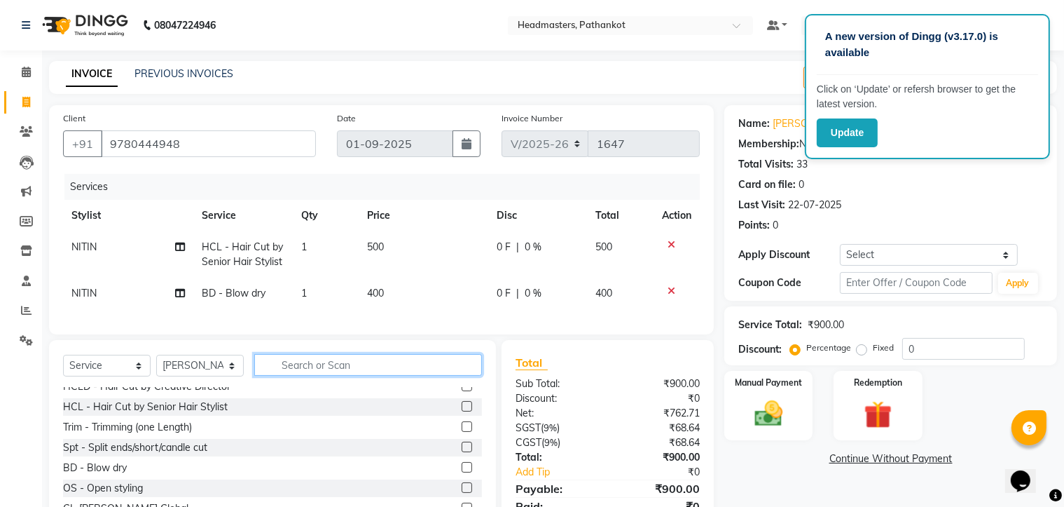
click at [283, 376] on input "text" at bounding box center [368, 365] width 228 height 22
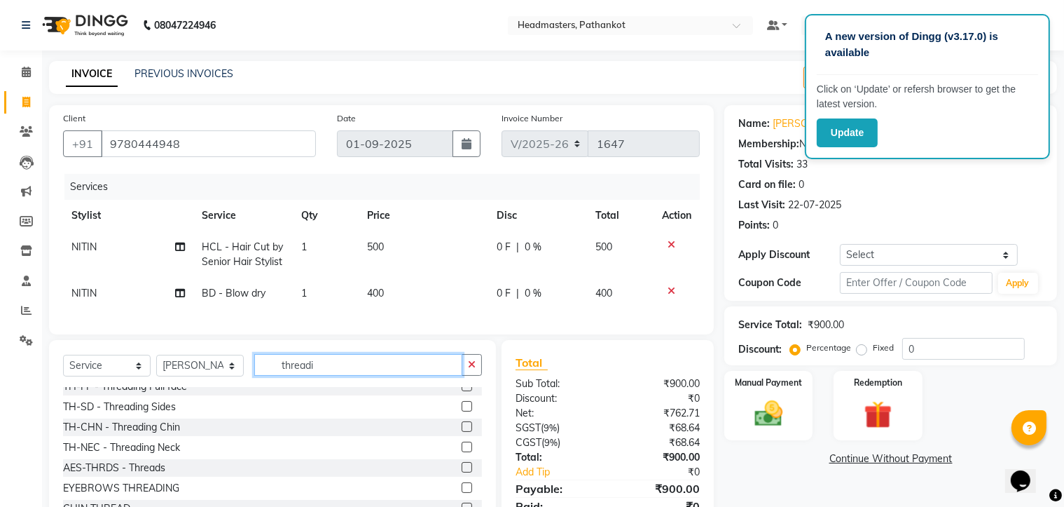
scroll to position [0, 0]
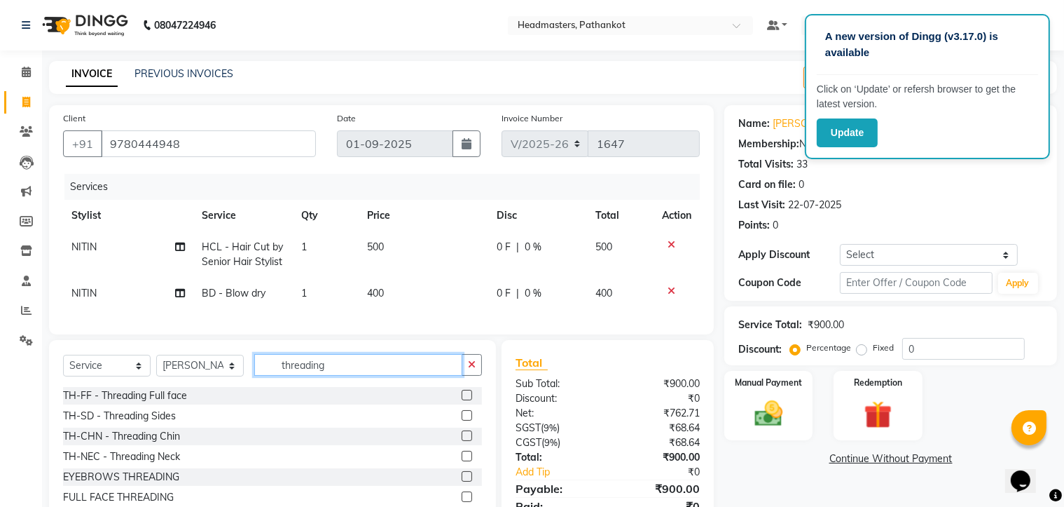
type input "threading"
click at [468, 481] on label at bounding box center [467, 476] width 11 height 11
click at [468, 481] on input "checkbox" at bounding box center [466, 476] width 9 height 9
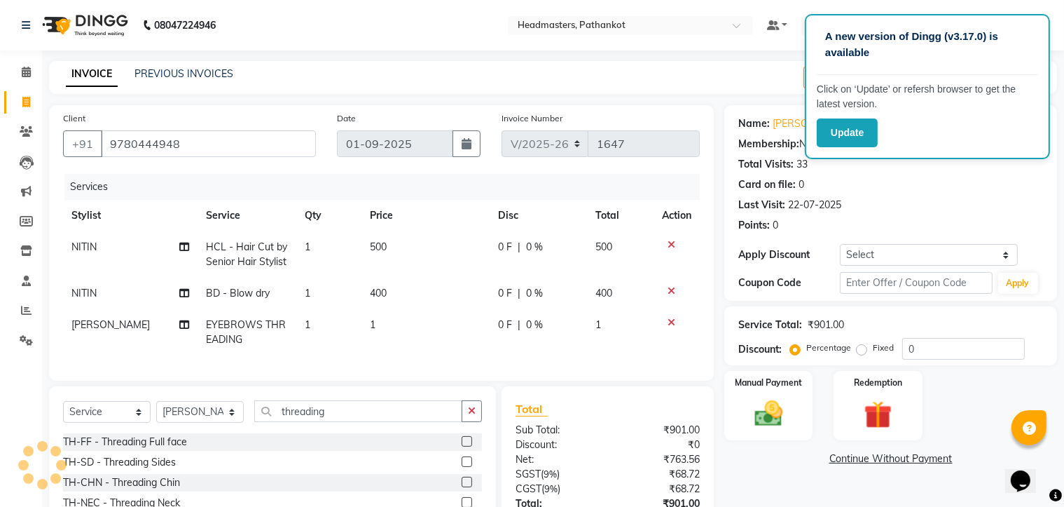
checkbox input "false"
click at [377, 324] on td "1" at bounding box center [426, 332] width 128 height 46
select select "66905"
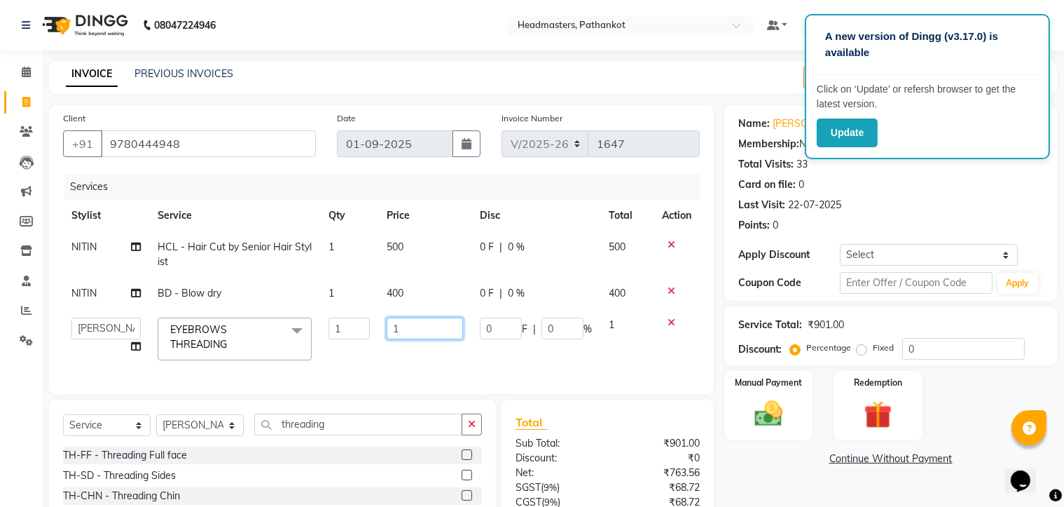
click at [401, 329] on input "1" at bounding box center [425, 328] width 77 height 22
type input "130"
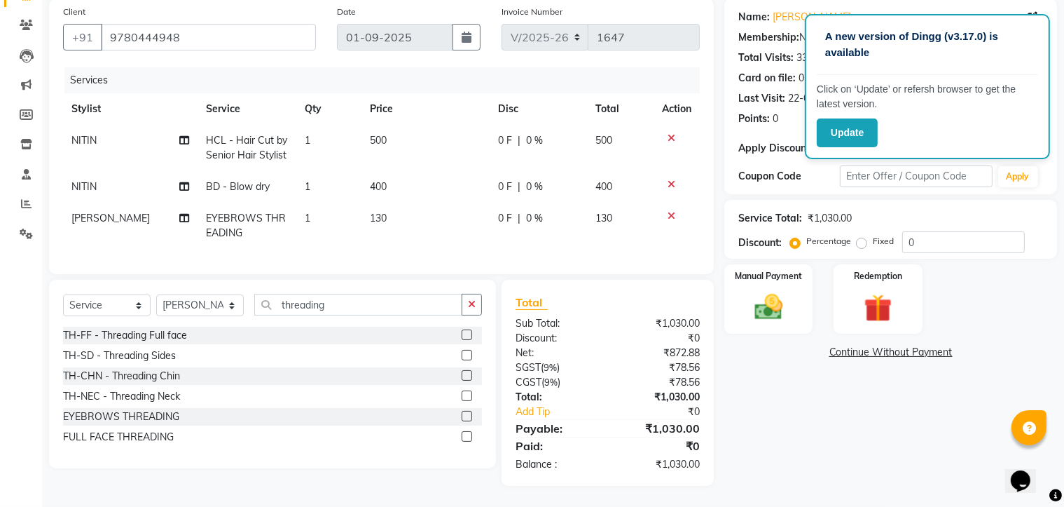
scroll to position [118, 0]
click at [597, 205] on tr "[PERSON_NAME] EYEBROWS THREADING 1 130 0 F | 0 % 130" at bounding box center [381, 226] width 637 height 46
click at [799, 298] on div "Manual Payment" at bounding box center [769, 299] width 92 height 72
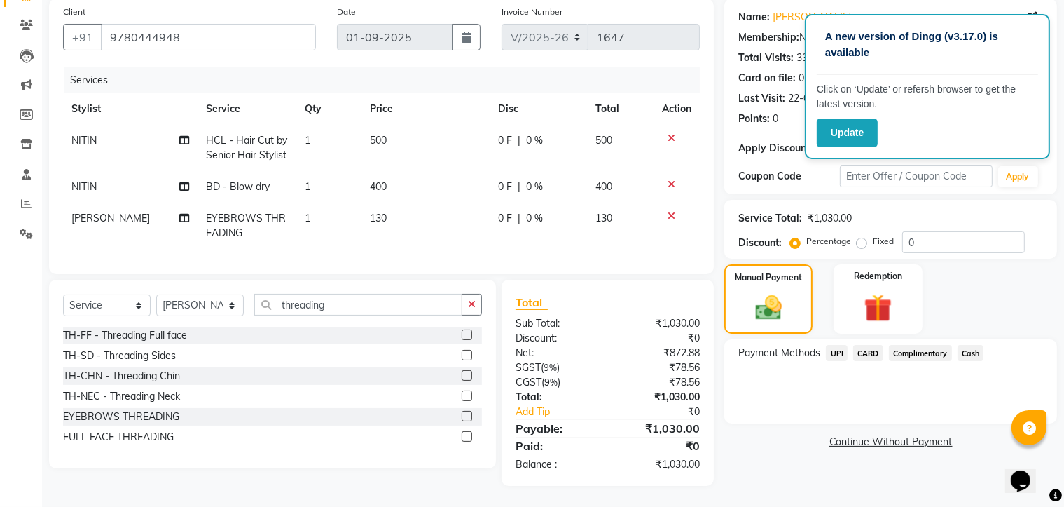
click at [973, 345] on span "Cash" at bounding box center [971, 353] width 27 height 16
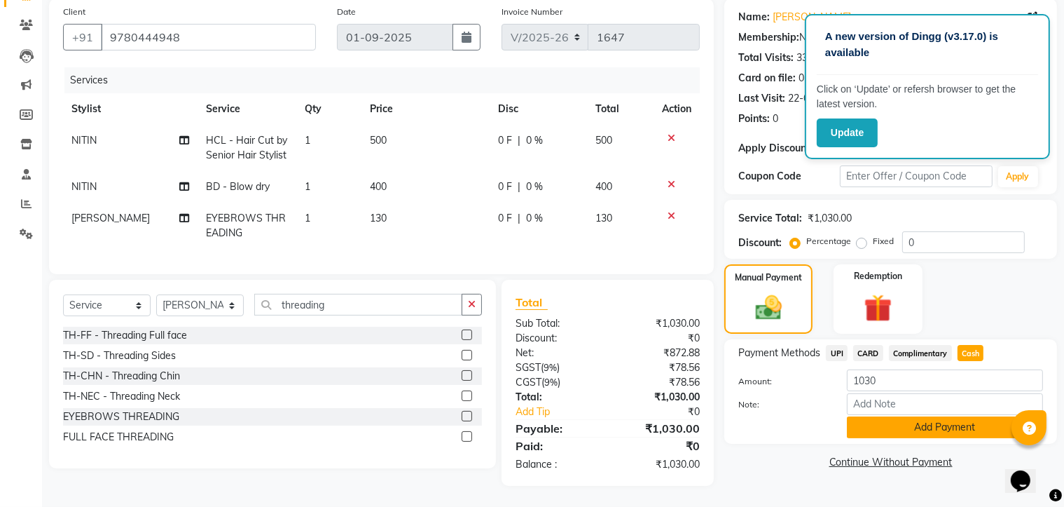
click at [914, 416] on button "Add Payment" at bounding box center [945, 427] width 196 height 22
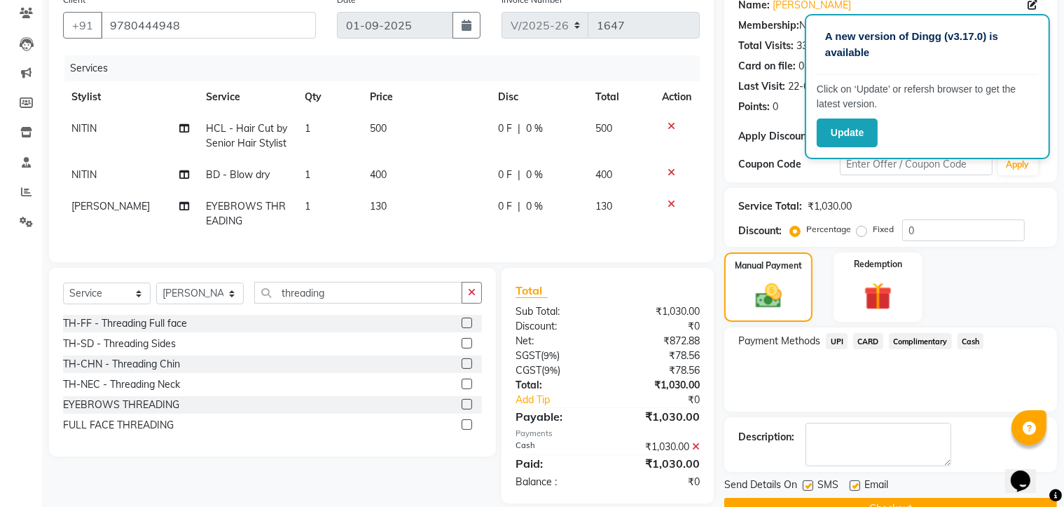
scroll to position [151, 0]
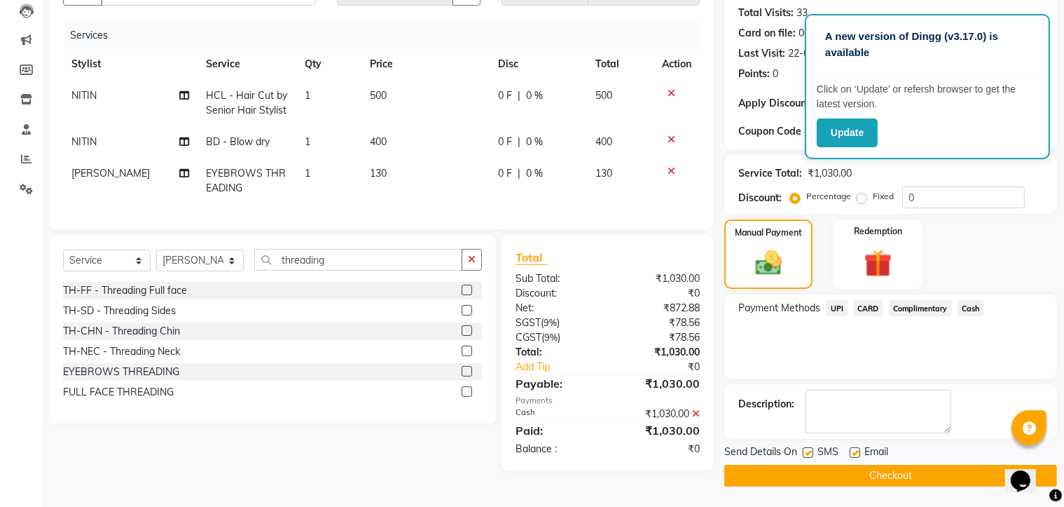
click at [874, 473] on button "Checkout" at bounding box center [891, 476] width 333 height 22
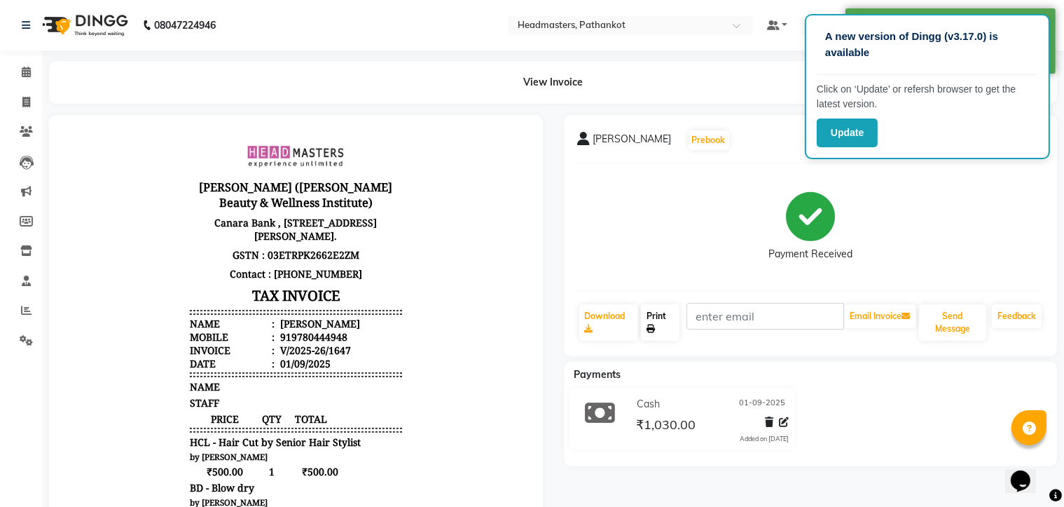
click at [666, 325] on link "Print" at bounding box center [660, 322] width 39 height 36
click at [24, 102] on icon at bounding box center [26, 102] width 8 height 11
select select "service"
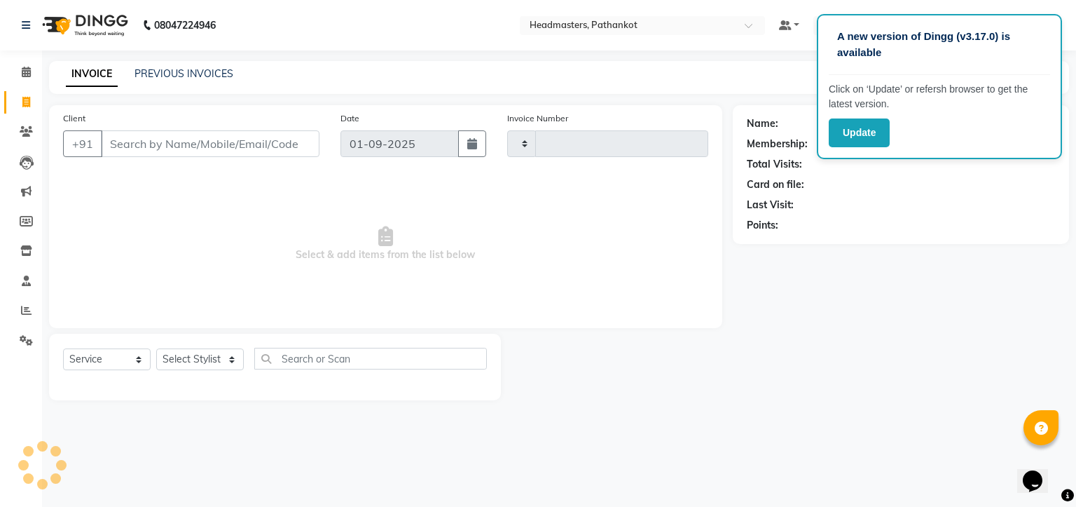
type input "1648"
select select "7530"
click at [109, 144] on input "Client" at bounding box center [210, 143] width 219 height 27
select select "66904"
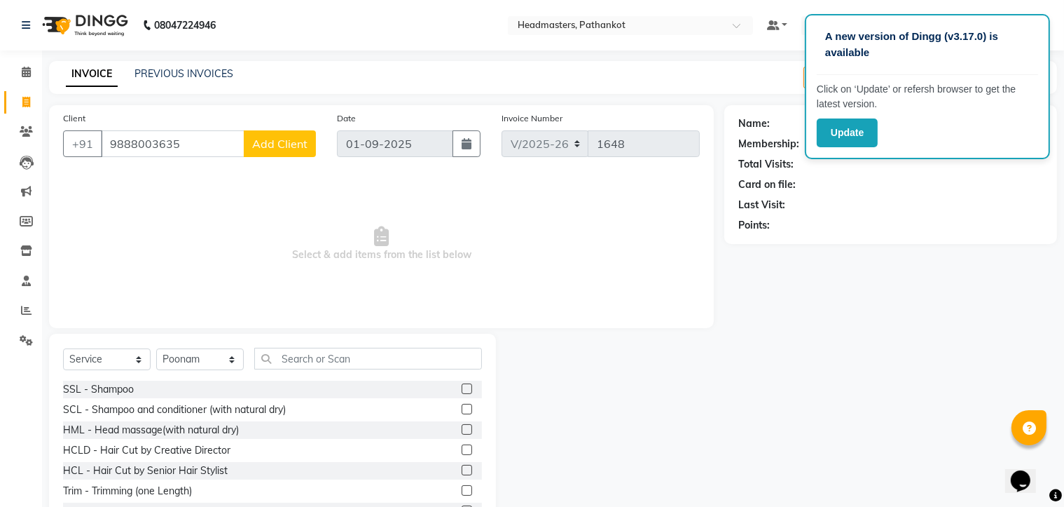
type input "9888003635"
click at [277, 146] on span "Add Client" at bounding box center [279, 144] width 55 height 14
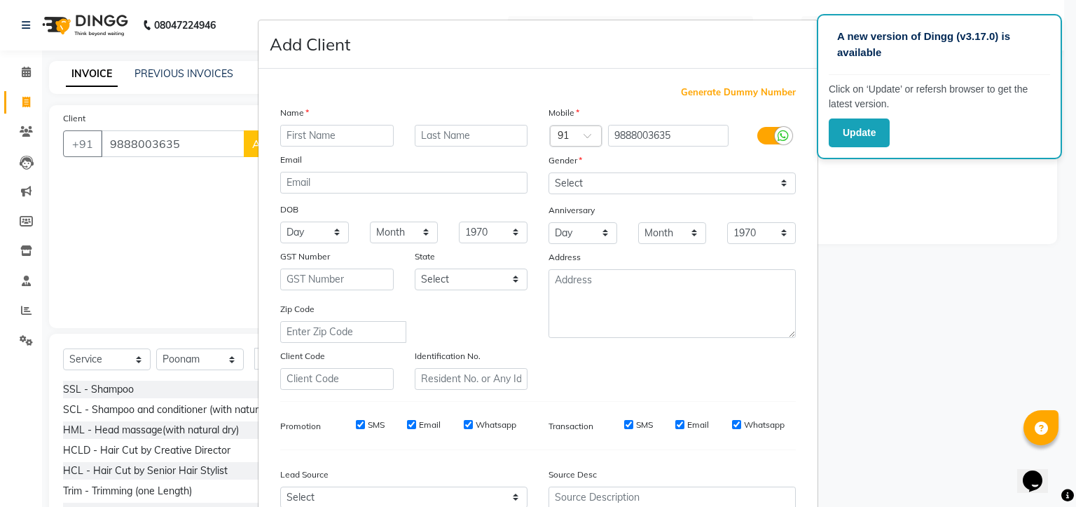
click at [280, 137] on input "text" at bounding box center [337, 136] width 114 height 22
type input "[PERSON_NAME]"
click at [604, 187] on select "Select [DEMOGRAPHIC_DATA] [DEMOGRAPHIC_DATA] Other Prefer Not To Say" at bounding box center [672, 183] width 247 height 22
select select "[DEMOGRAPHIC_DATA]"
click at [549, 173] on select "Select [DEMOGRAPHIC_DATA] [DEMOGRAPHIC_DATA] Other Prefer Not To Say" at bounding box center [672, 183] width 247 height 22
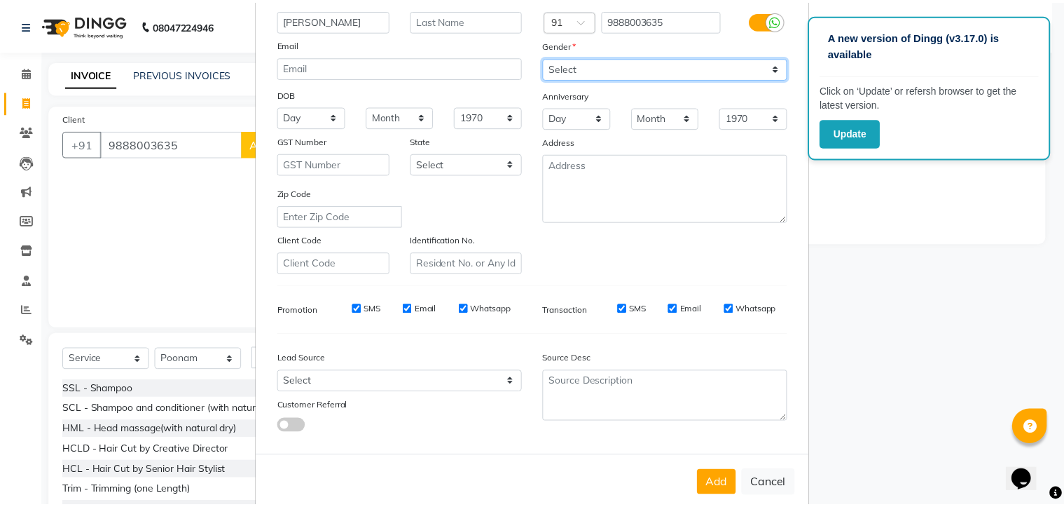
scroll to position [146, 0]
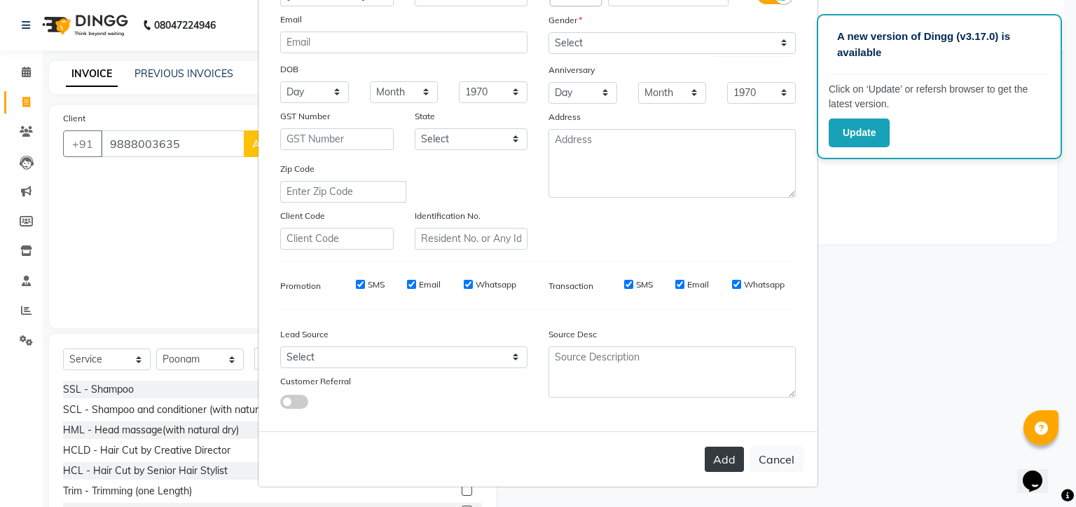
click at [724, 457] on button "Add" at bounding box center [724, 458] width 39 height 25
select select
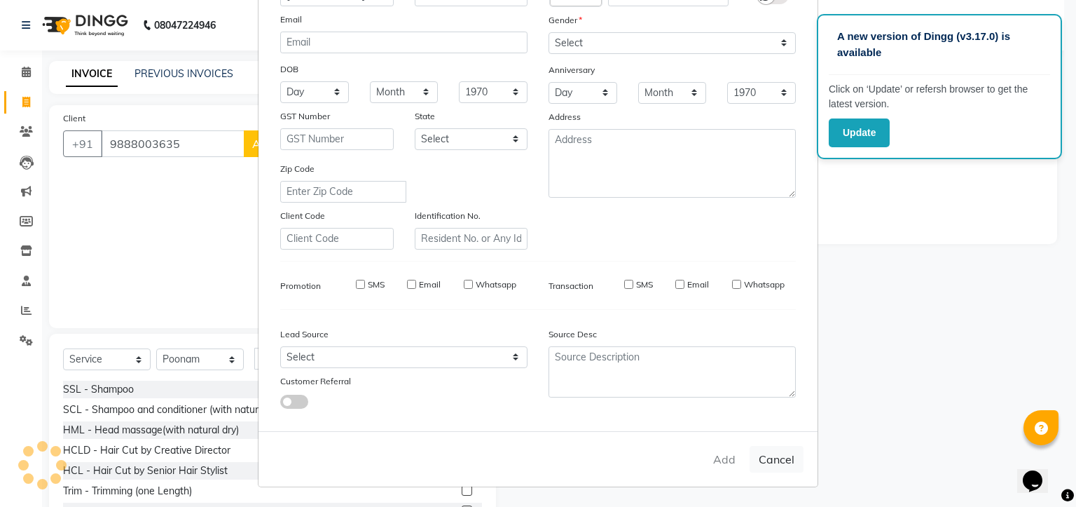
select select
checkbox input "false"
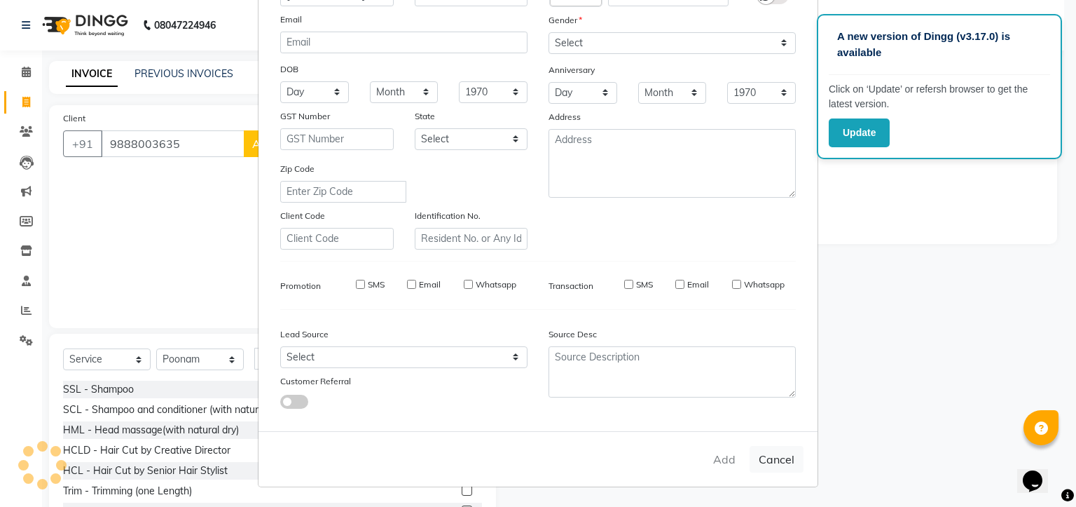
checkbox input "false"
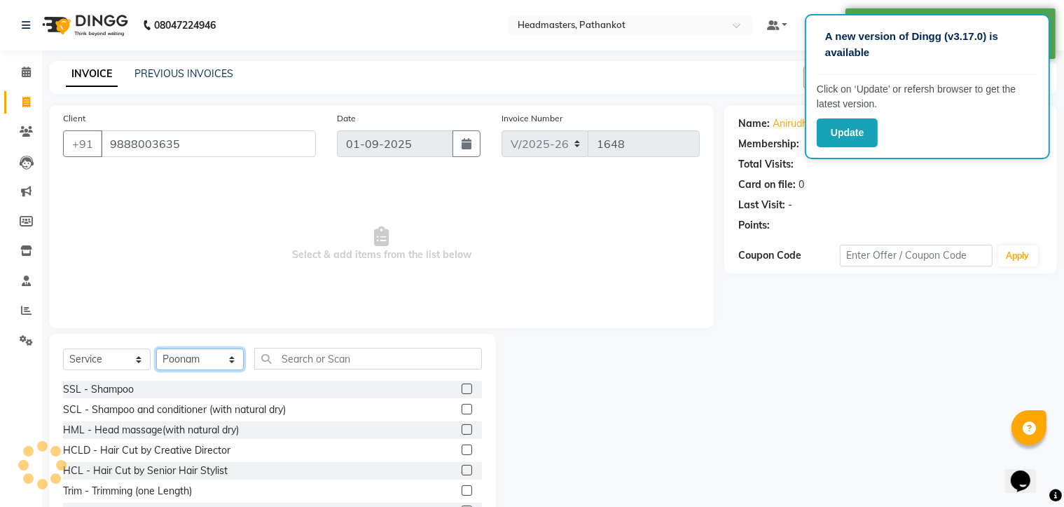
click at [207, 359] on select "Select Stylist Amir HEAD [PERSON_NAME] [PERSON_NAME] [PERSON_NAME] [PERSON_NAME…" at bounding box center [200, 359] width 88 height 22
select select "82020"
click at [156, 349] on select "Select Stylist Amir HEAD [PERSON_NAME] [PERSON_NAME] [PERSON_NAME] [PERSON_NAME…" at bounding box center [200, 359] width 88 height 22
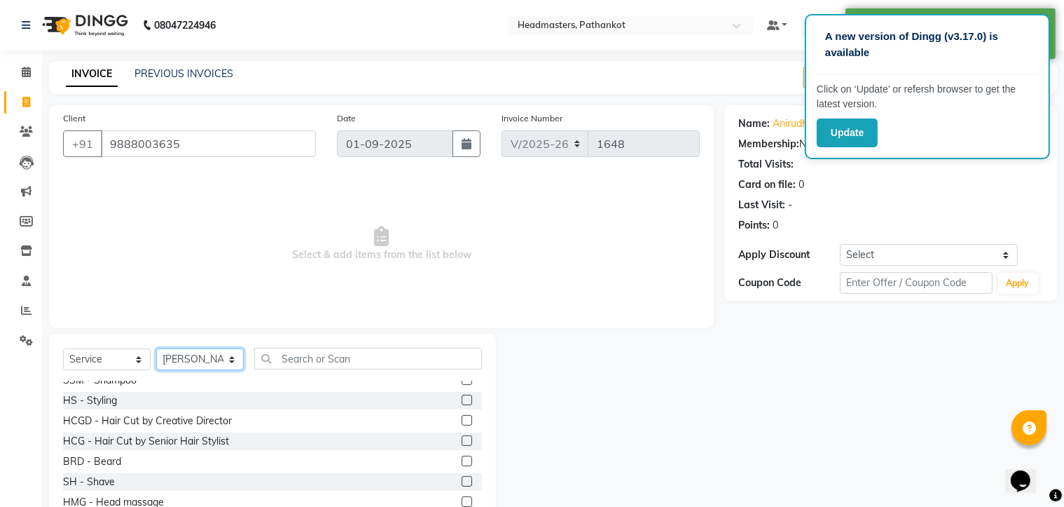
scroll to position [631, 0]
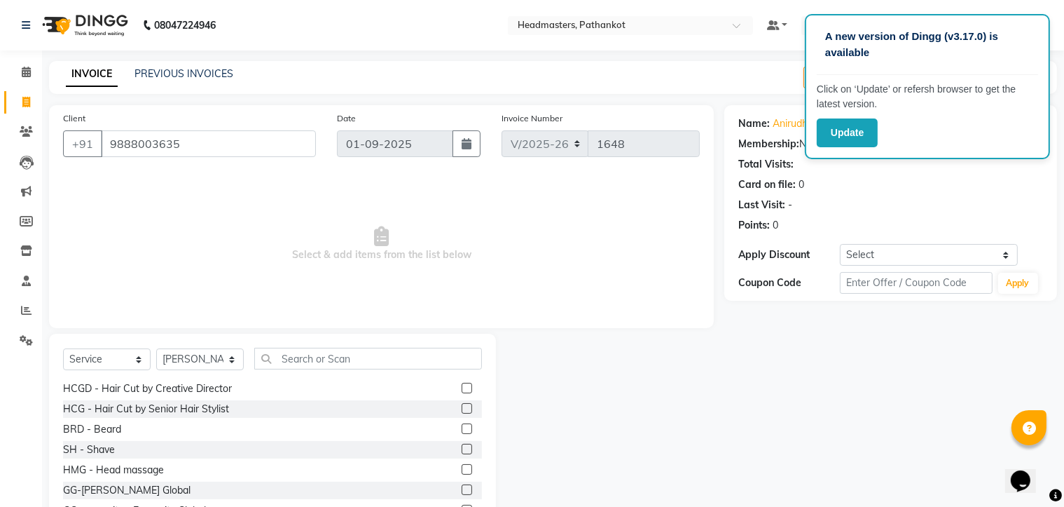
click at [462, 407] on label at bounding box center [467, 408] width 11 height 11
click at [462, 407] on input "checkbox" at bounding box center [466, 408] width 9 height 9
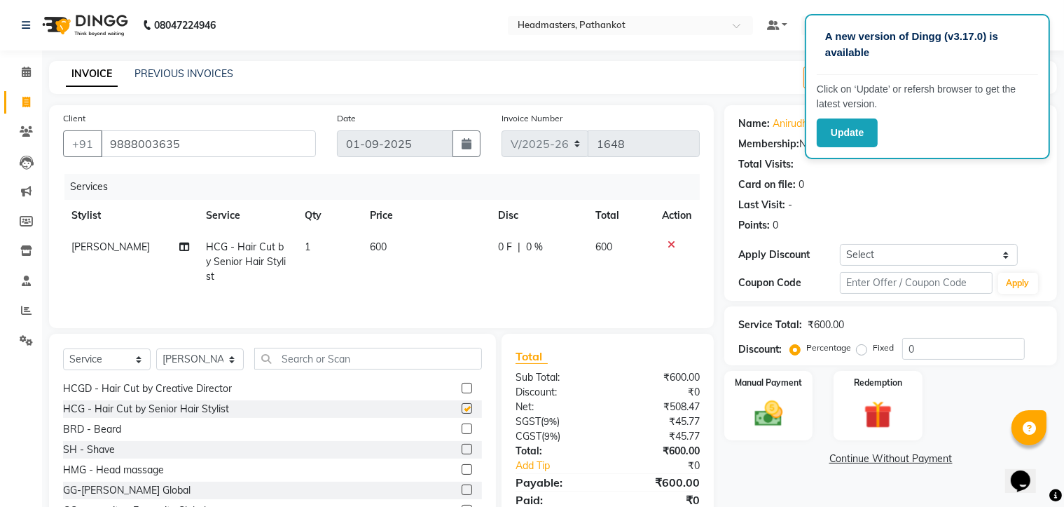
checkbox input "false"
click at [462, 431] on label at bounding box center [467, 428] width 11 height 11
click at [462, 431] on input "checkbox" at bounding box center [466, 429] width 9 height 9
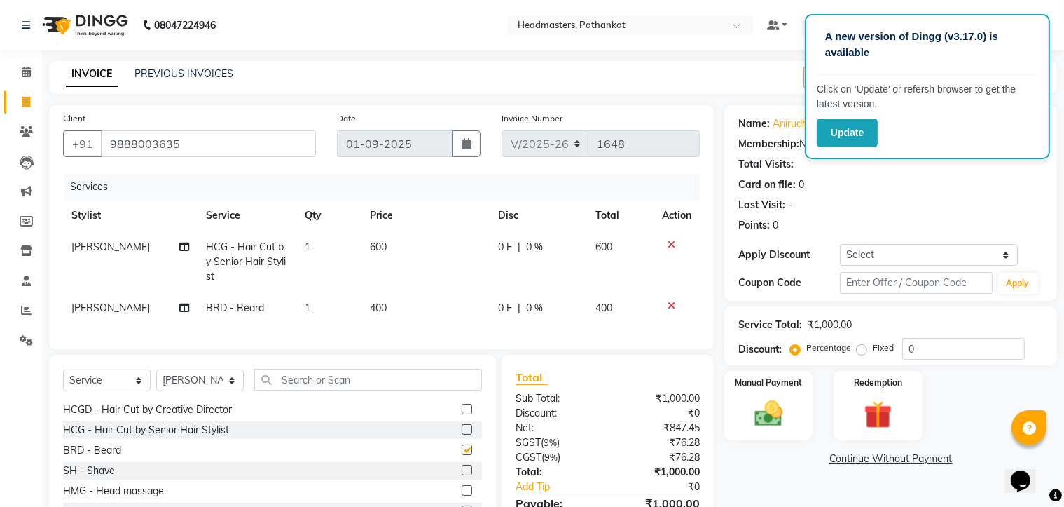
checkbox input "false"
click at [390, 246] on td "600" at bounding box center [426, 261] width 128 height 61
select select "82020"
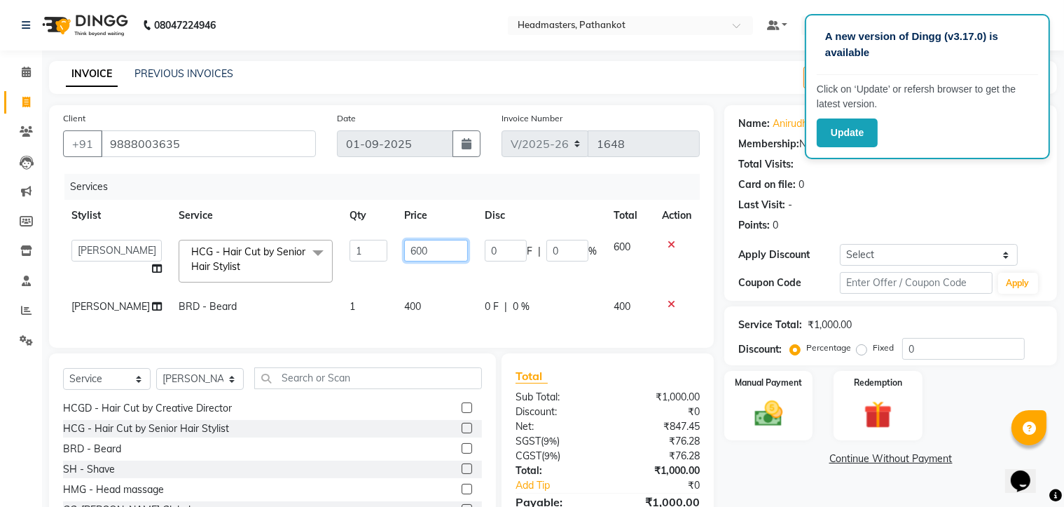
click at [420, 254] on input "600" at bounding box center [436, 251] width 64 height 22
type input "6"
type input "300"
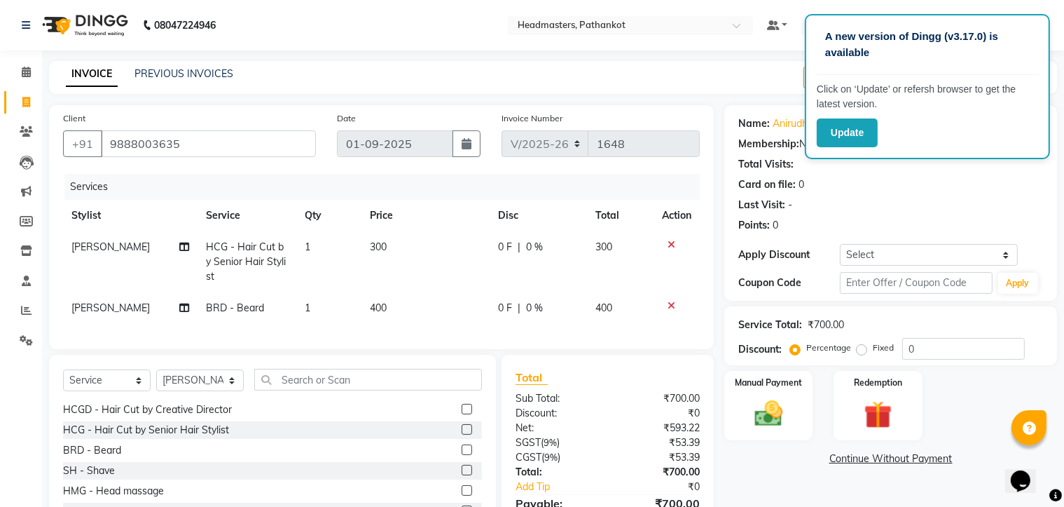
click at [411, 309] on td "400" at bounding box center [426, 308] width 128 height 32
select select "82020"
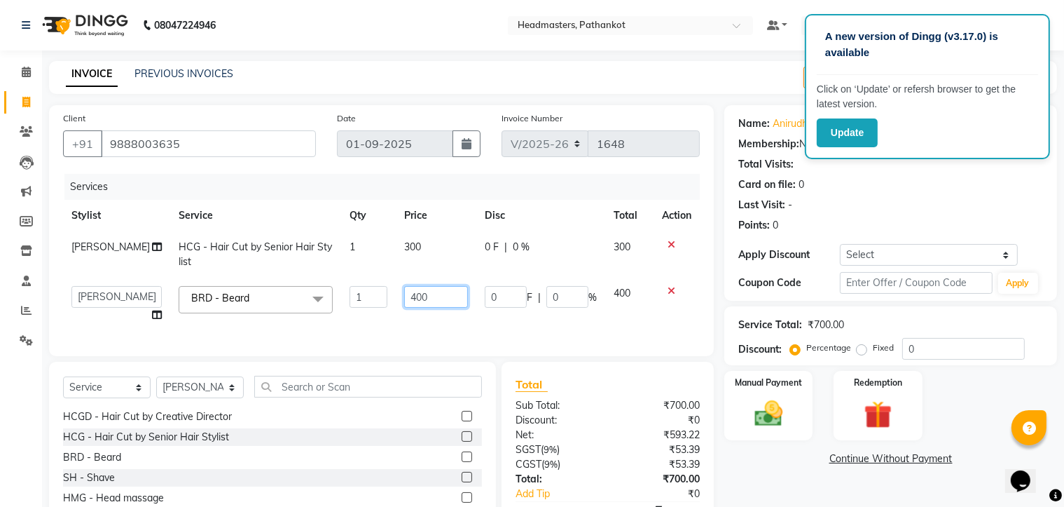
click at [416, 299] on input "400" at bounding box center [436, 297] width 64 height 22
type input "4"
type input "150"
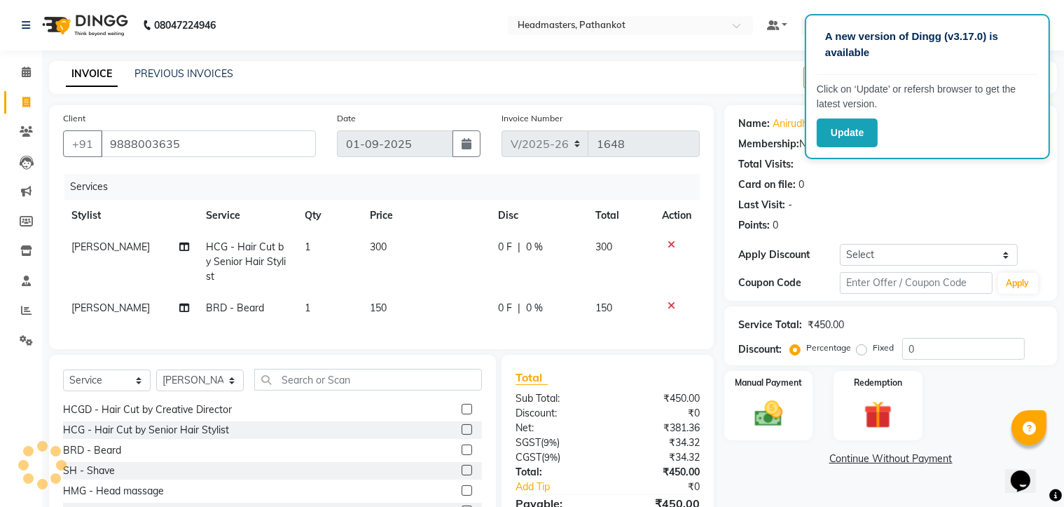
scroll to position [88, 0]
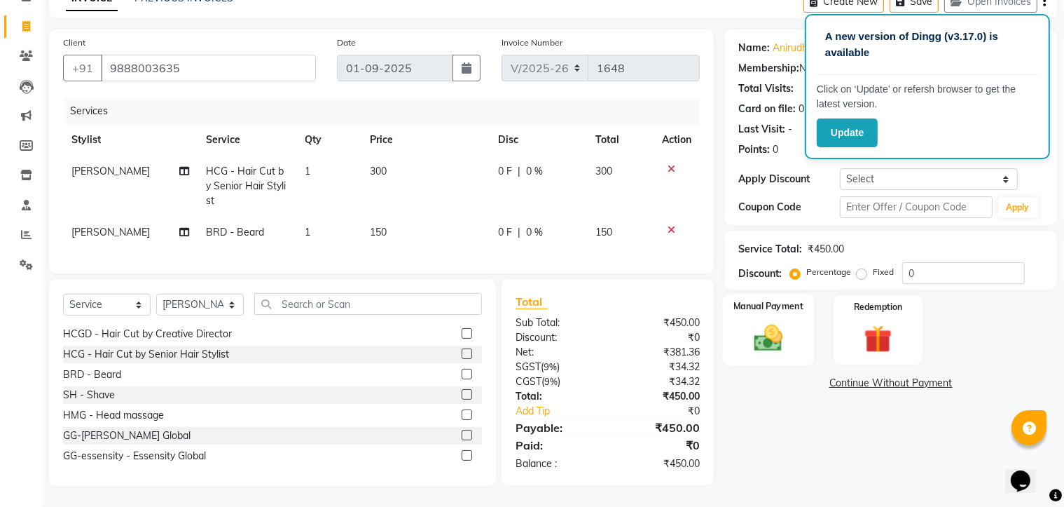
click at [800, 320] on div "Manual Payment" at bounding box center [769, 330] width 92 height 72
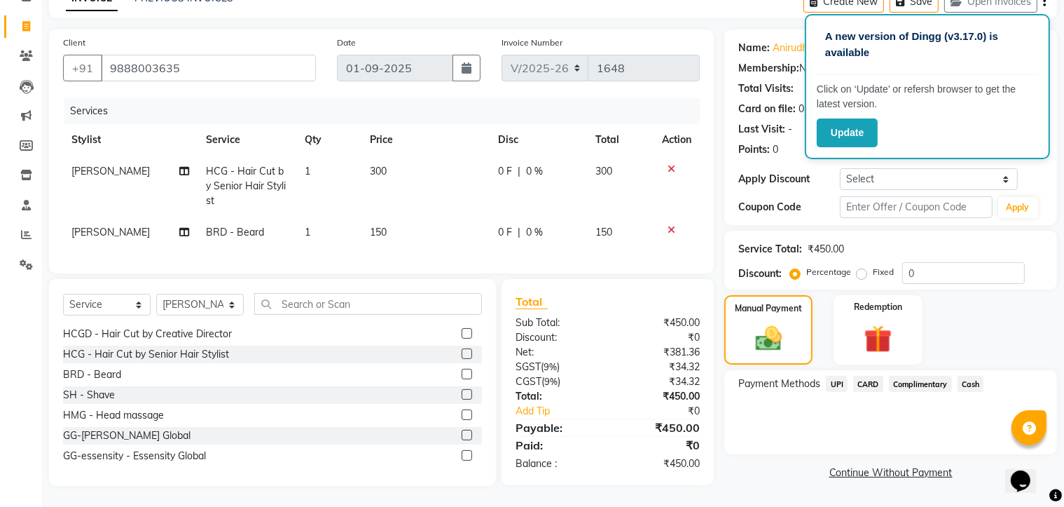
click at [973, 376] on span "Cash" at bounding box center [971, 384] width 27 height 16
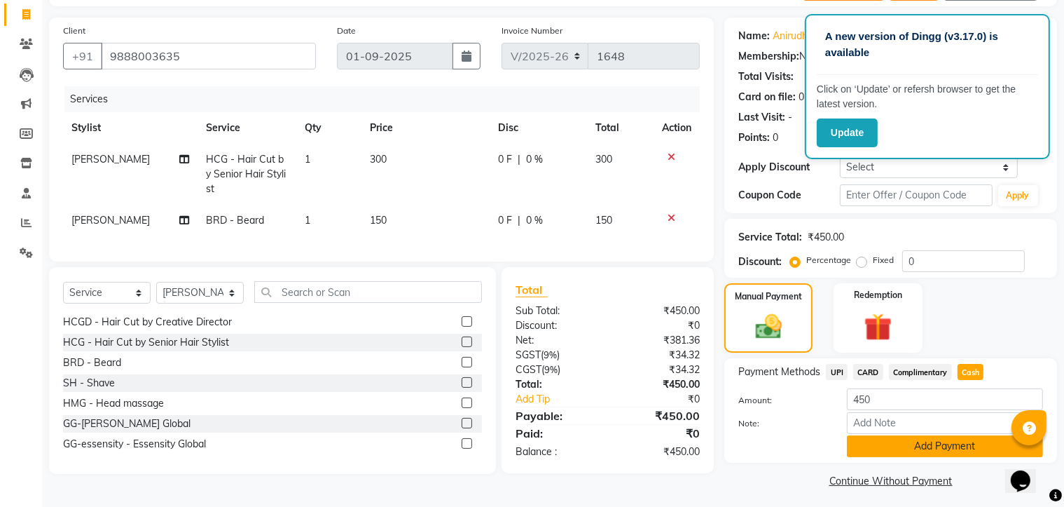
click at [970, 450] on button "Add Payment" at bounding box center [945, 446] width 196 height 22
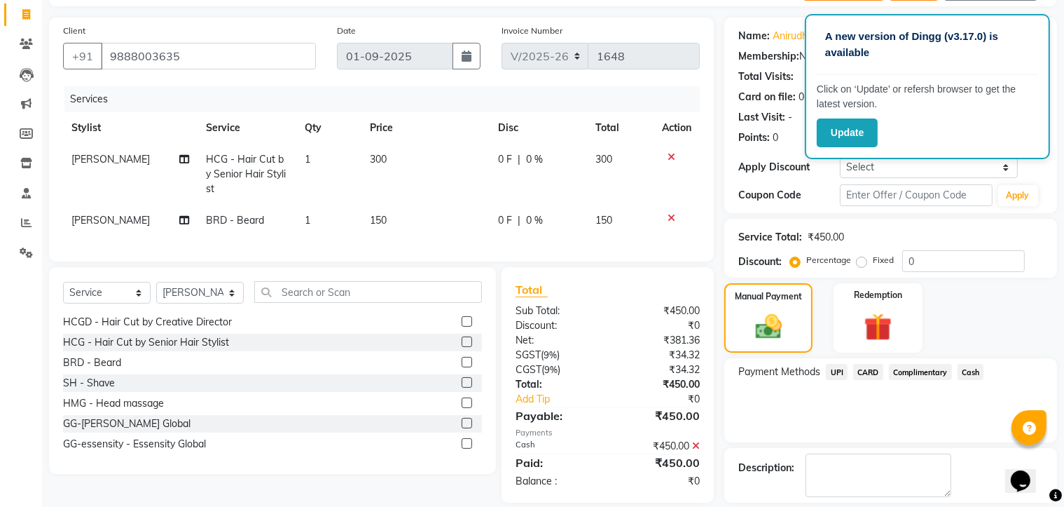
scroll to position [151, 0]
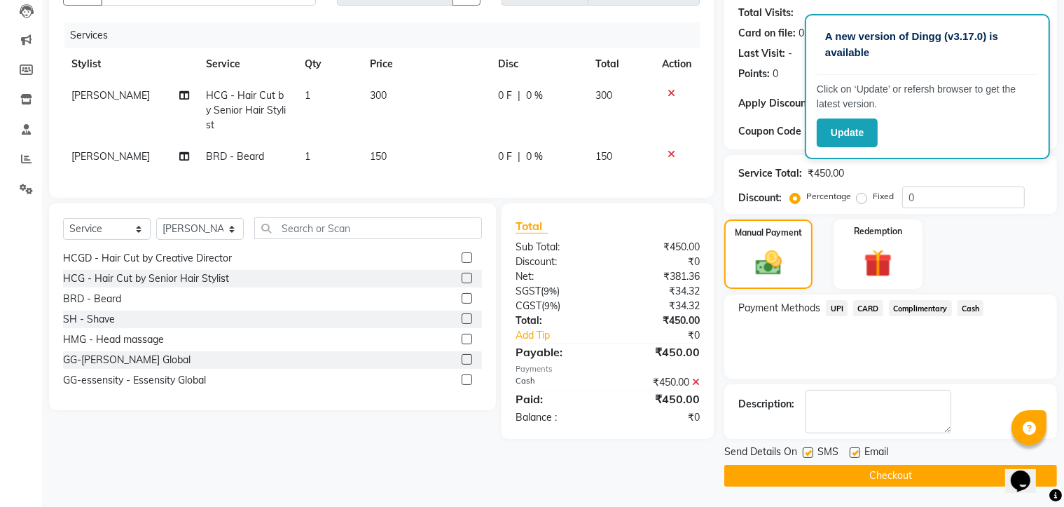
click at [921, 469] on button "Checkout" at bounding box center [891, 476] width 333 height 22
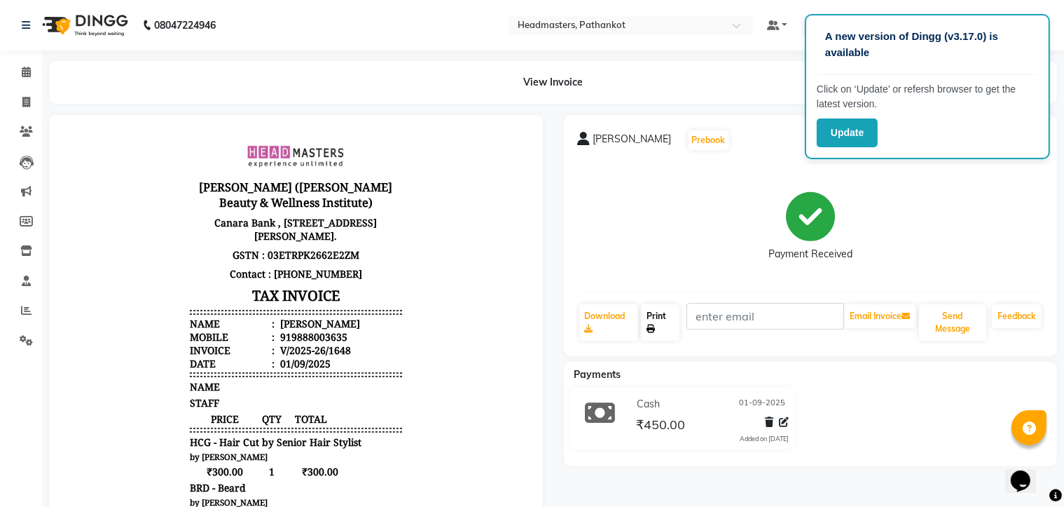
click at [672, 326] on link "Print" at bounding box center [660, 322] width 39 height 36
click at [99, 201] on body "[PERSON_NAME] ([PERSON_NAME] Beauty & Wellness Institute) Canara Bank , [STREET…" at bounding box center [295, 414] width 455 height 561
click at [25, 104] on icon at bounding box center [26, 102] width 8 height 11
select select "service"
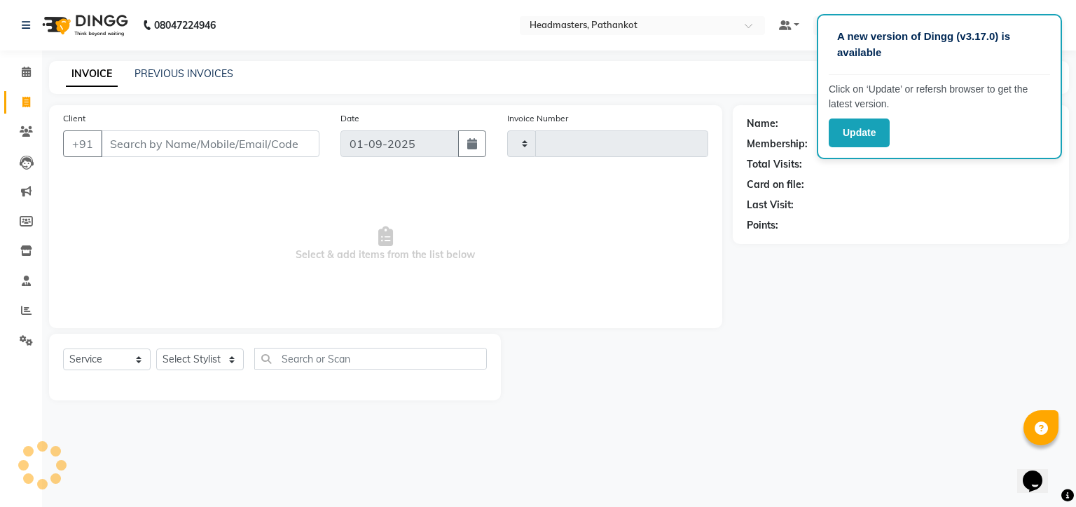
type input "1649"
select select "7530"
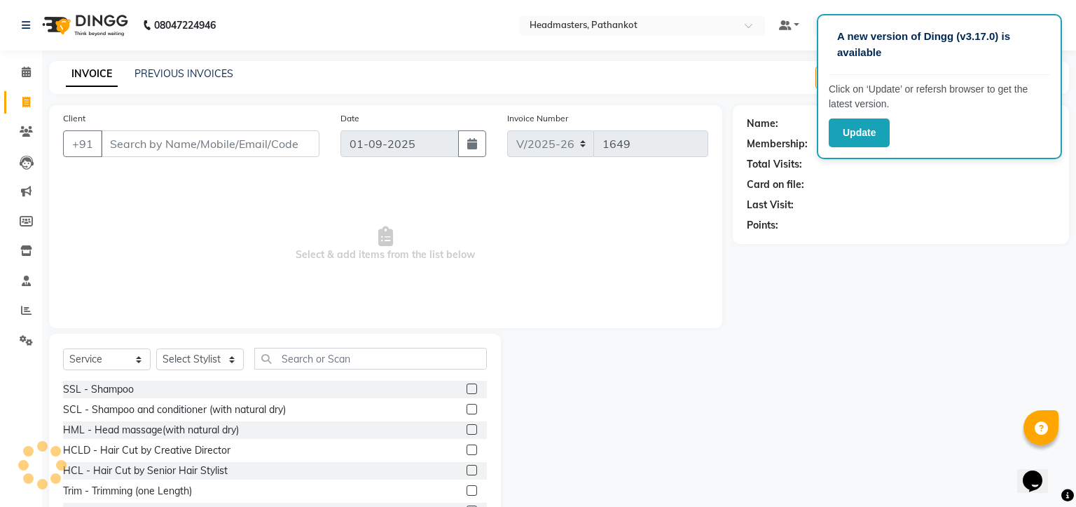
select select "66904"
